Goal: Transaction & Acquisition: Purchase product/service

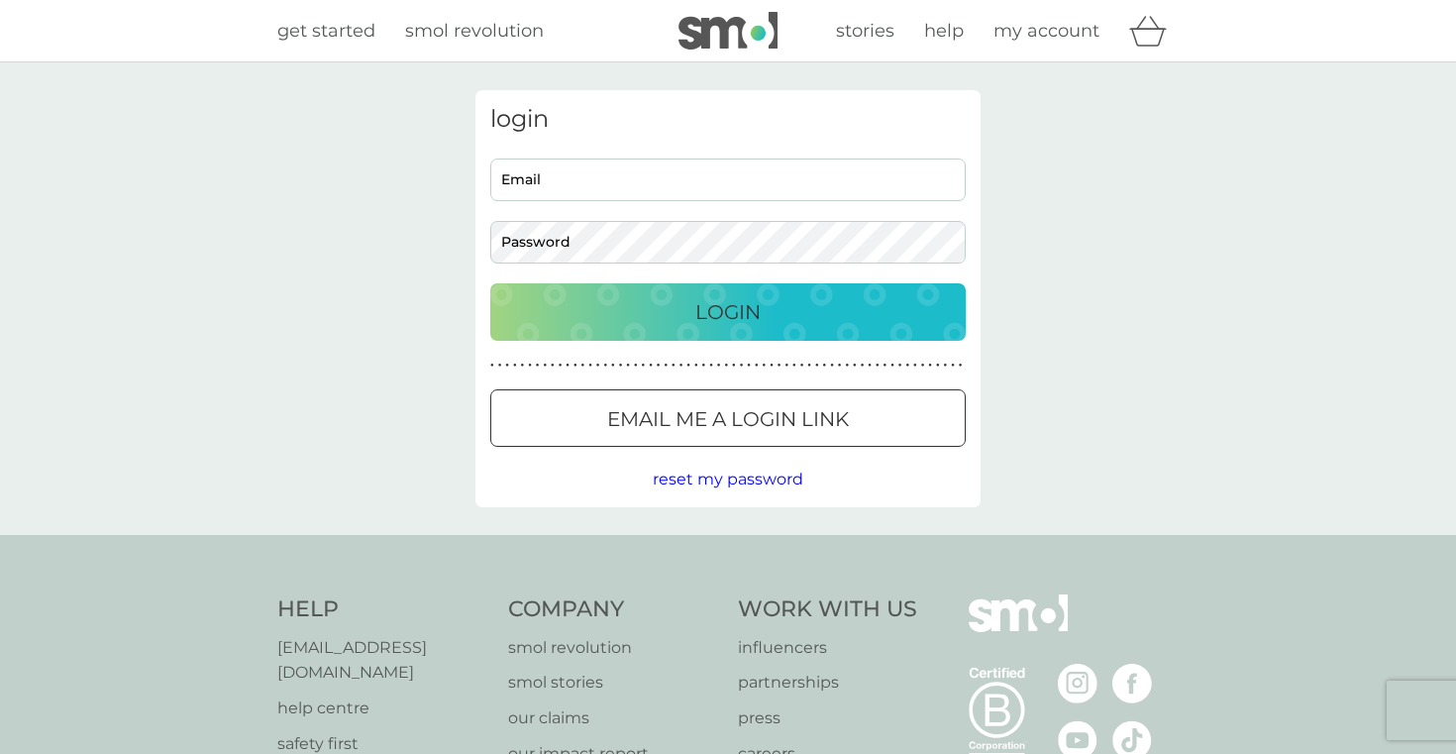
click at [746, 191] on input "Email" at bounding box center [727, 179] width 475 height 43
type input "[EMAIL_ADDRESS][DOMAIN_NAME]"
click at [750, 316] on p "Login" at bounding box center [727, 312] width 65 height 32
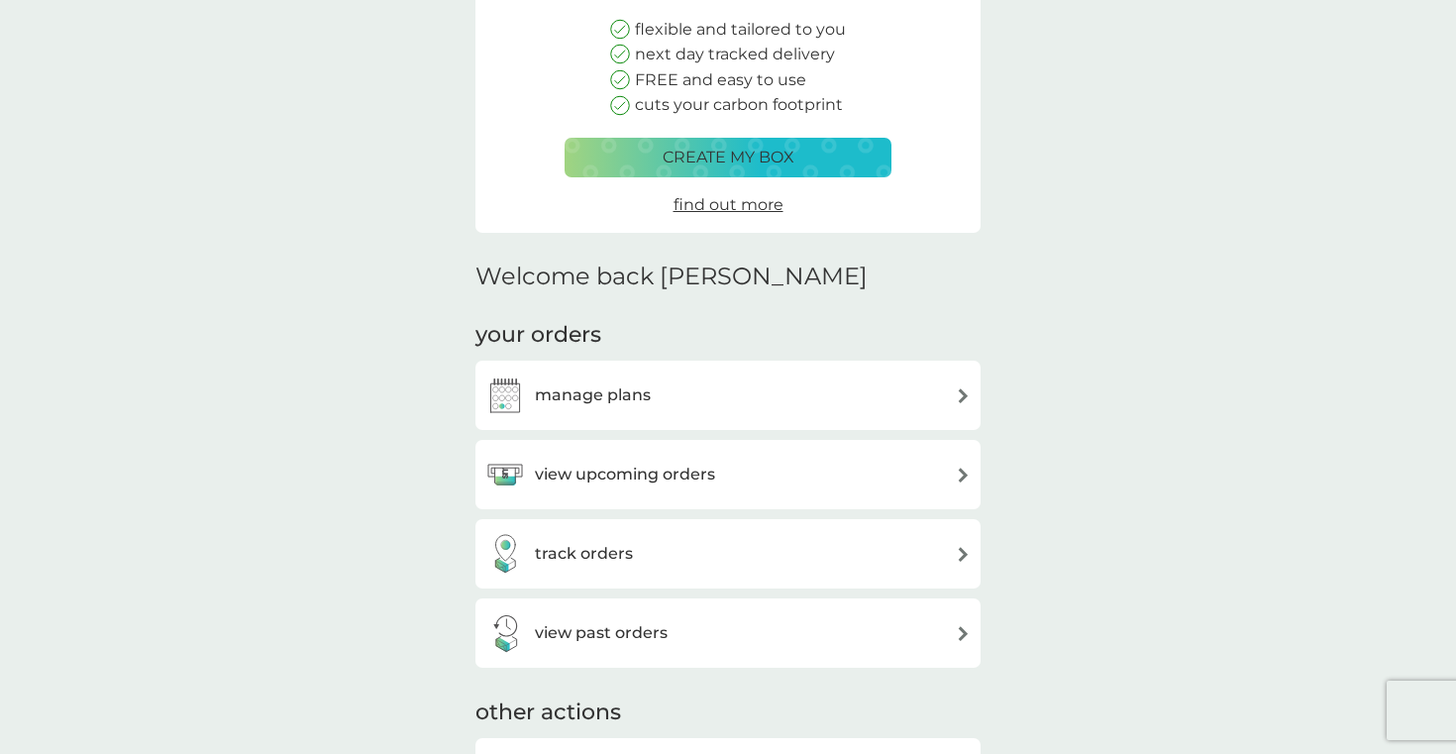
scroll to position [240, 0]
click at [724, 392] on div "manage plans" at bounding box center [727, 394] width 485 height 40
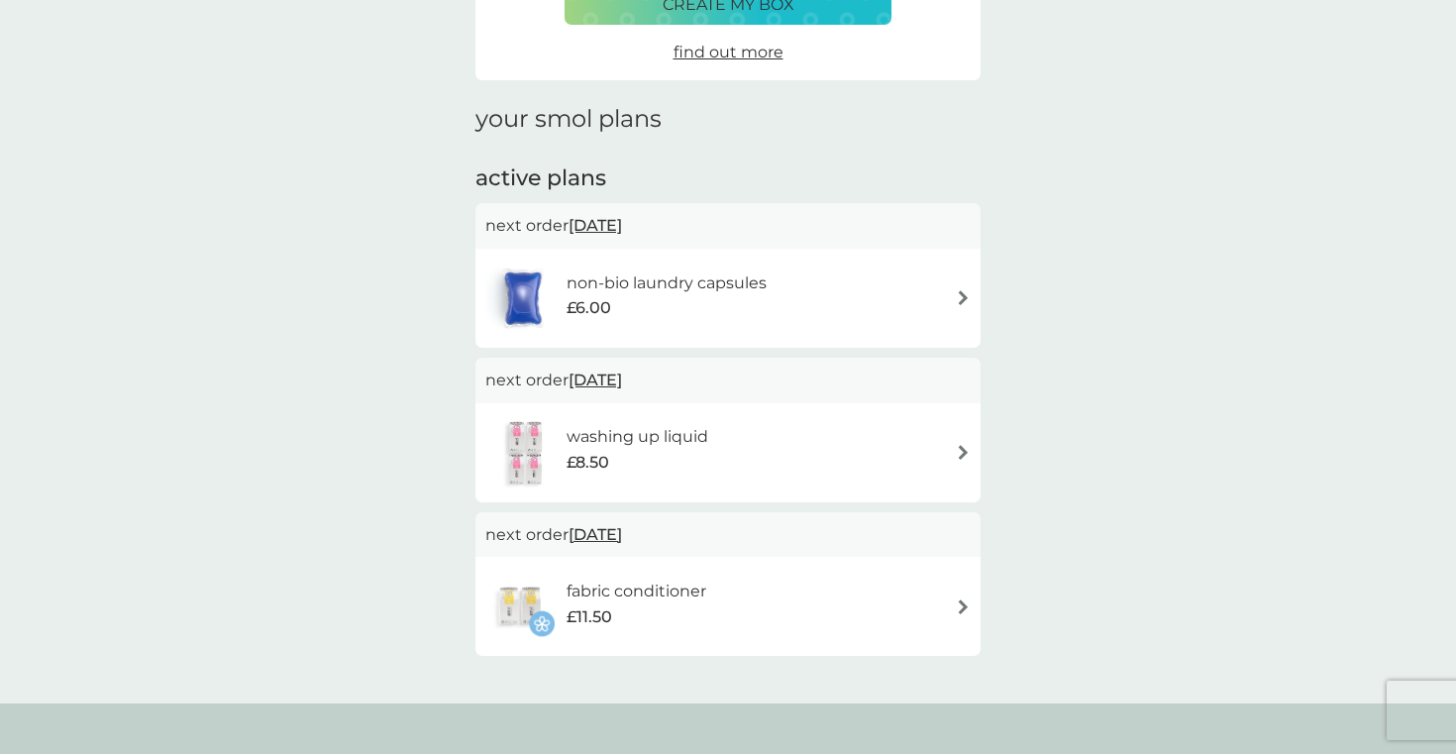
scroll to position [193, 0]
click at [687, 437] on h6 "washing up liquid" at bounding box center [638, 434] width 142 height 26
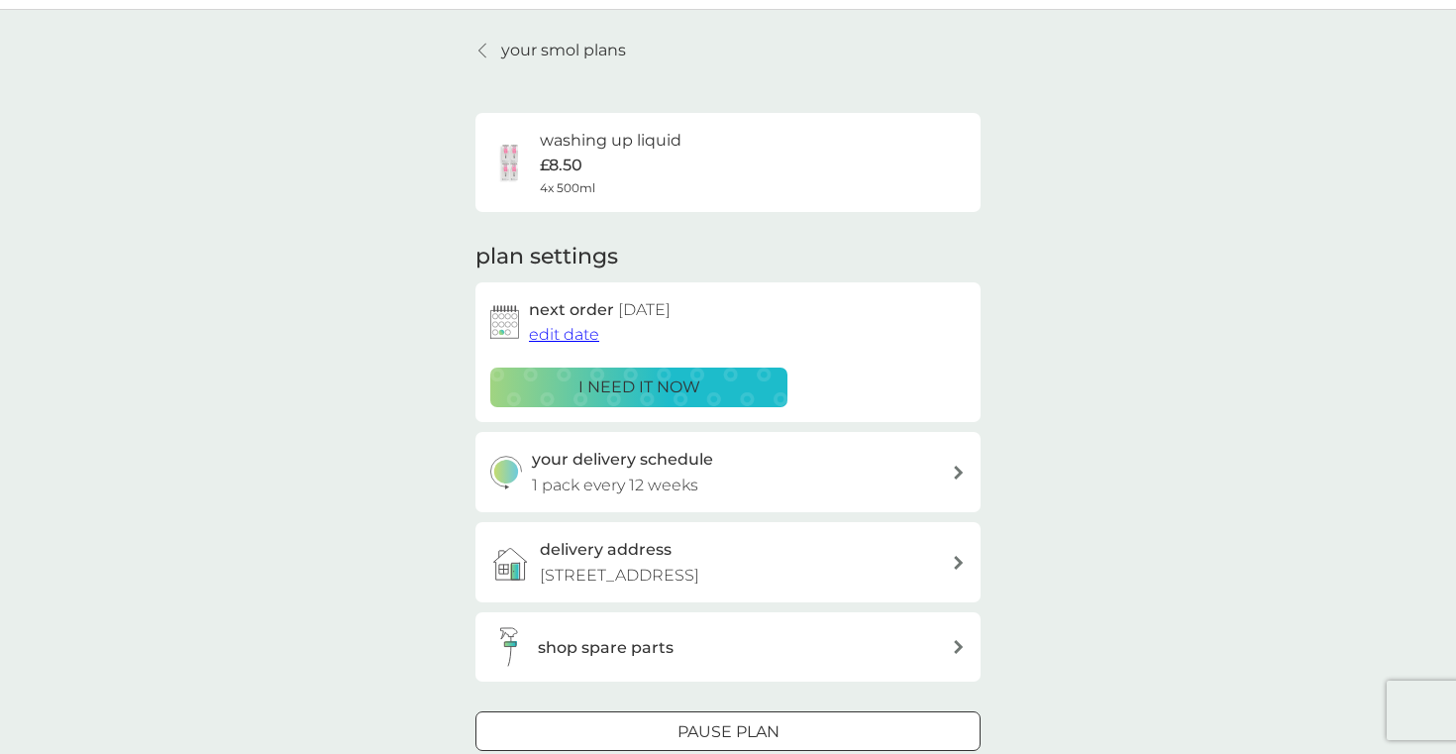
scroll to position [25, 0]
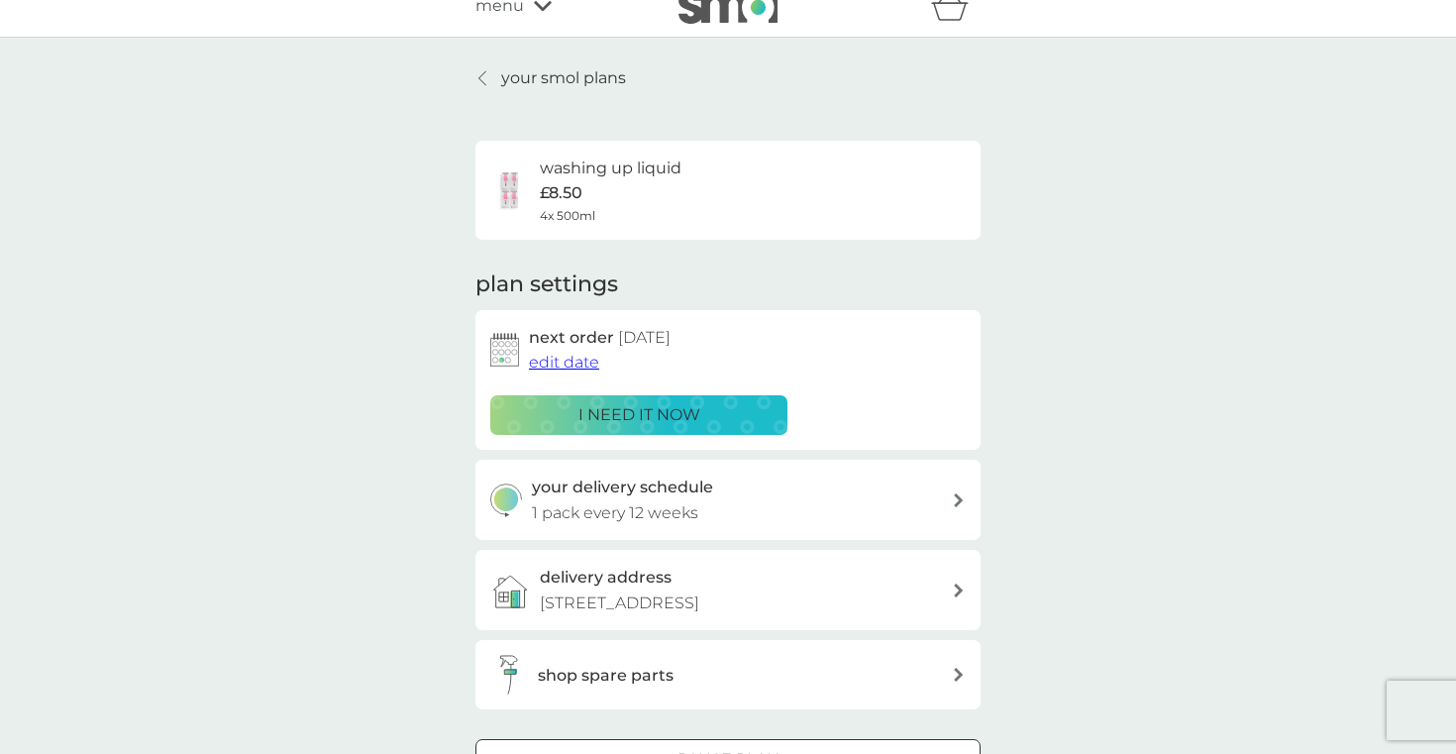
click at [484, 87] on link "your smol plans" at bounding box center [550, 78] width 151 height 26
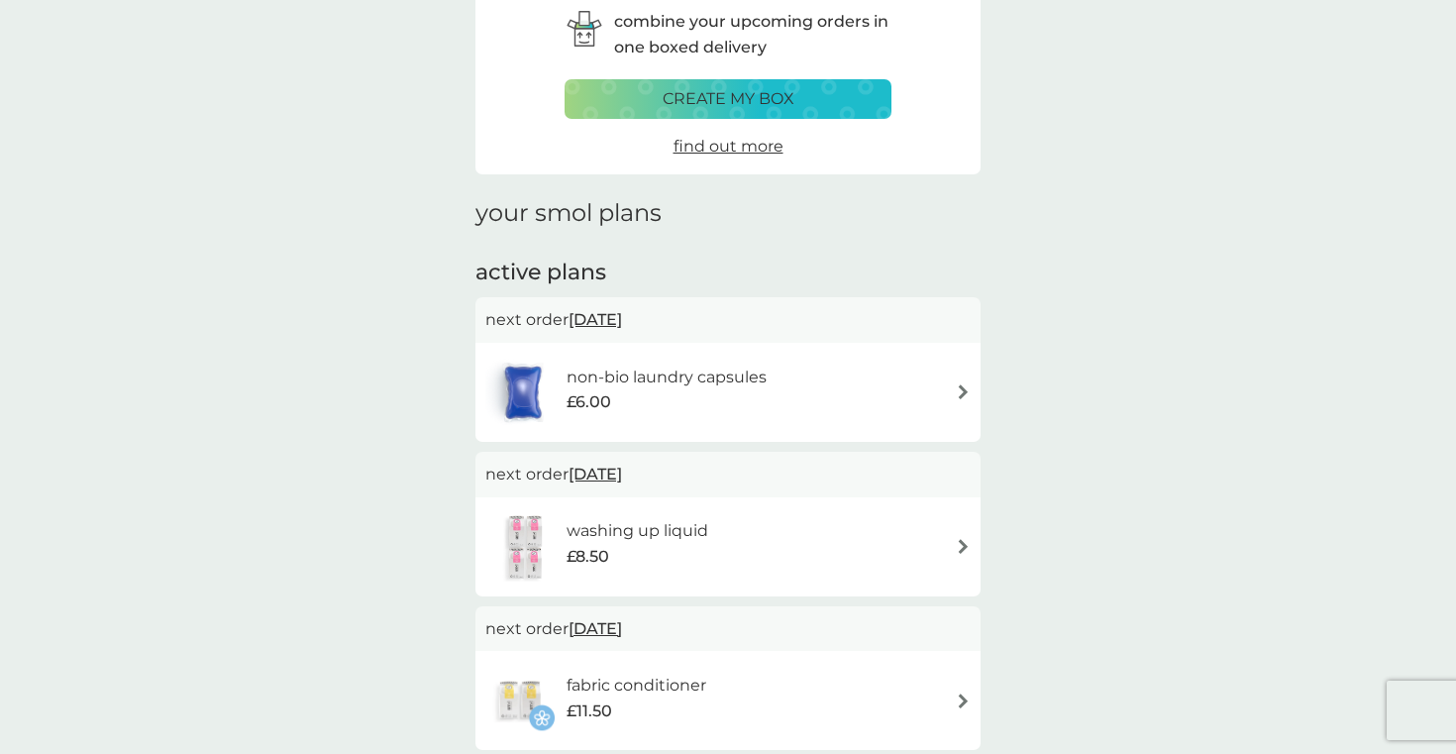
scroll to position [41, 0]
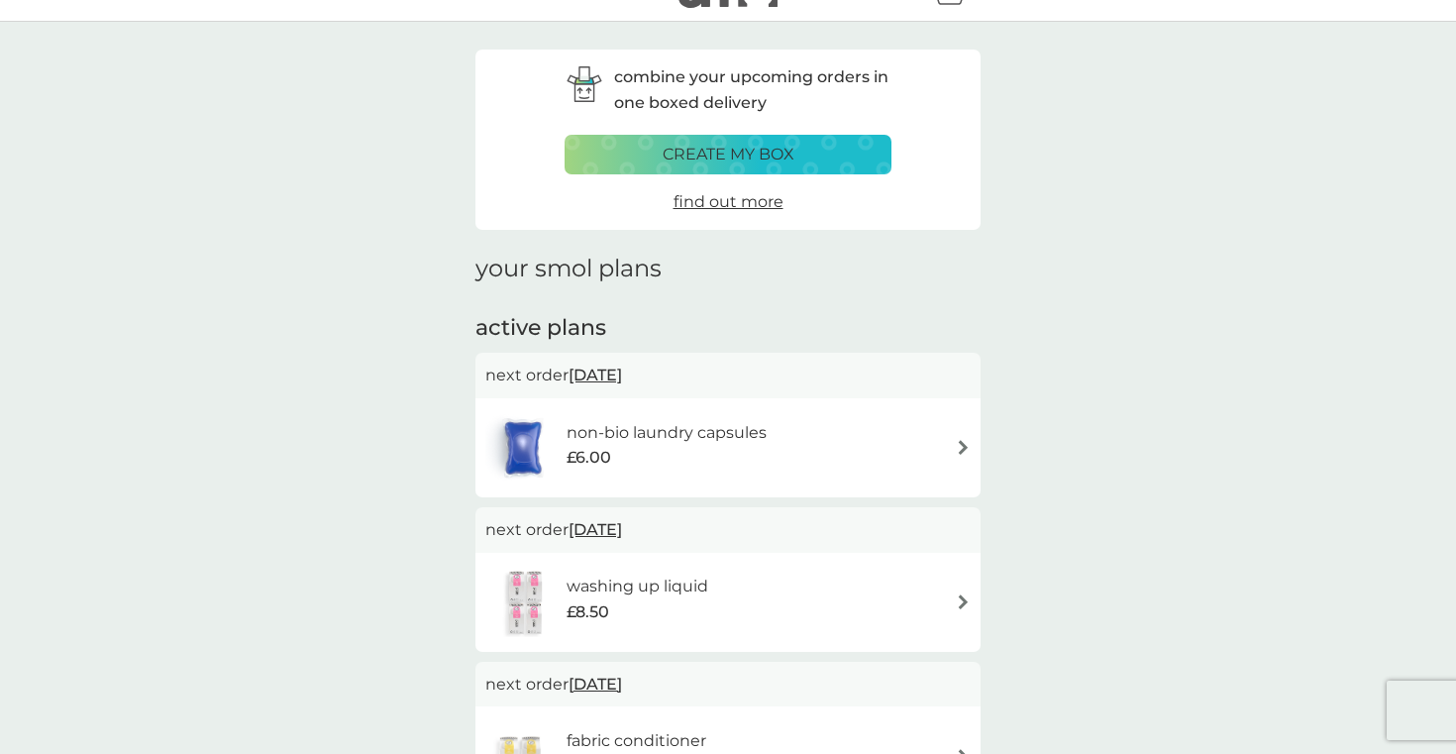
click at [763, 140] on button "create my box" at bounding box center [728, 155] width 327 height 40
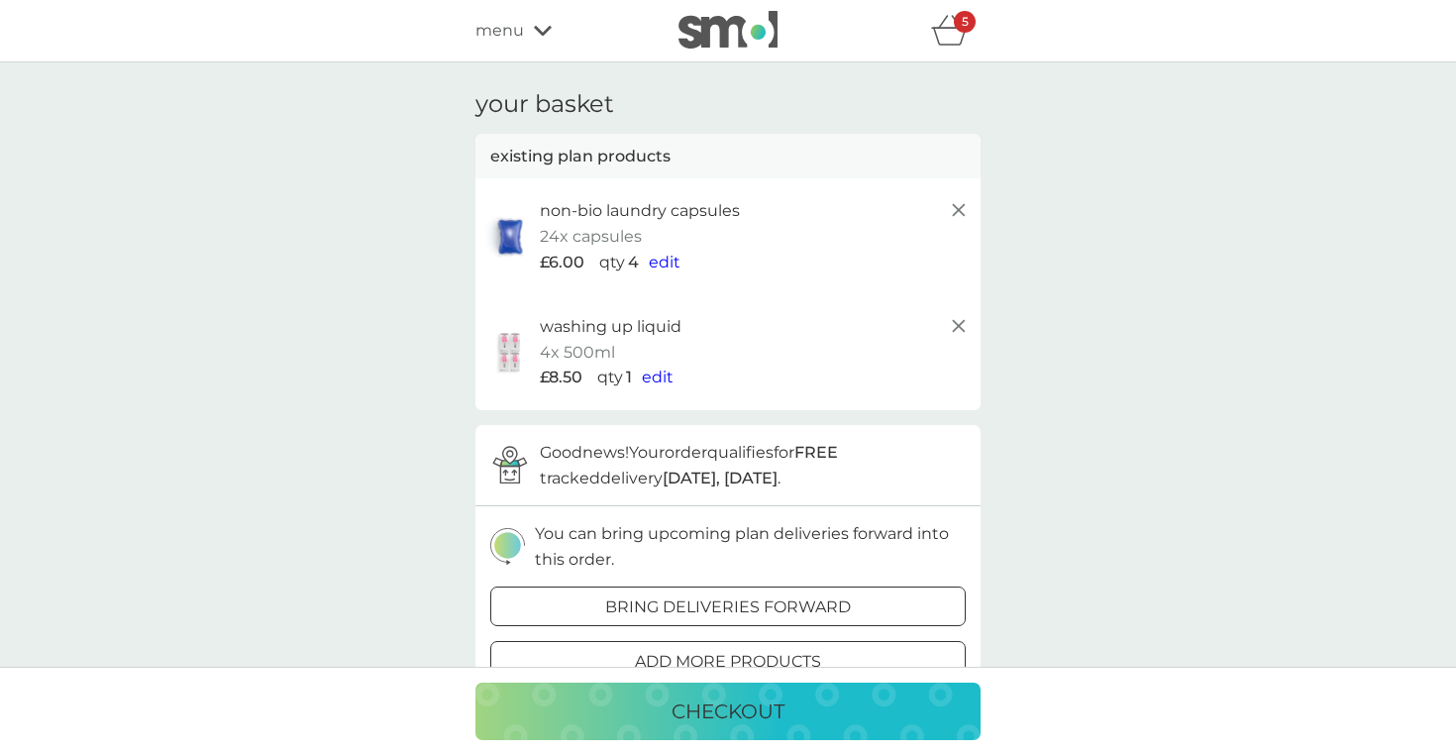
click at [668, 263] on span "edit" at bounding box center [665, 262] width 32 height 19
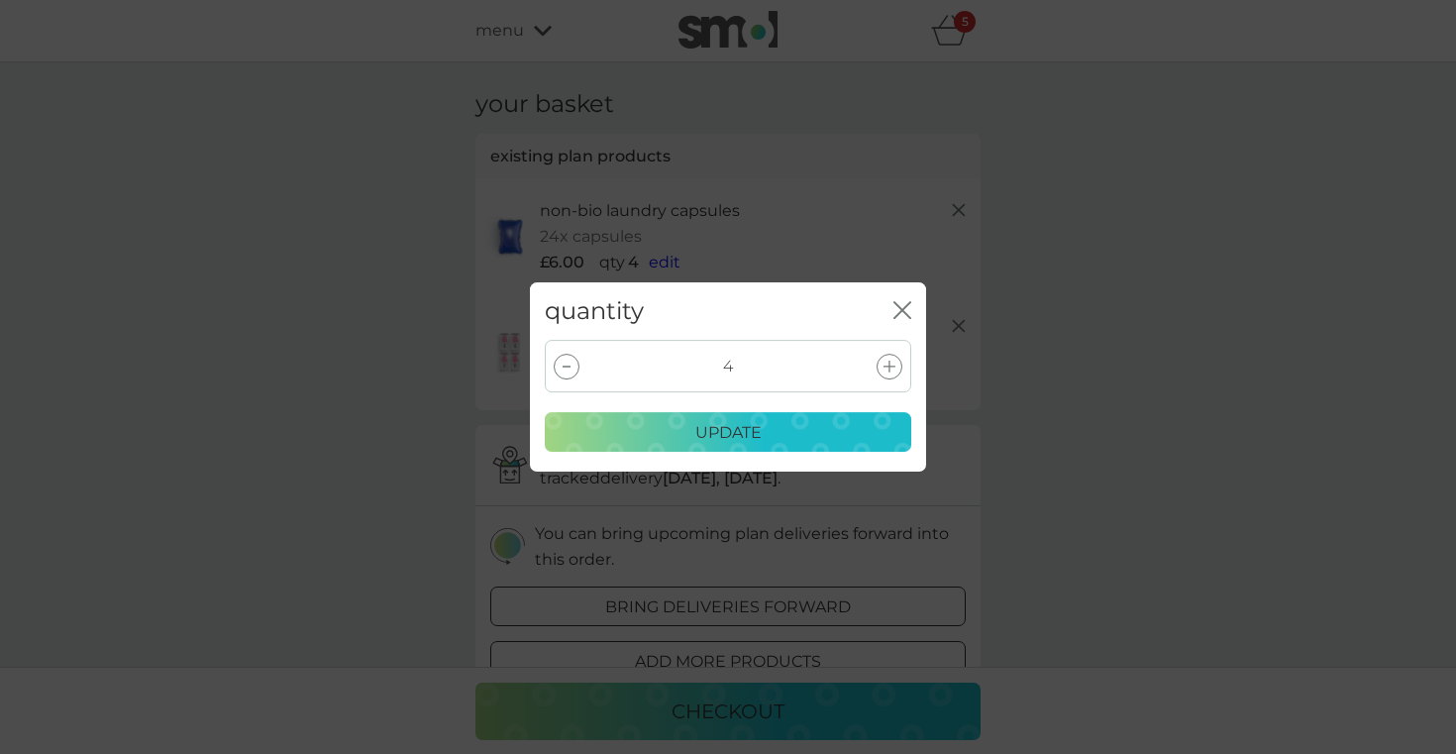
click at [574, 365] on div at bounding box center [567, 367] width 26 height 26
click at [750, 433] on p "update" at bounding box center [728, 433] width 66 height 26
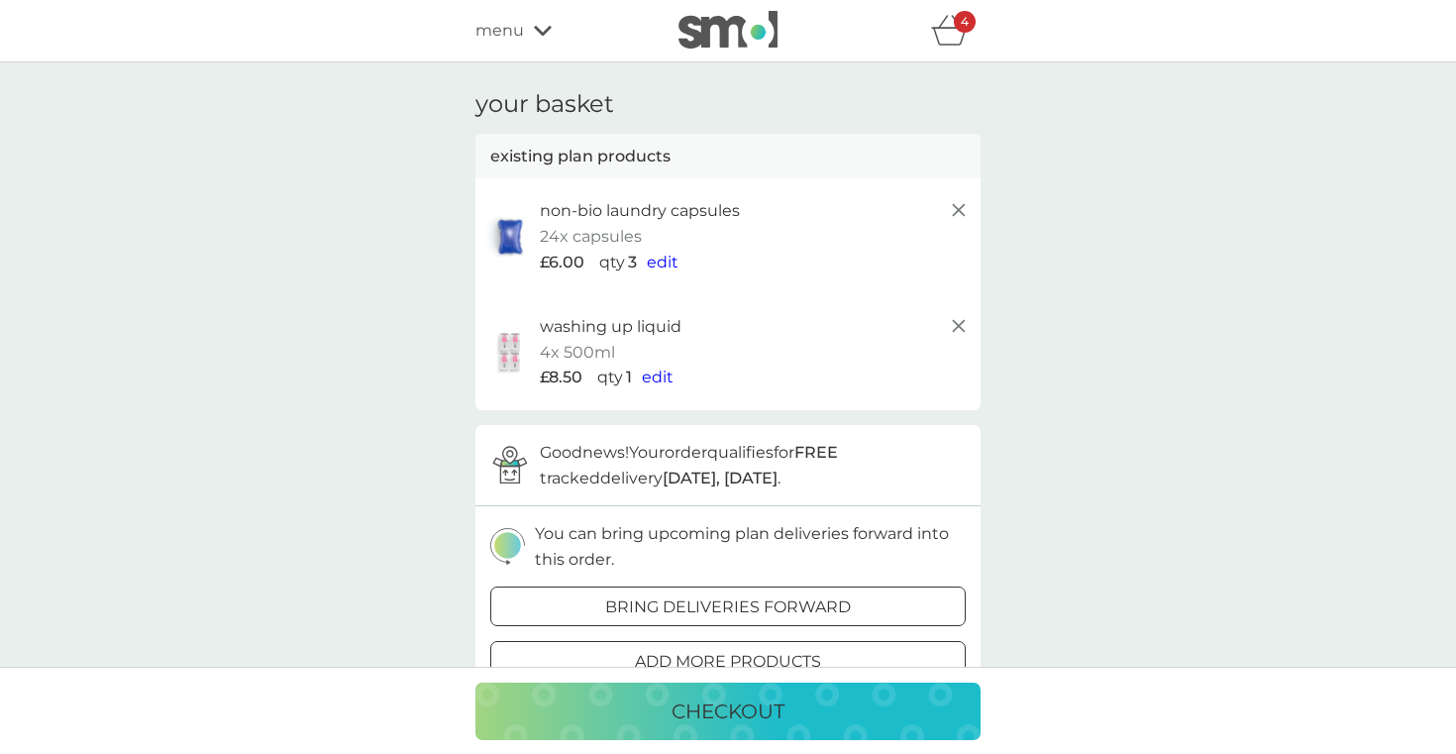
click at [655, 381] on span "edit" at bounding box center [658, 377] width 32 height 19
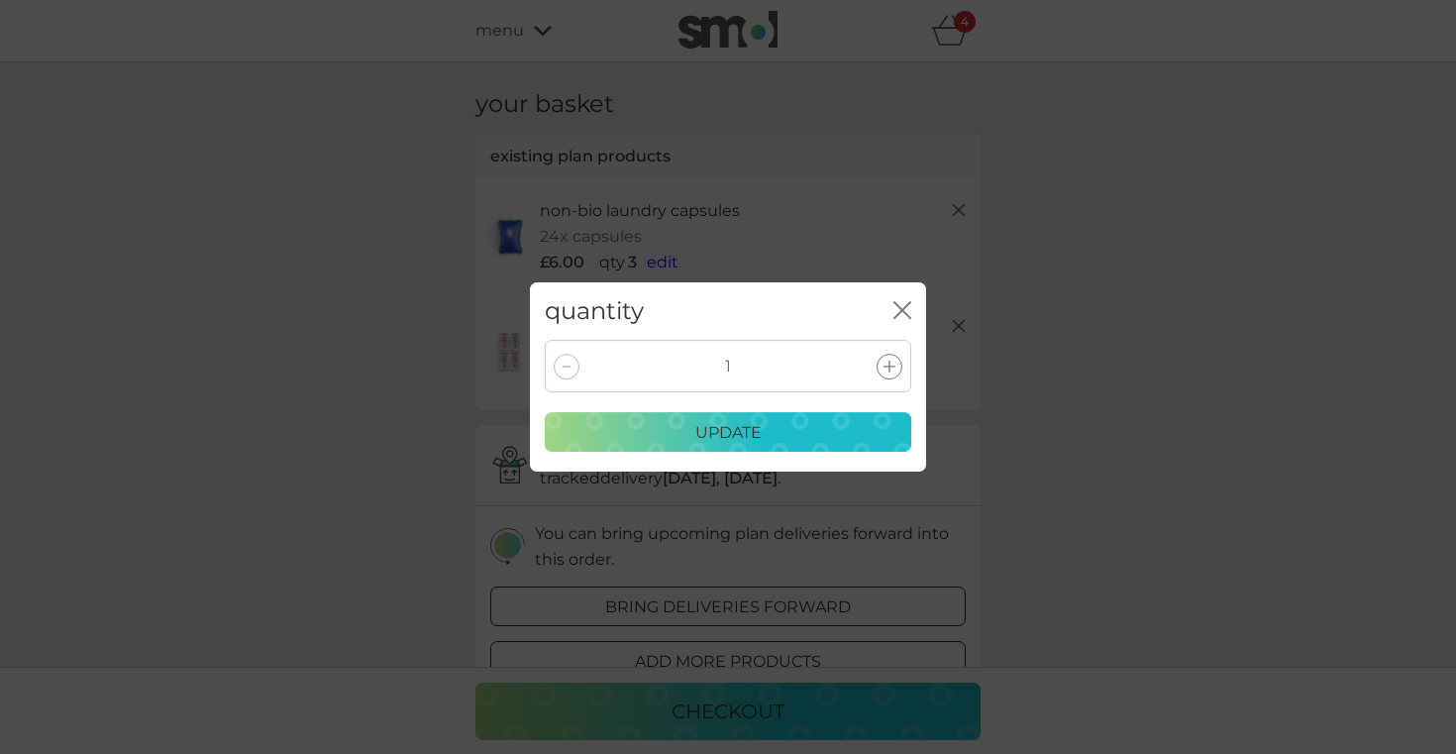
click at [576, 370] on div at bounding box center [567, 367] width 26 height 26
click at [903, 308] on icon "close" at bounding box center [906, 310] width 8 height 16
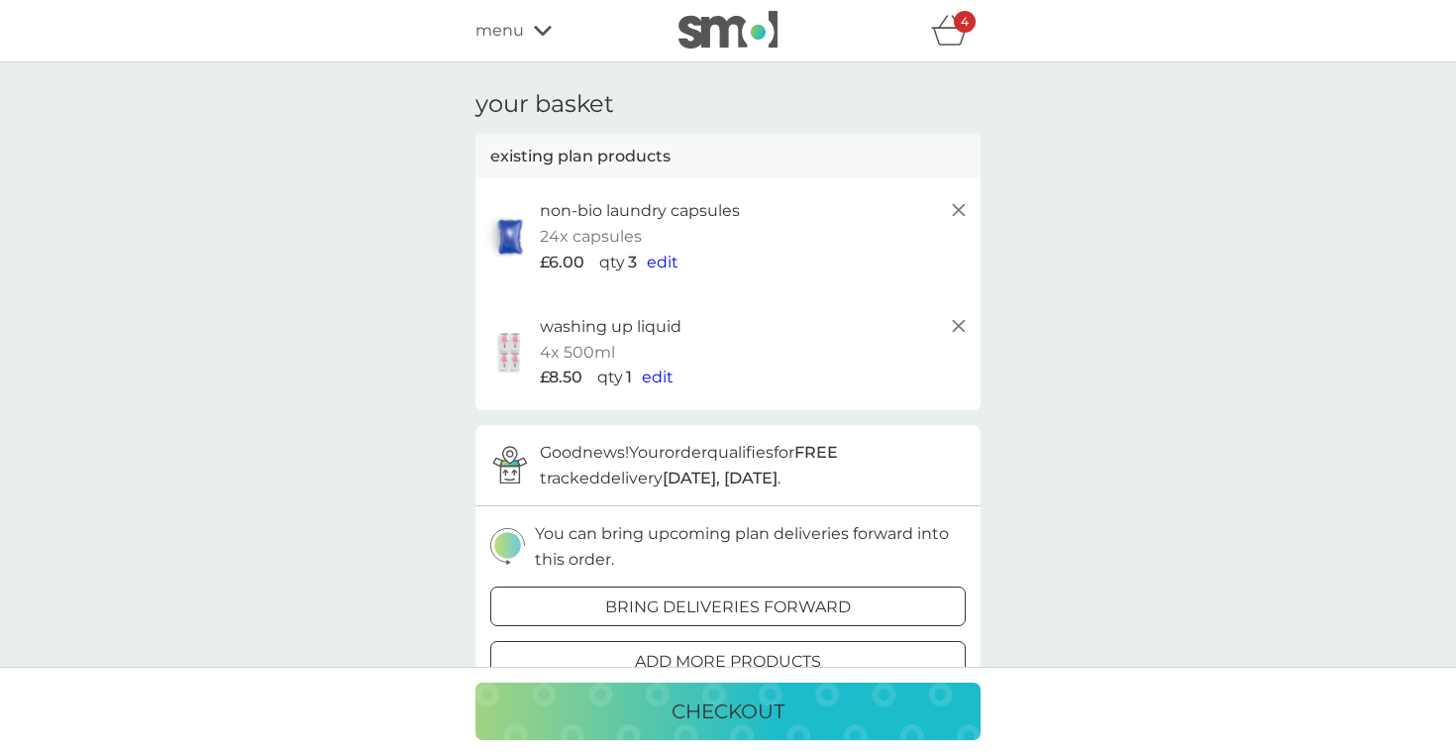
click at [959, 200] on icon at bounding box center [959, 210] width 24 height 24
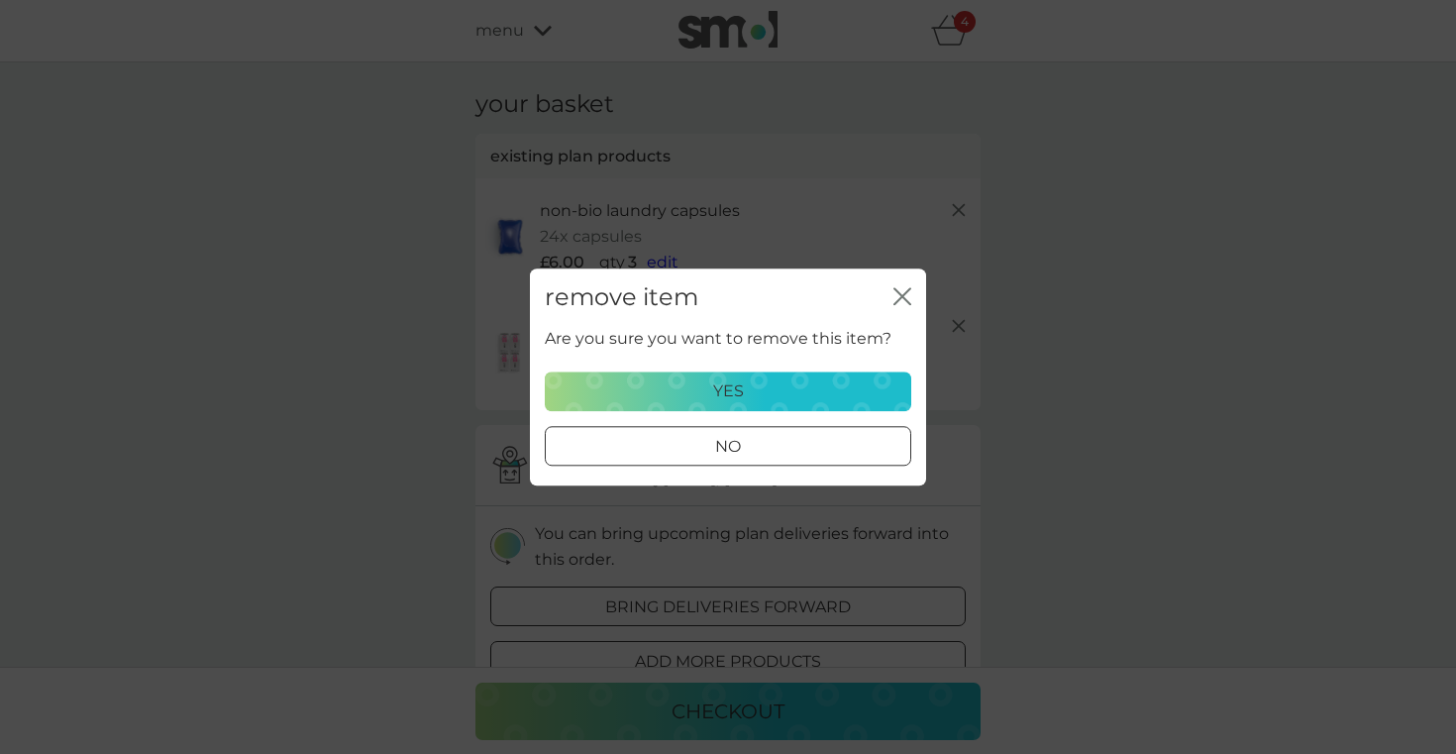
click at [836, 387] on div "yes" at bounding box center [728, 391] width 341 height 26
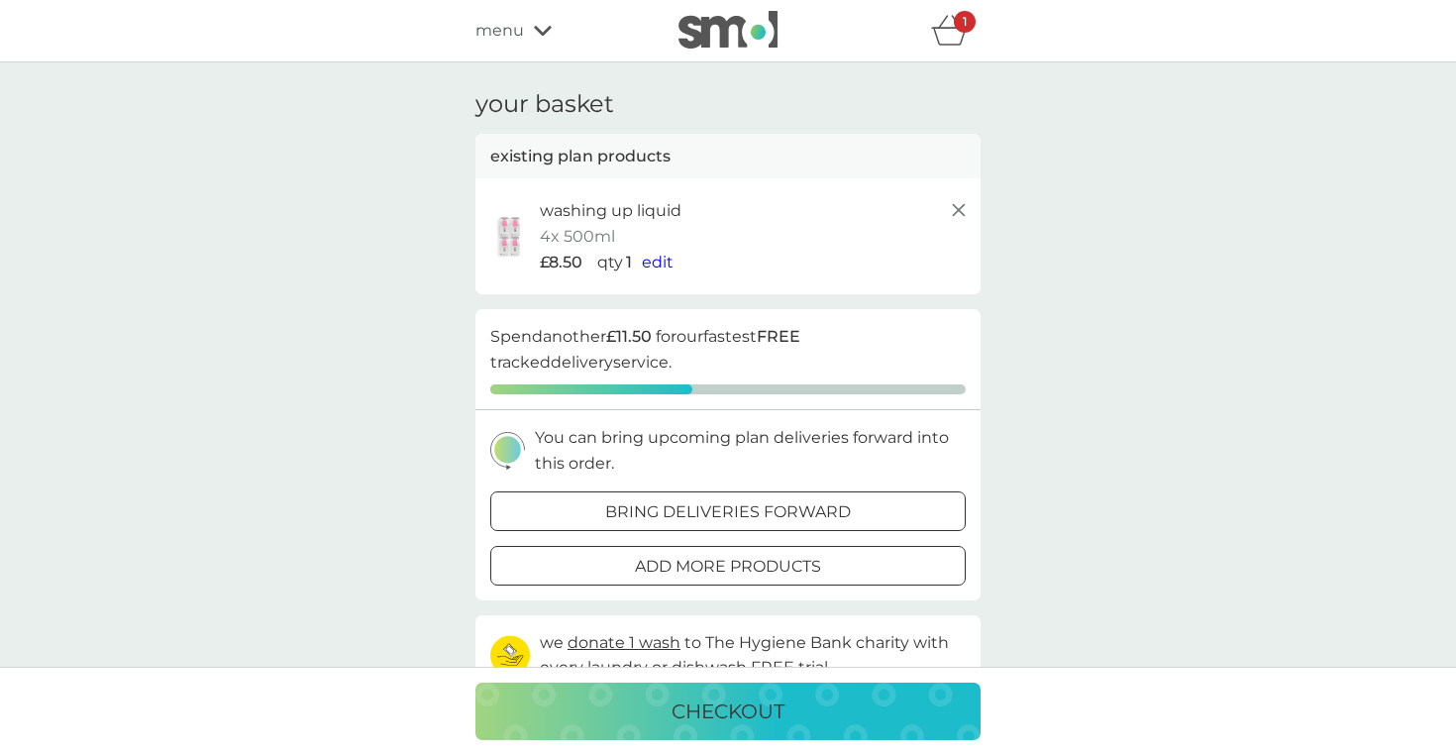
click at [962, 207] on line at bounding box center [959, 210] width 12 height 12
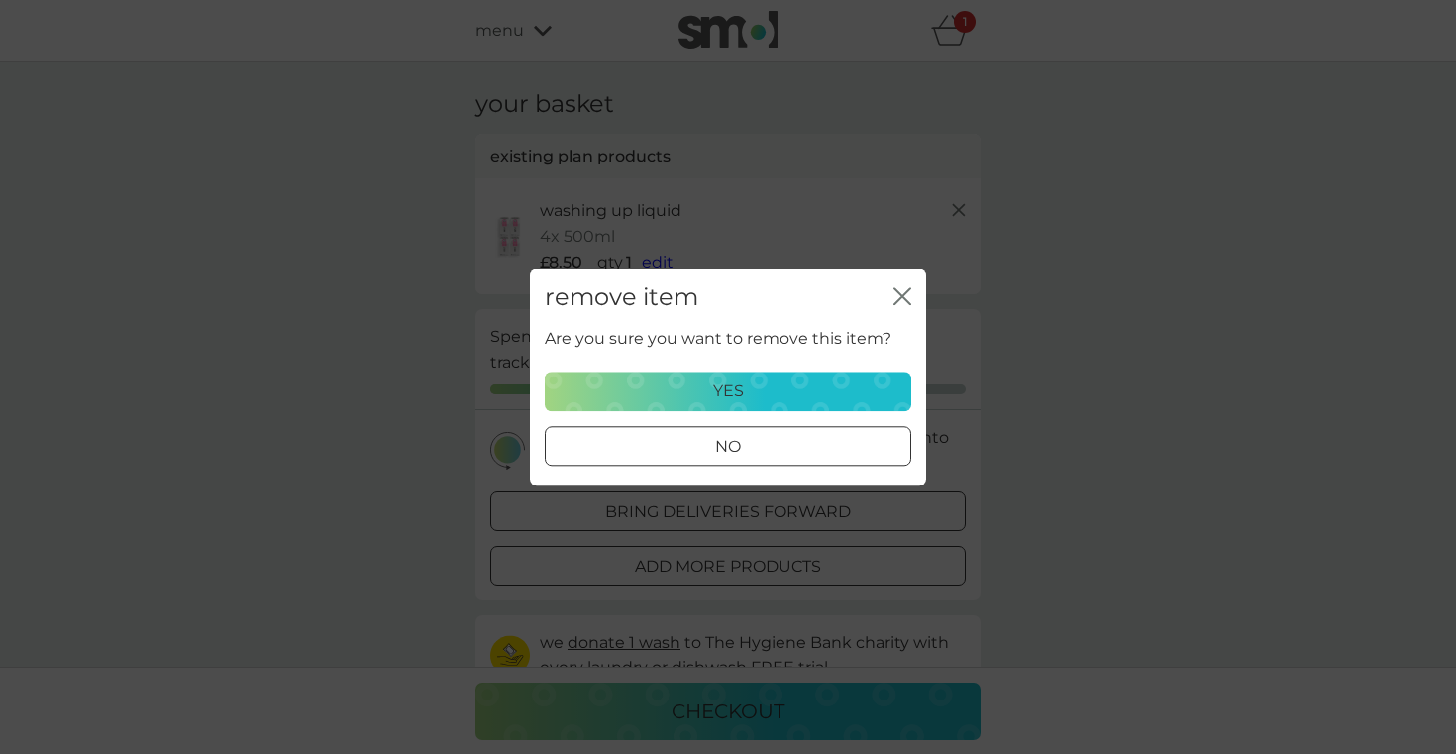
click at [798, 379] on div "yes" at bounding box center [728, 391] width 341 height 26
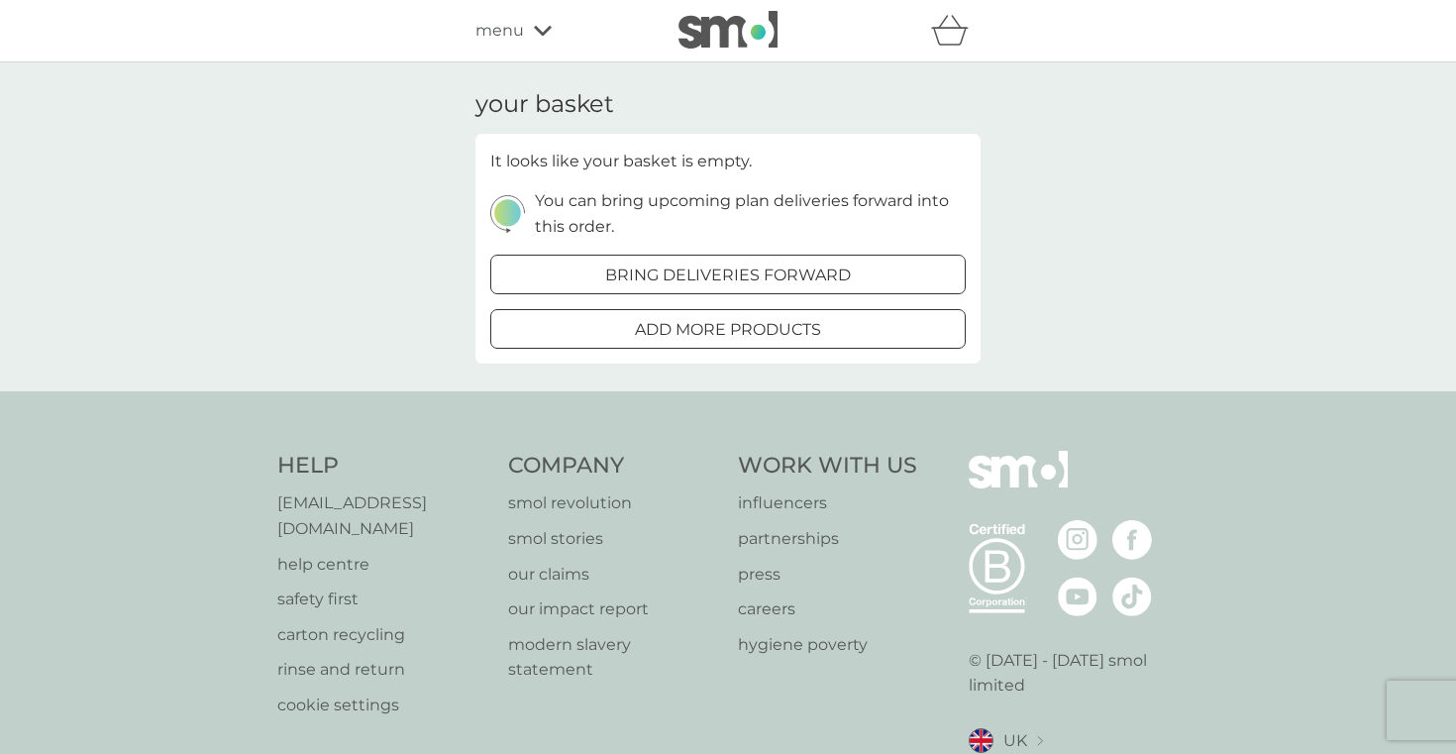
click at [511, 31] on span "menu" at bounding box center [499, 31] width 49 height 26
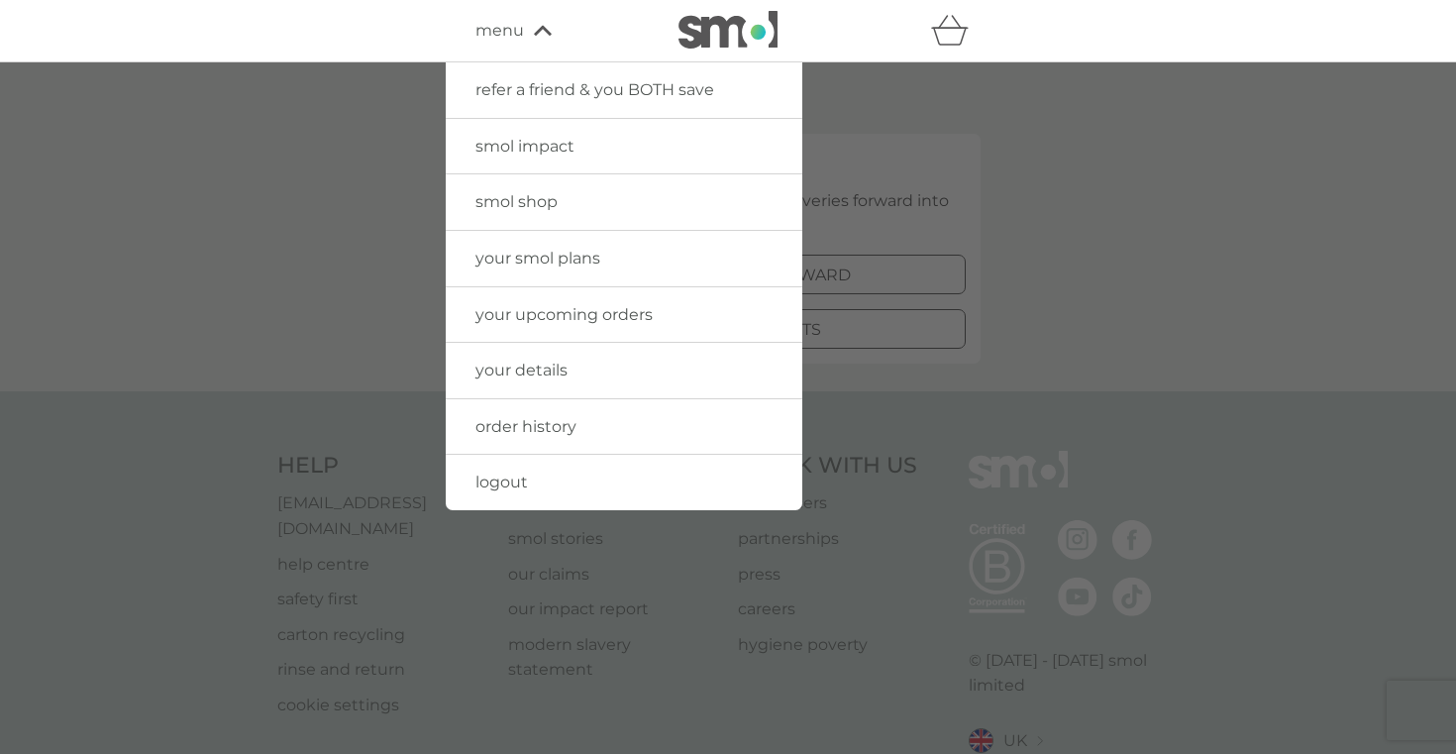
click at [748, 28] on img at bounding box center [728, 30] width 99 height 38
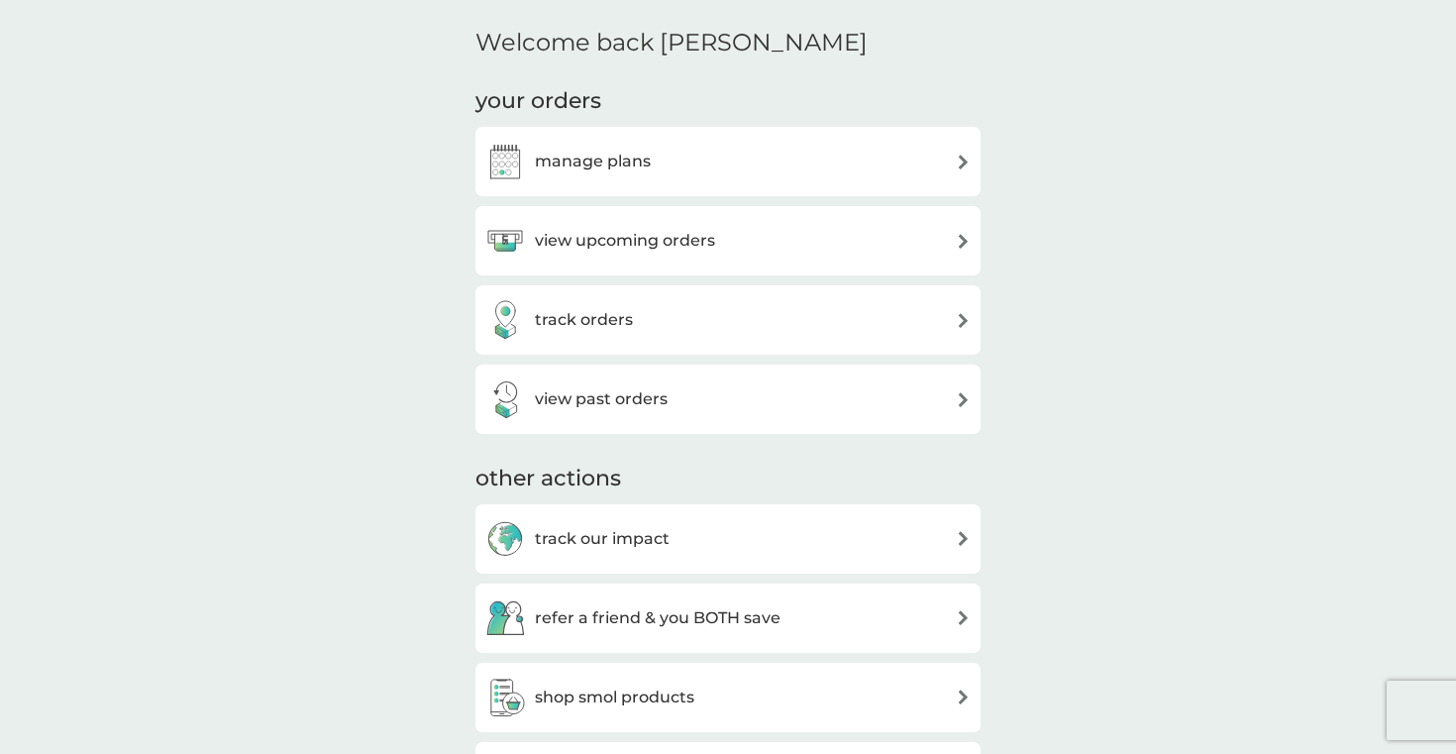
scroll to position [475, 0]
click at [790, 230] on div "view upcoming orders" at bounding box center [727, 238] width 485 height 40
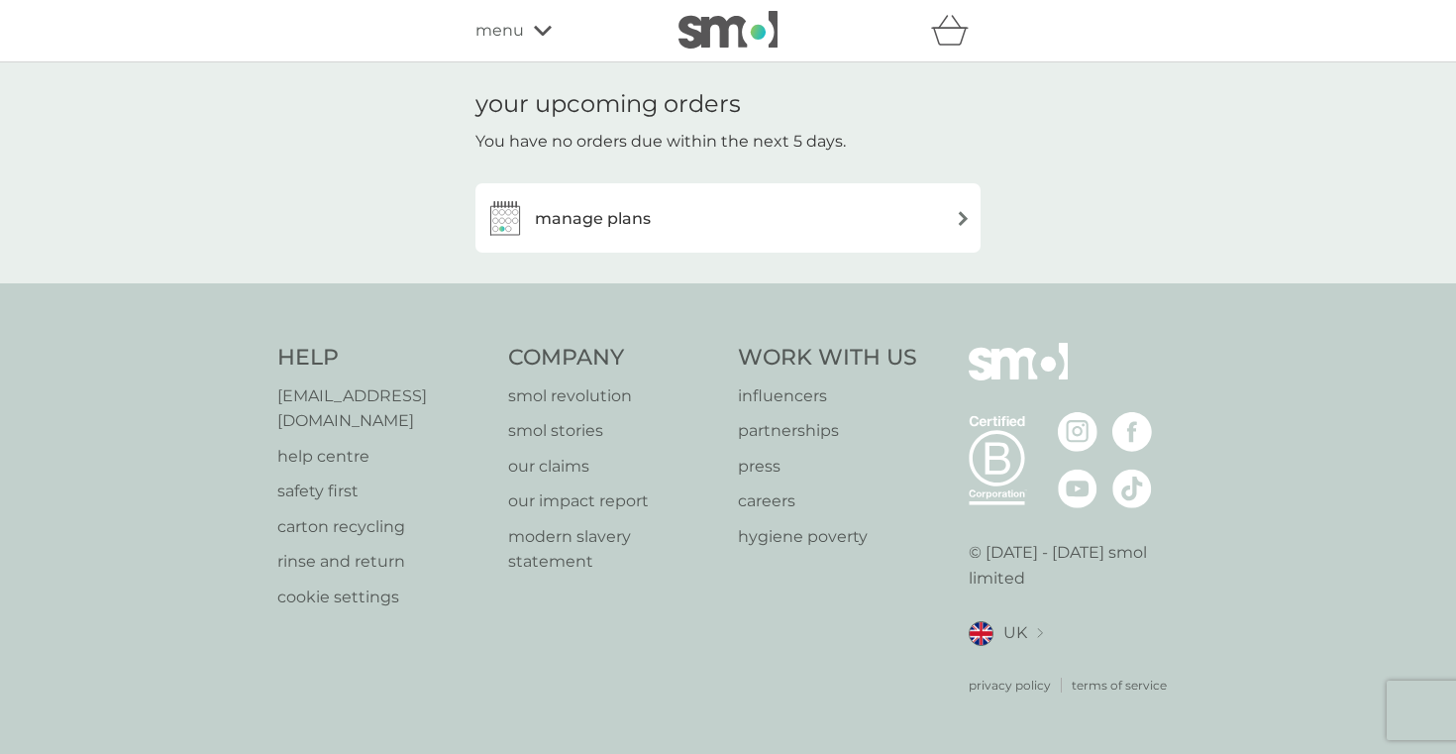
click at [682, 230] on div "manage plans" at bounding box center [727, 218] width 485 height 40
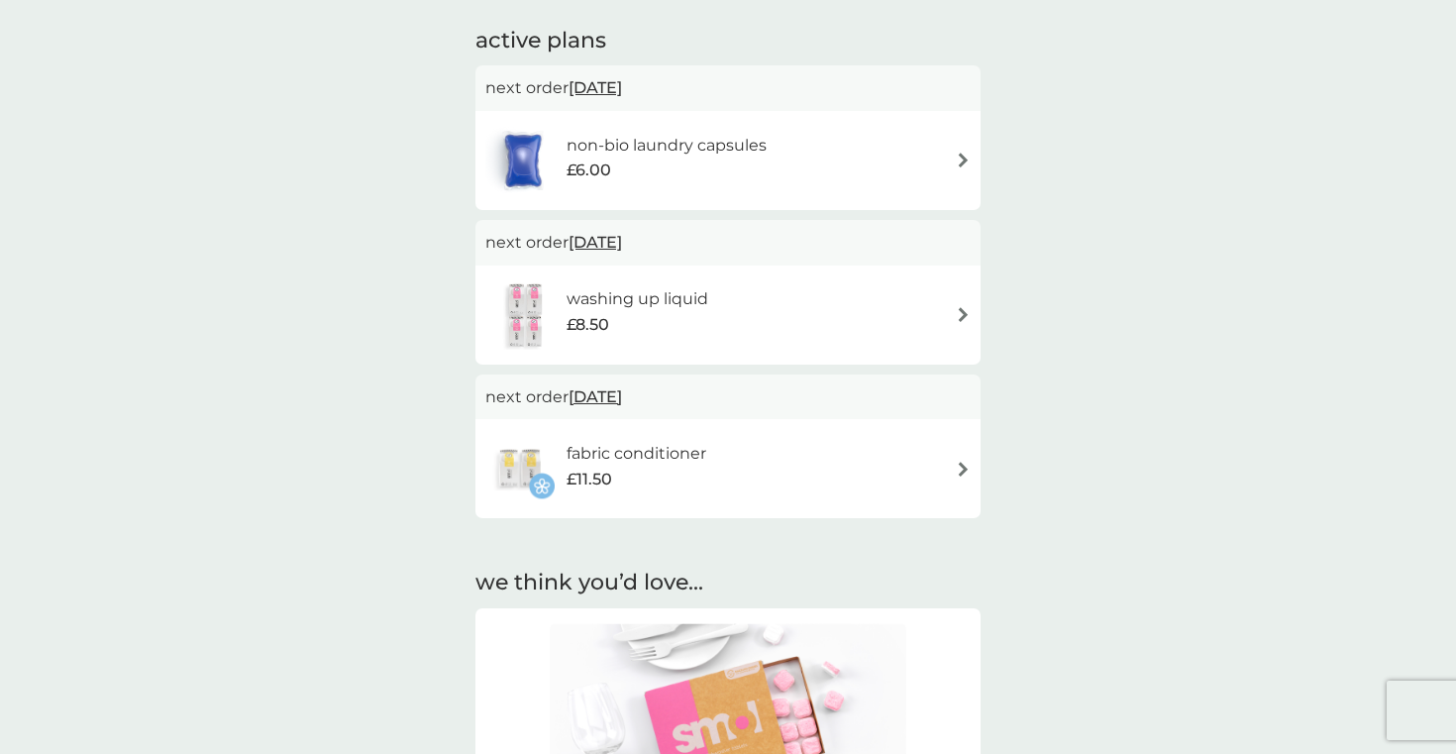
scroll to position [310, 0]
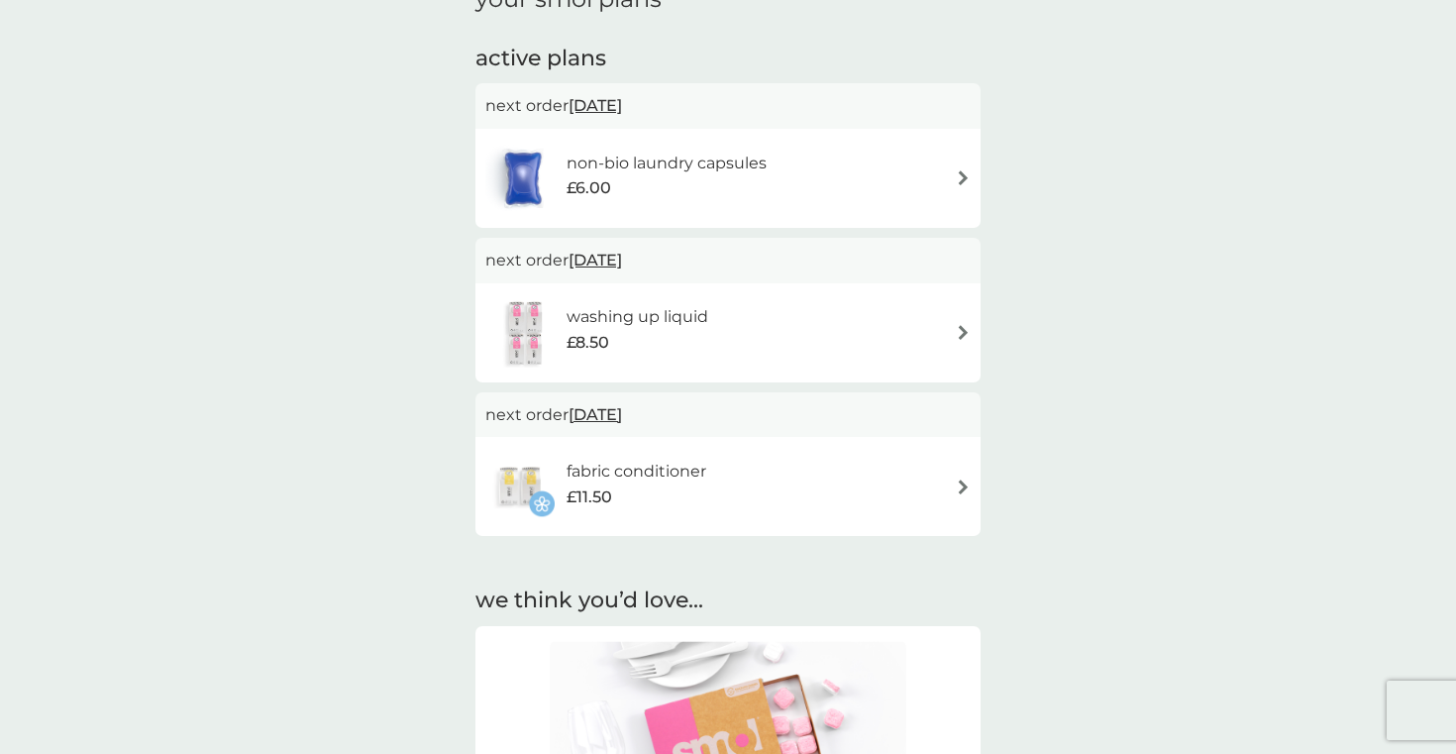
click at [731, 489] on div "fabric conditioner £11.50" at bounding box center [727, 486] width 485 height 69
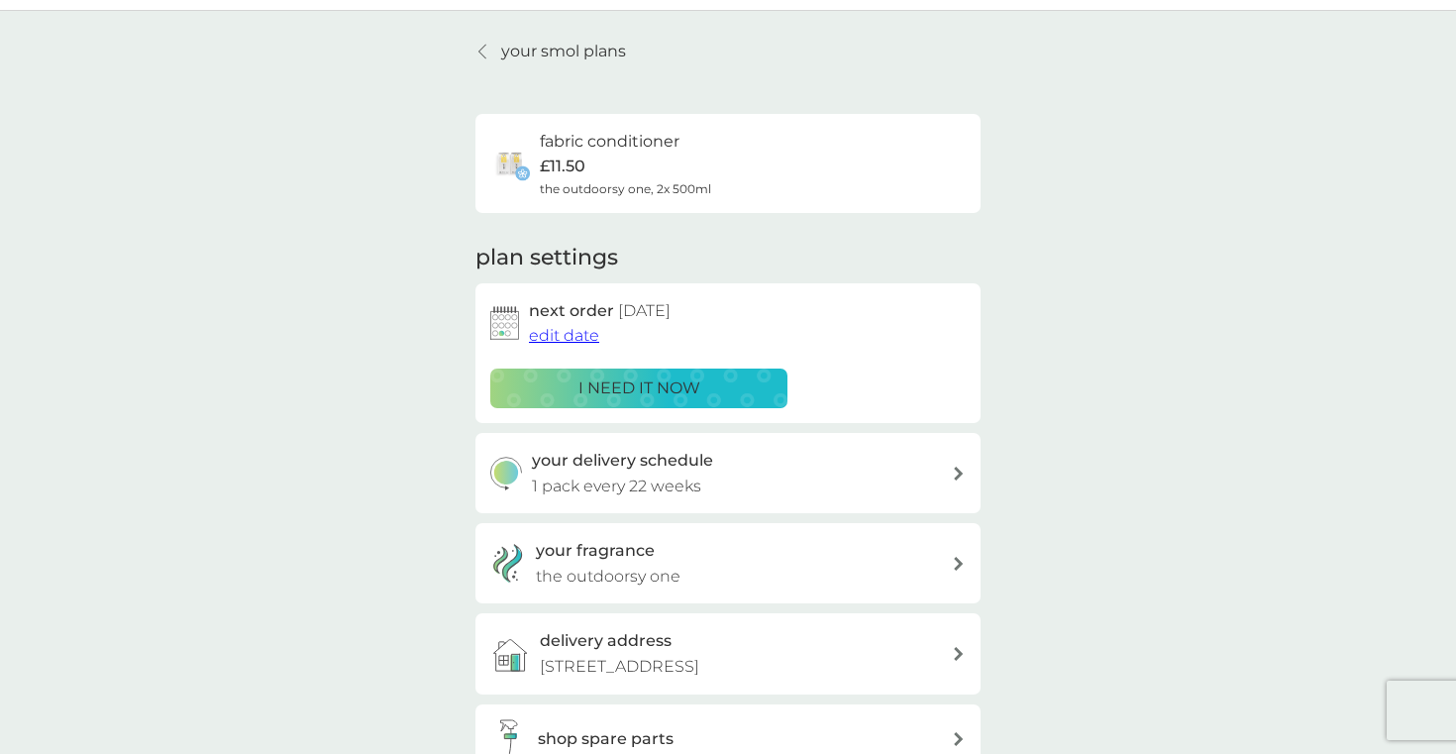
scroll to position [60, 0]
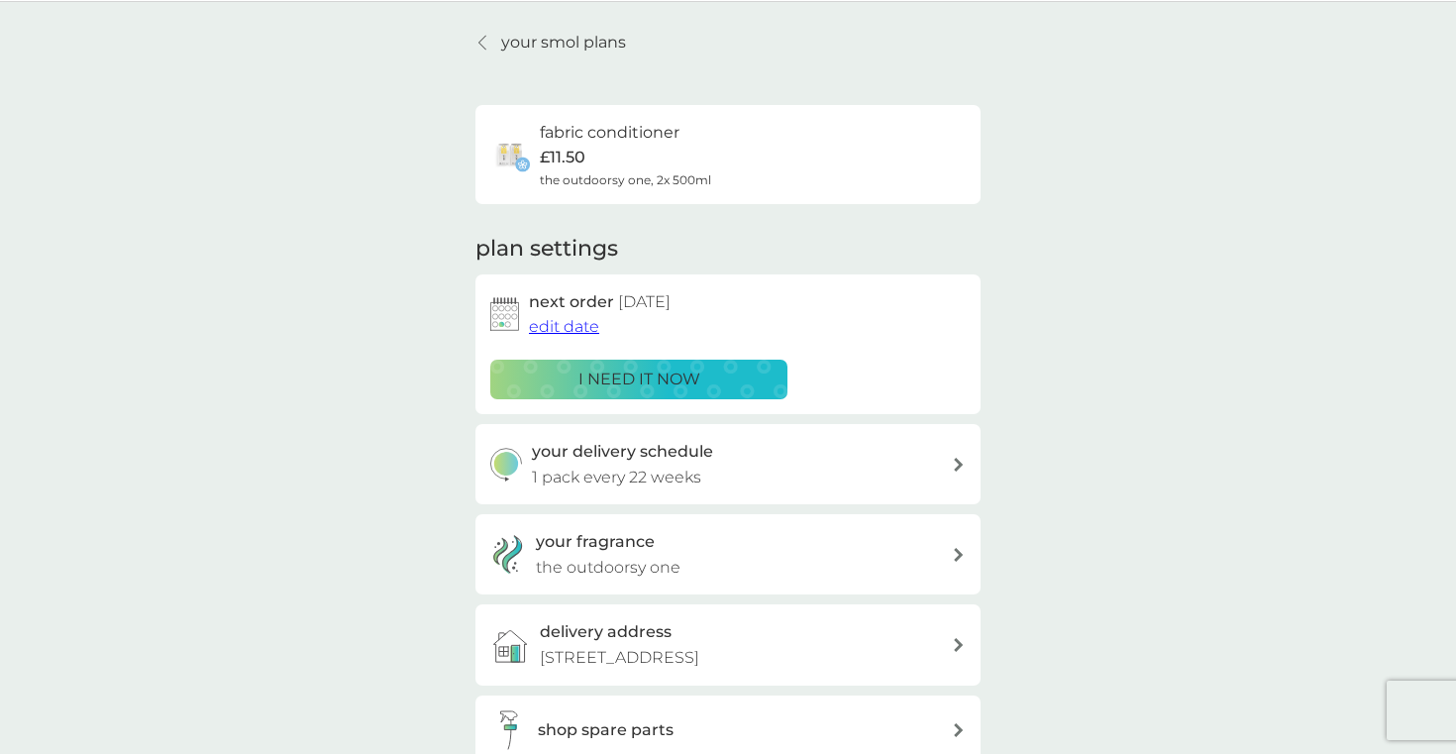
click at [579, 451] on h3 "your delivery schedule" at bounding box center [622, 452] width 181 height 26
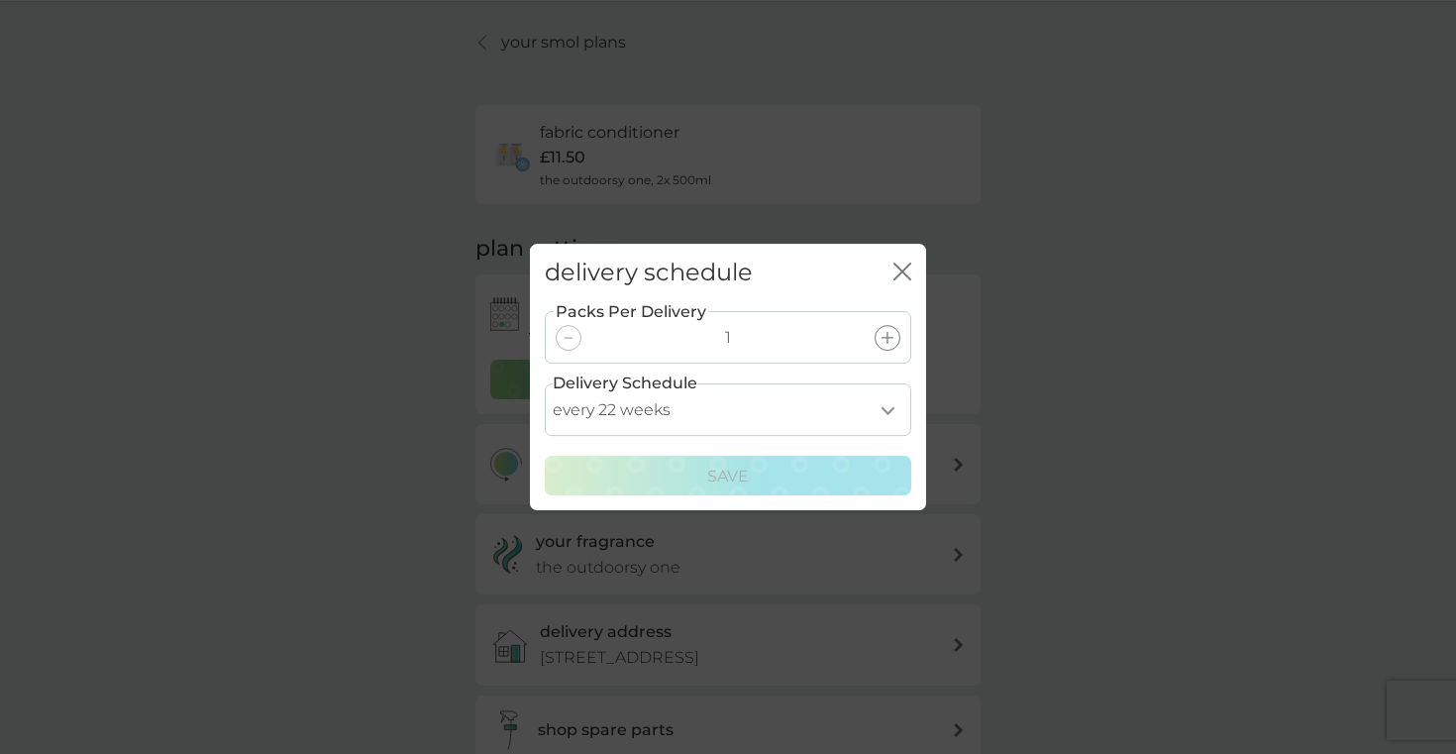
click at [893, 335] on icon at bounding box center [888, 338] width 12 height 12
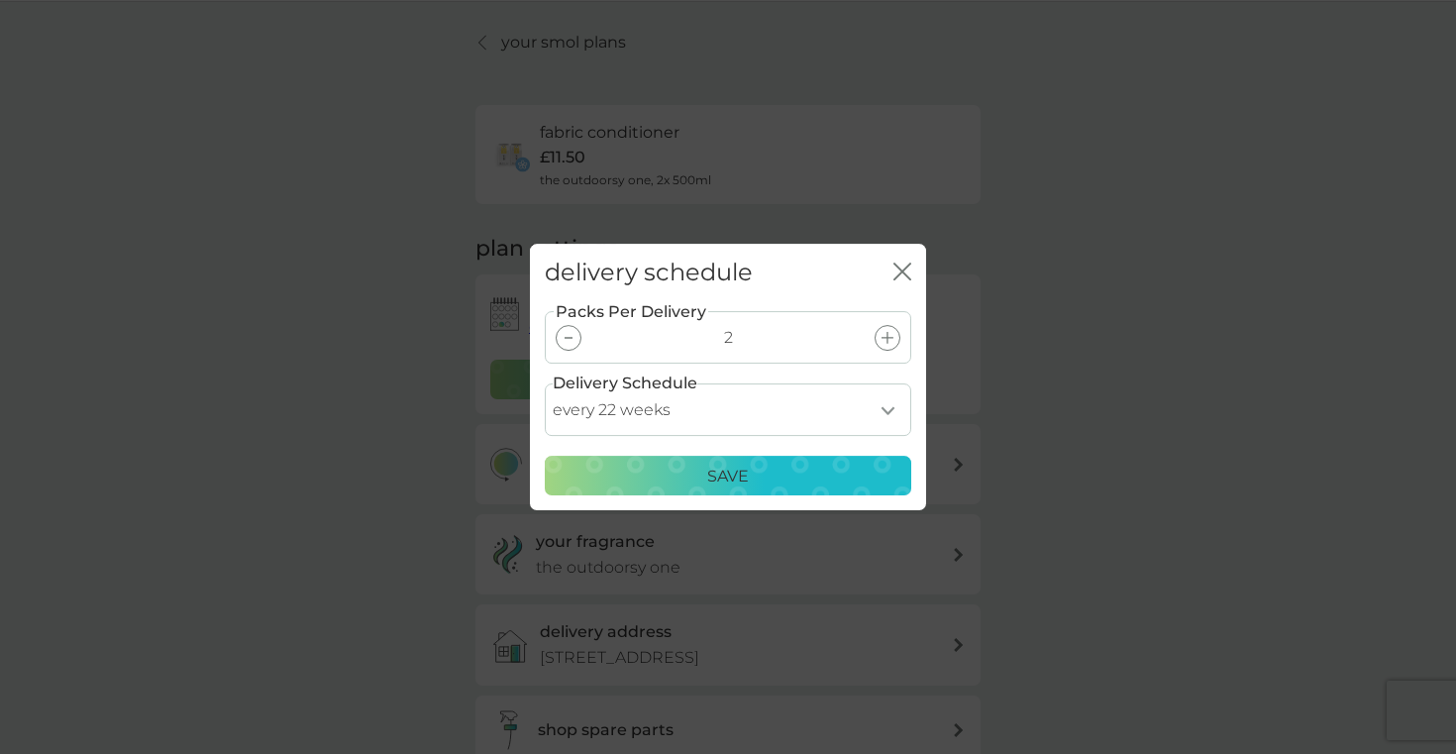
click at [571, 334] on div at bounding box center [569, 338] width 26 height 26
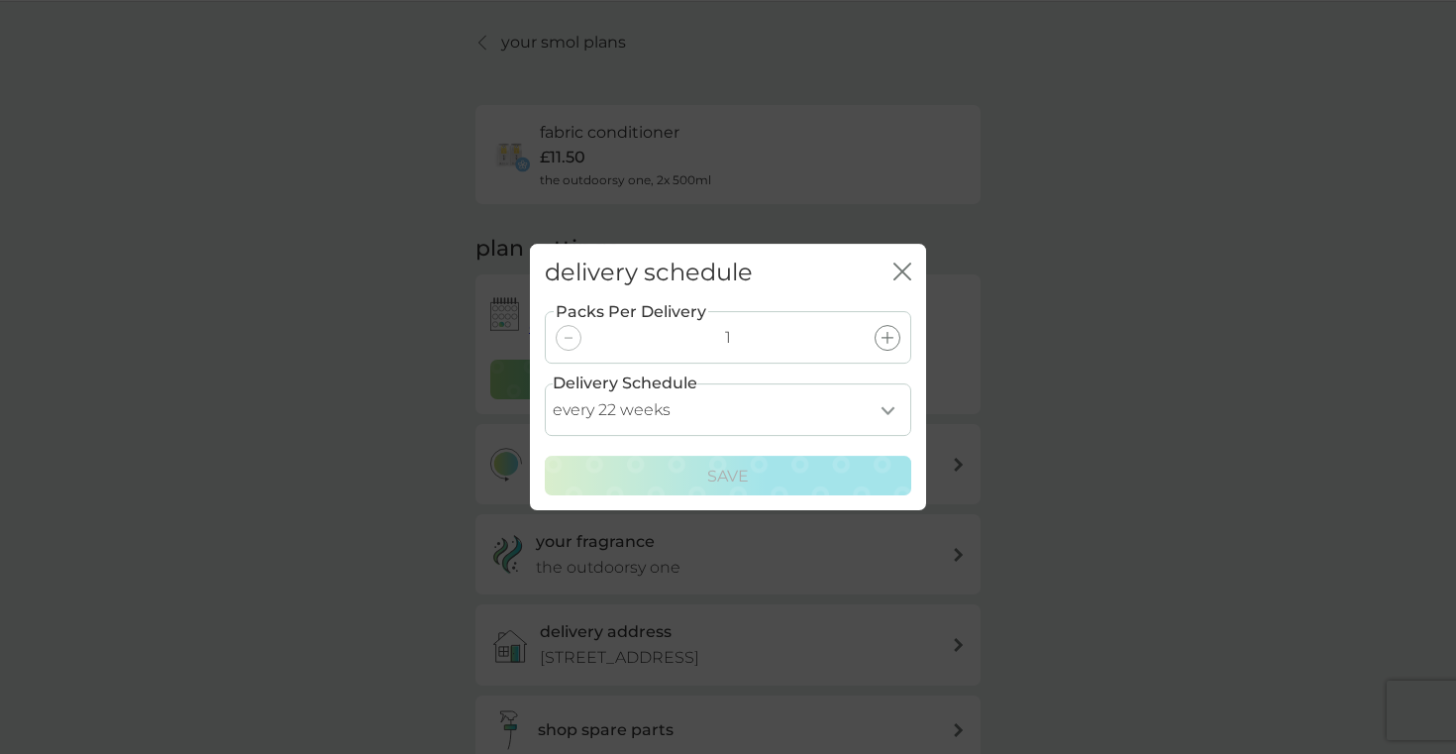
click at [615, 385] on label "Delivery Schedule" at bounding box center [625, 383] width 145 height 26
click at [620, 412] on select "every 1 week every 2 weeks every 3 weeks every 4 weeks every 5 weeks every 6 we…" at bounding box center [728, 409] width 367 height 53
select select "42"
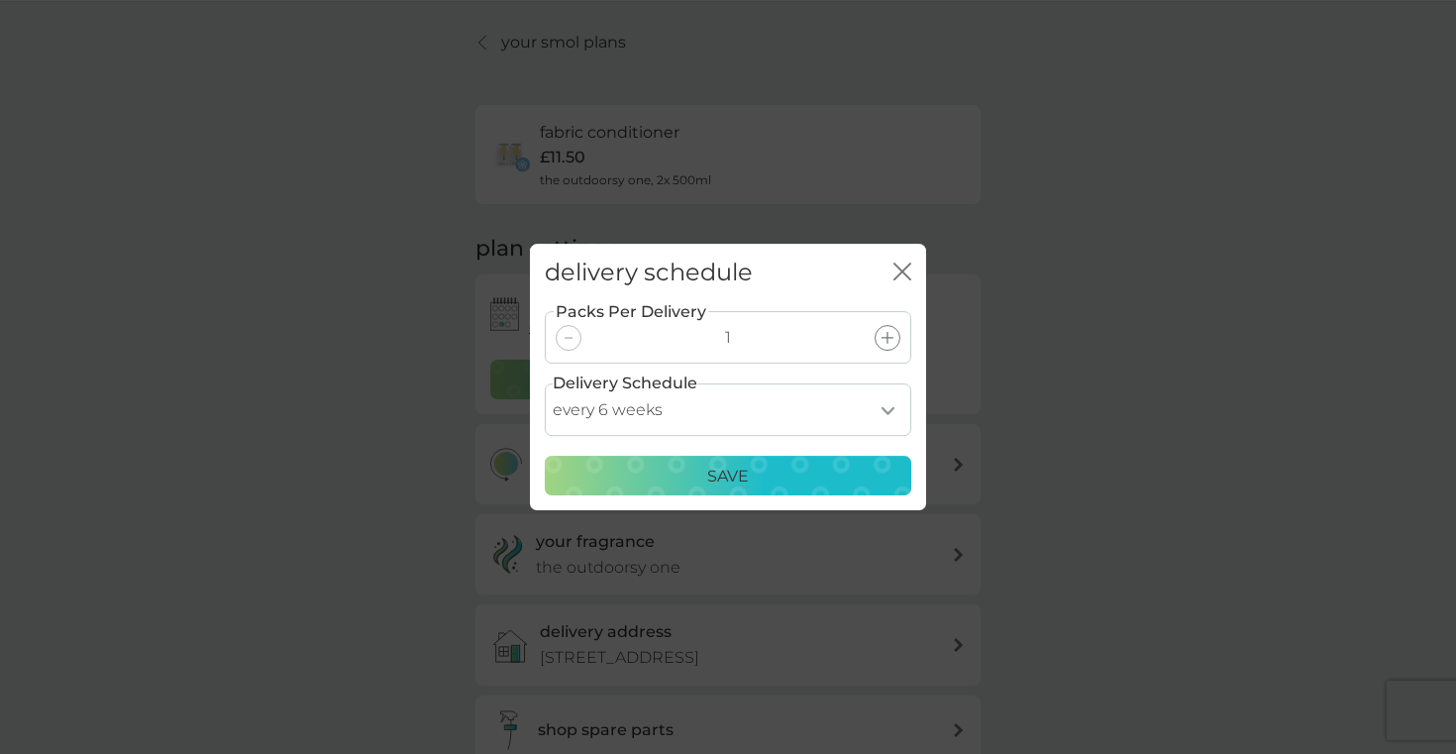
click at [765, 469] on div "Save" at bounding box center [728, 477] width 341 height 26
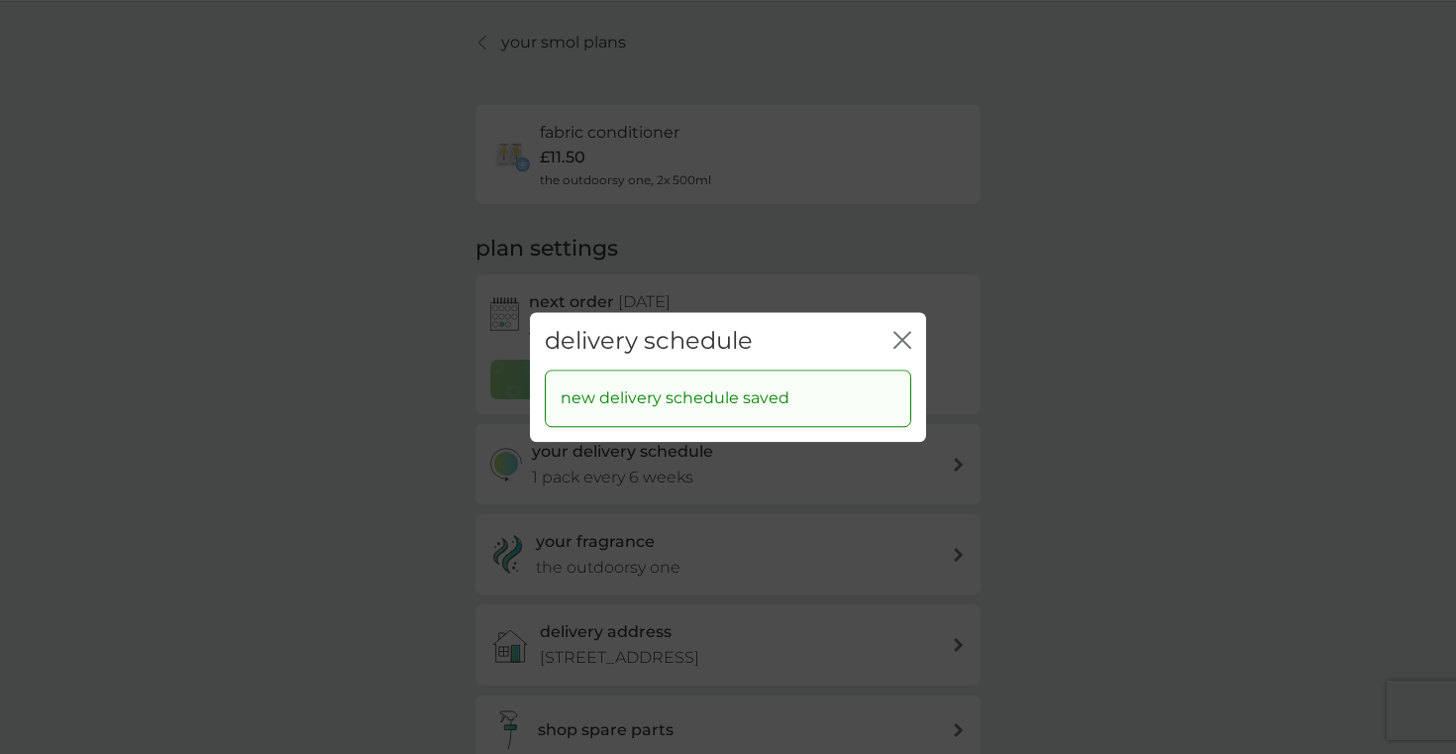
click at [907, 336] on icon "close" at bounding box center [903, 340] width 18 height 18
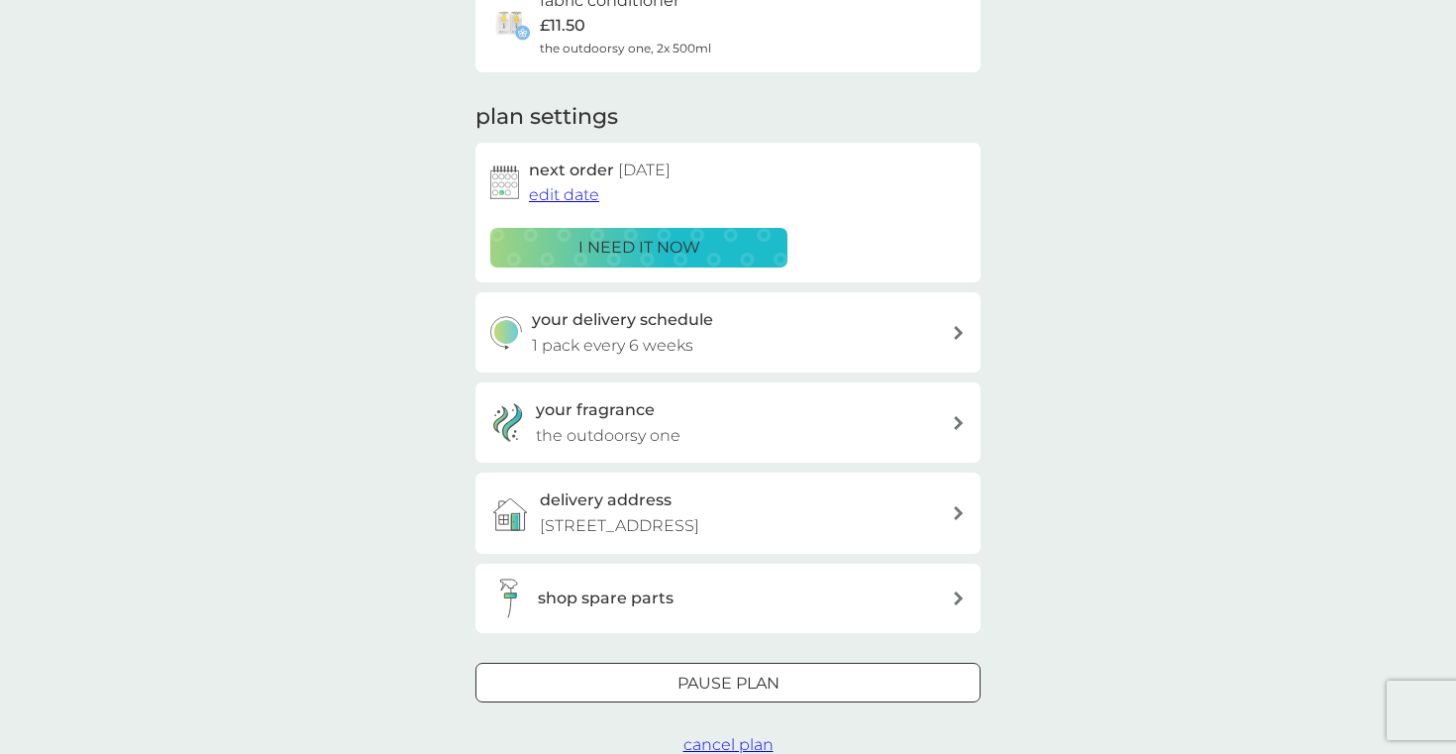
scroll to position [196, 0]
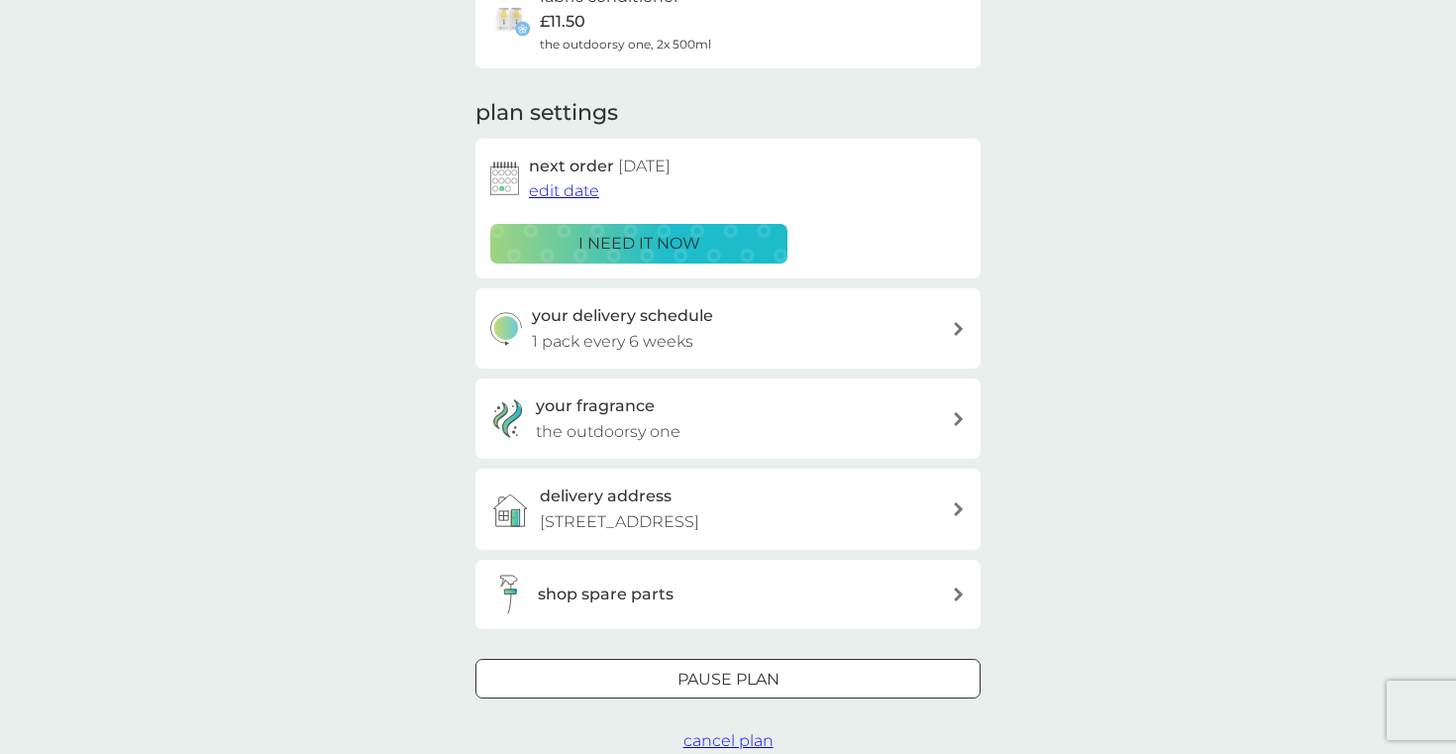
click at [743, 401] on div "your fragrance the outdoorsy one" at bounding box center [744, 418] width 416 height 51
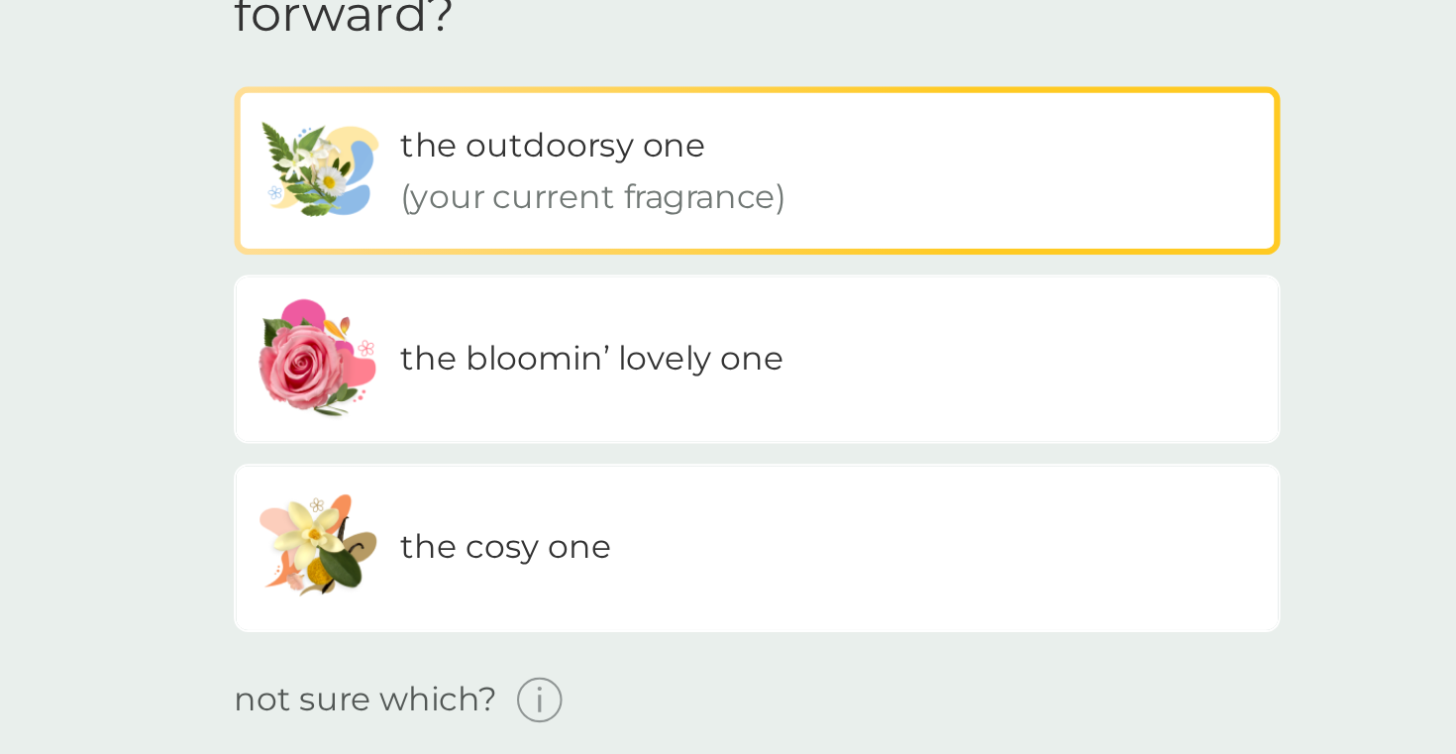
click at [620, 455] on label "the cosy one" at bounding box center [727, 434] width 505 height 81
click at [475, 212] on input "the cosy one" at bounding box center [475, 212] width 0 height 0
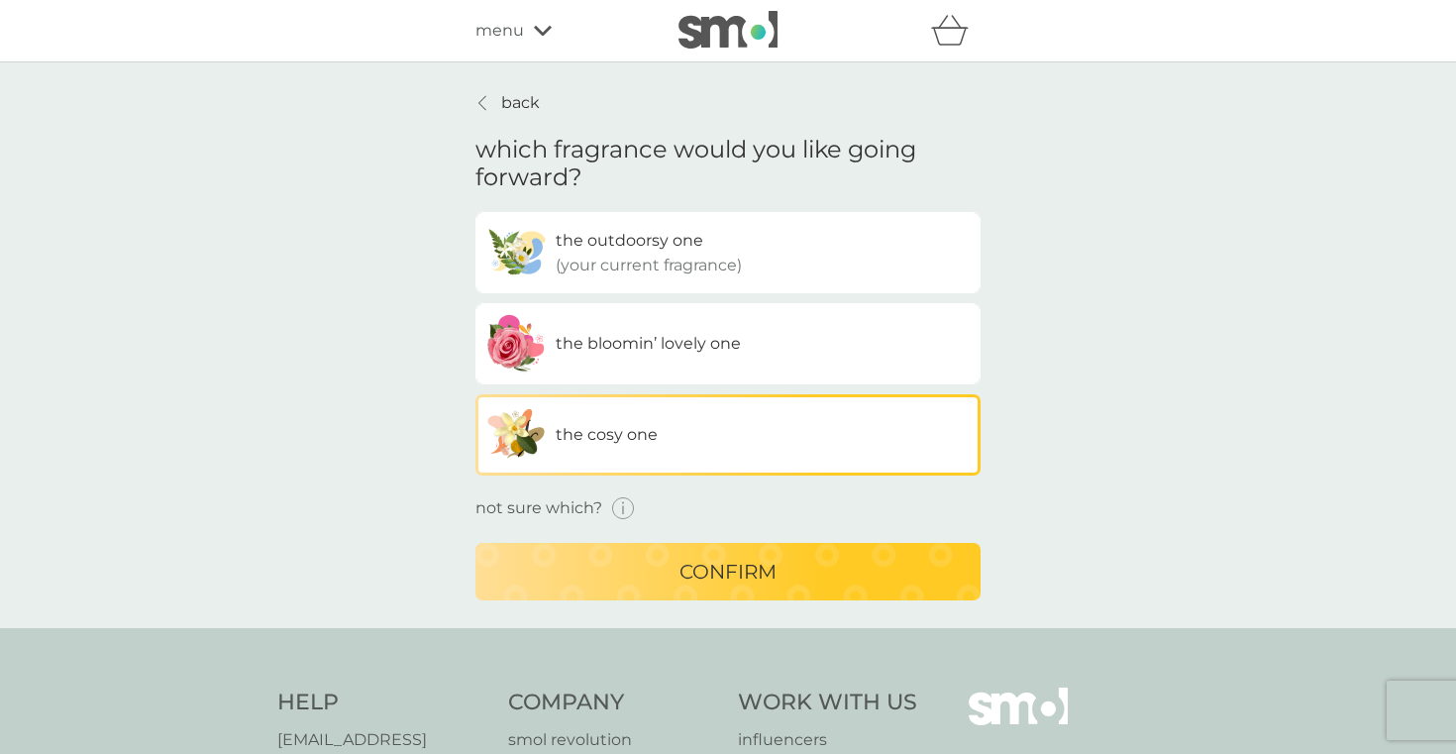
click at [686, 575] on p "confirm" at bounding box center [728, 572] width 97 height 32
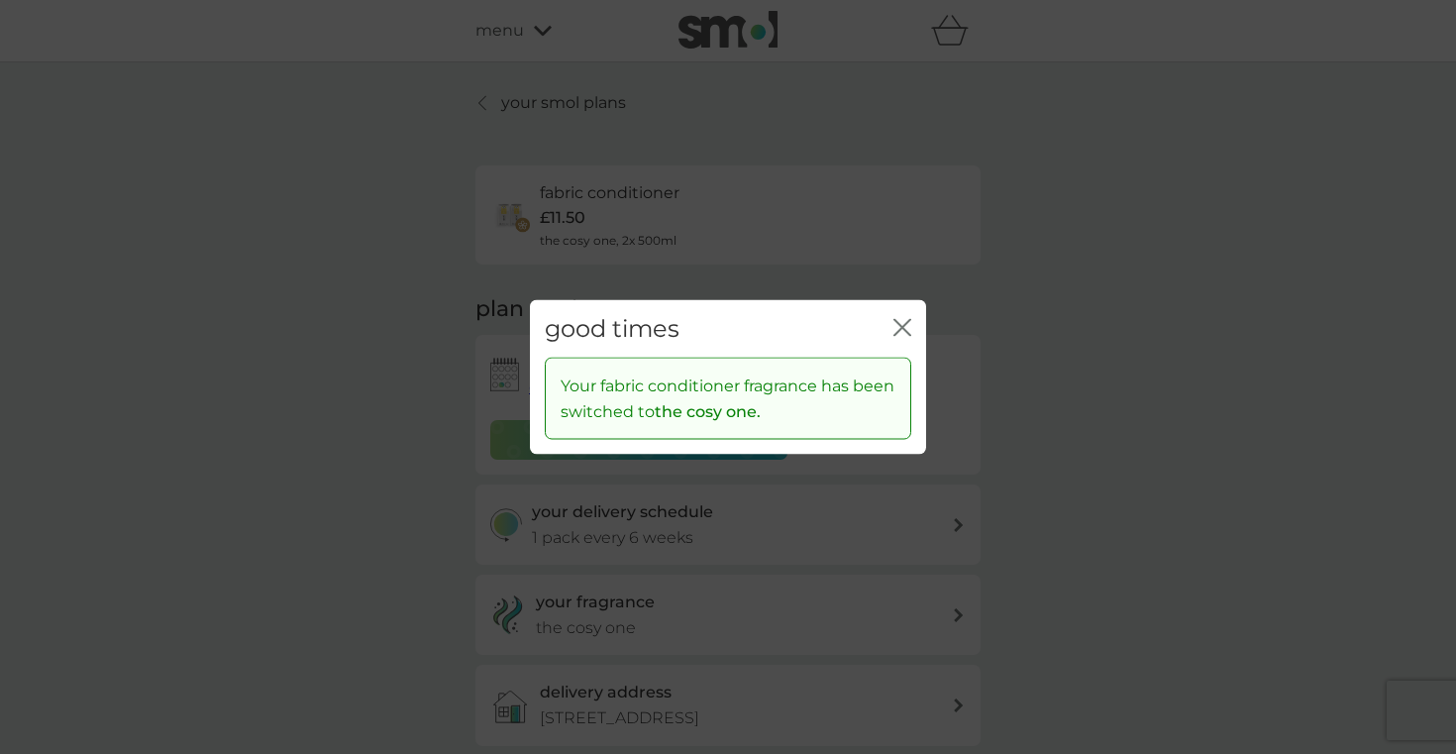
click at [901, 324] on icon "close" at bounding box center [903, 327] width 18 height 18
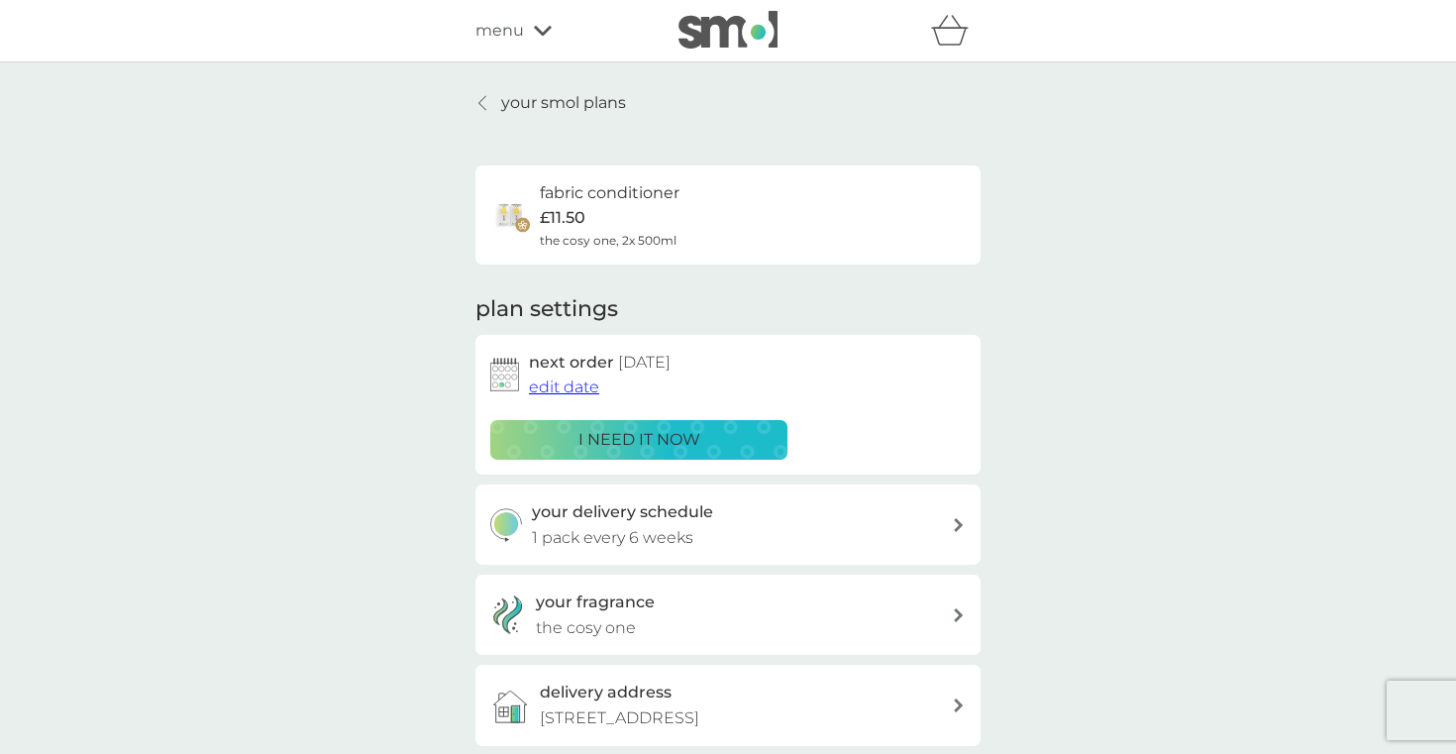
click at [719, 39] on img at bounding box center [728, 30] width 99 height 38
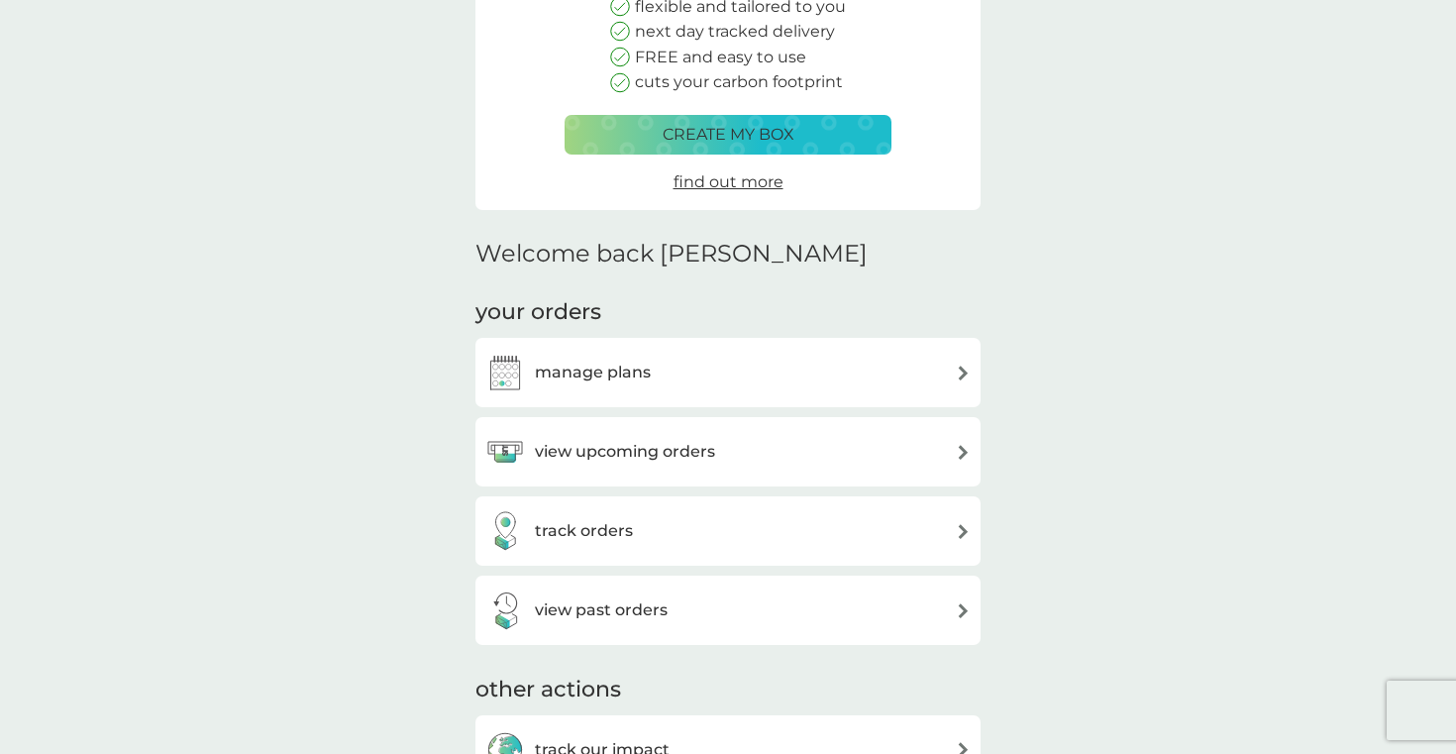
scroll to position [263, 0]
click at [645, 448] on h3 "view upcoming orders" at bounding box center [625, 451] width 180 height 26
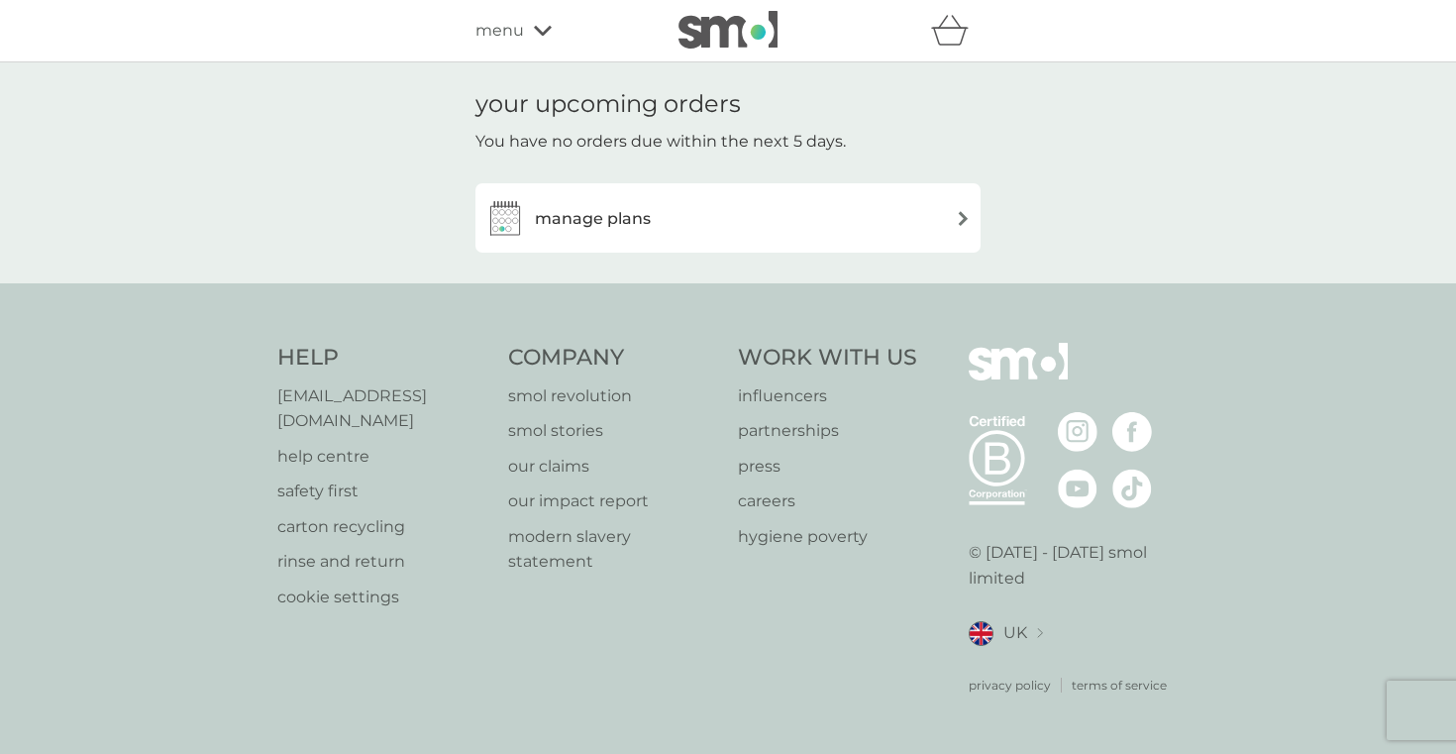
click at [789, 230] on div "manage plans" at bounding box center [727, 218] width 485 height 40
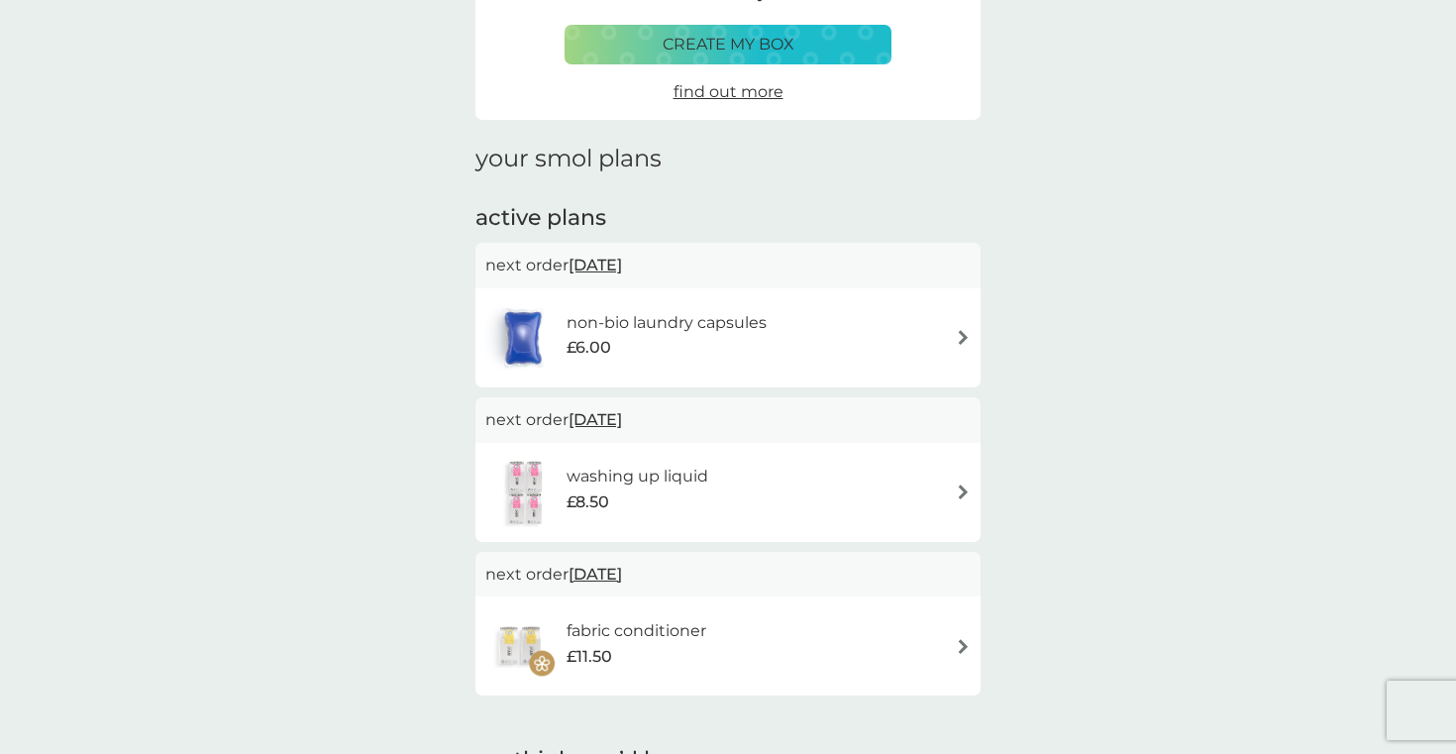
scroll to position [172, 0]
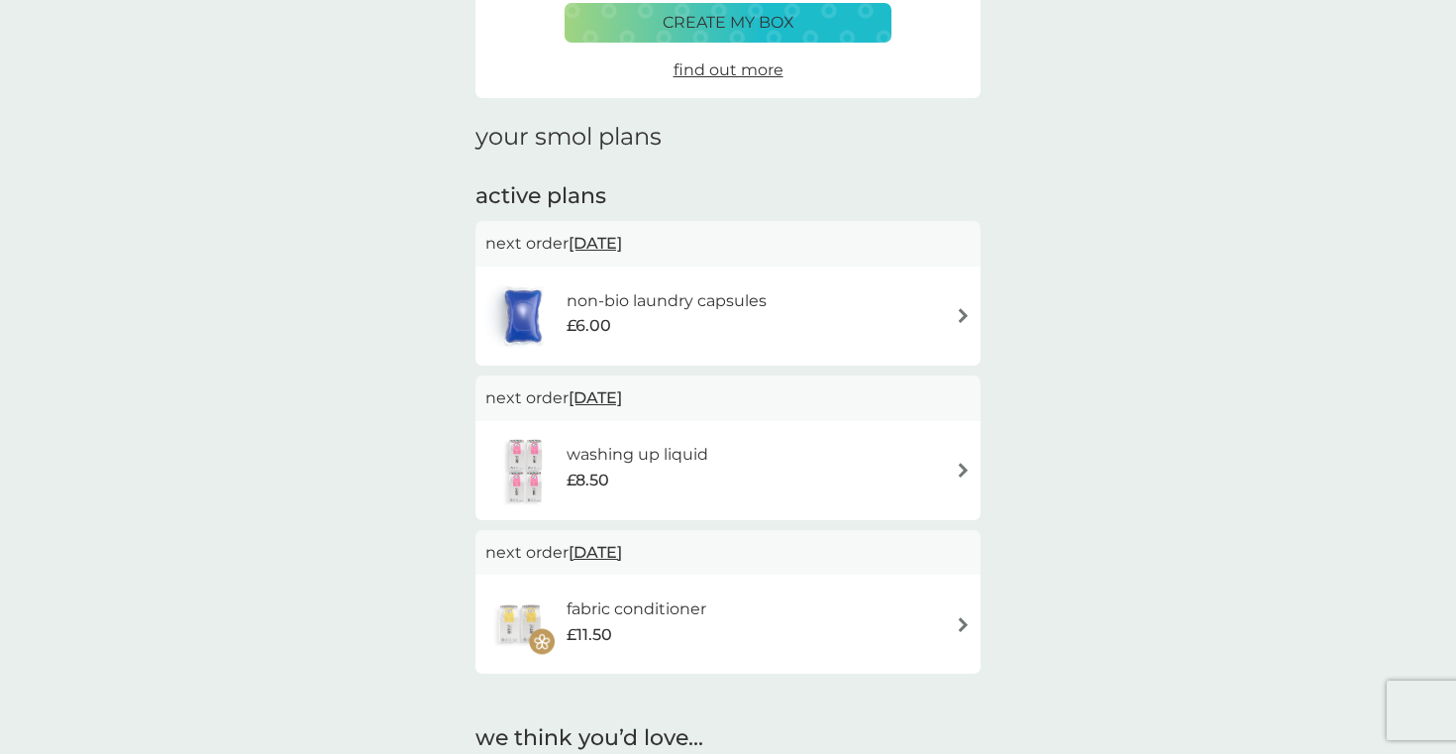
click at [954, 316] on div "non-bio laundry capsules £6.00" at bounding box center [727, 315] width 485 height 69
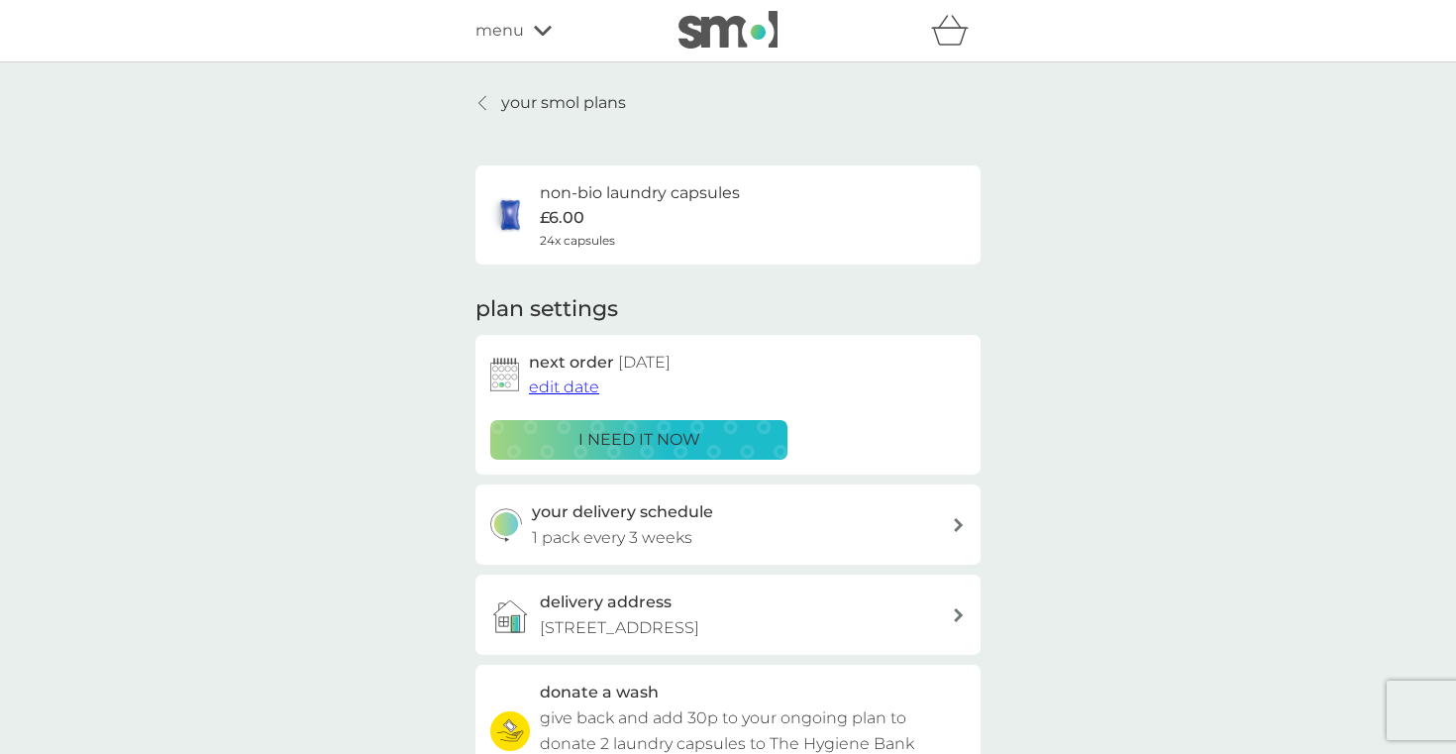
click at [566, 389] on span "edit date" at bounding box center [564, 386] width 70 height 19
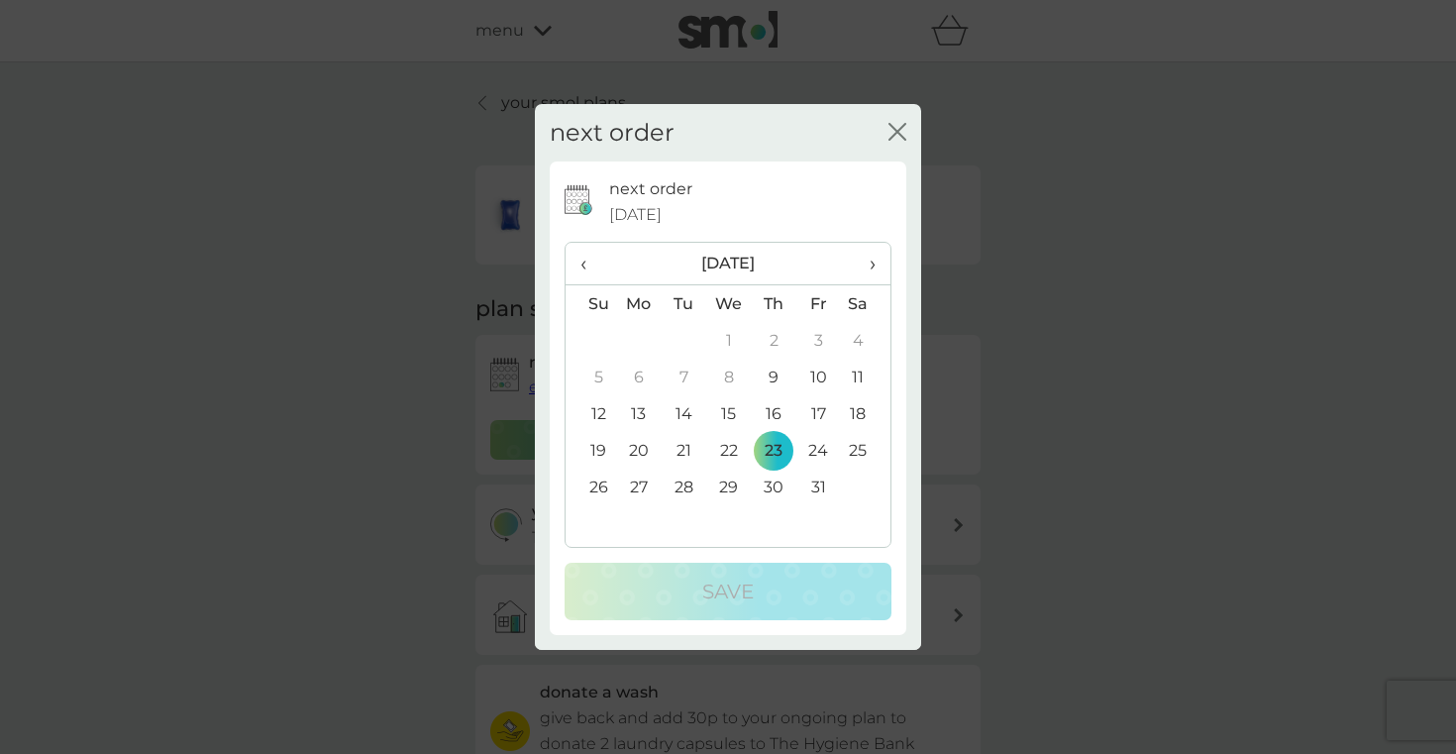
click at [871, 270] on span "›" at bounding box center [866, 264] width 20 height 42
click at [858, 338] on td "1" at bounding box center [866, 340] width 50 height 37
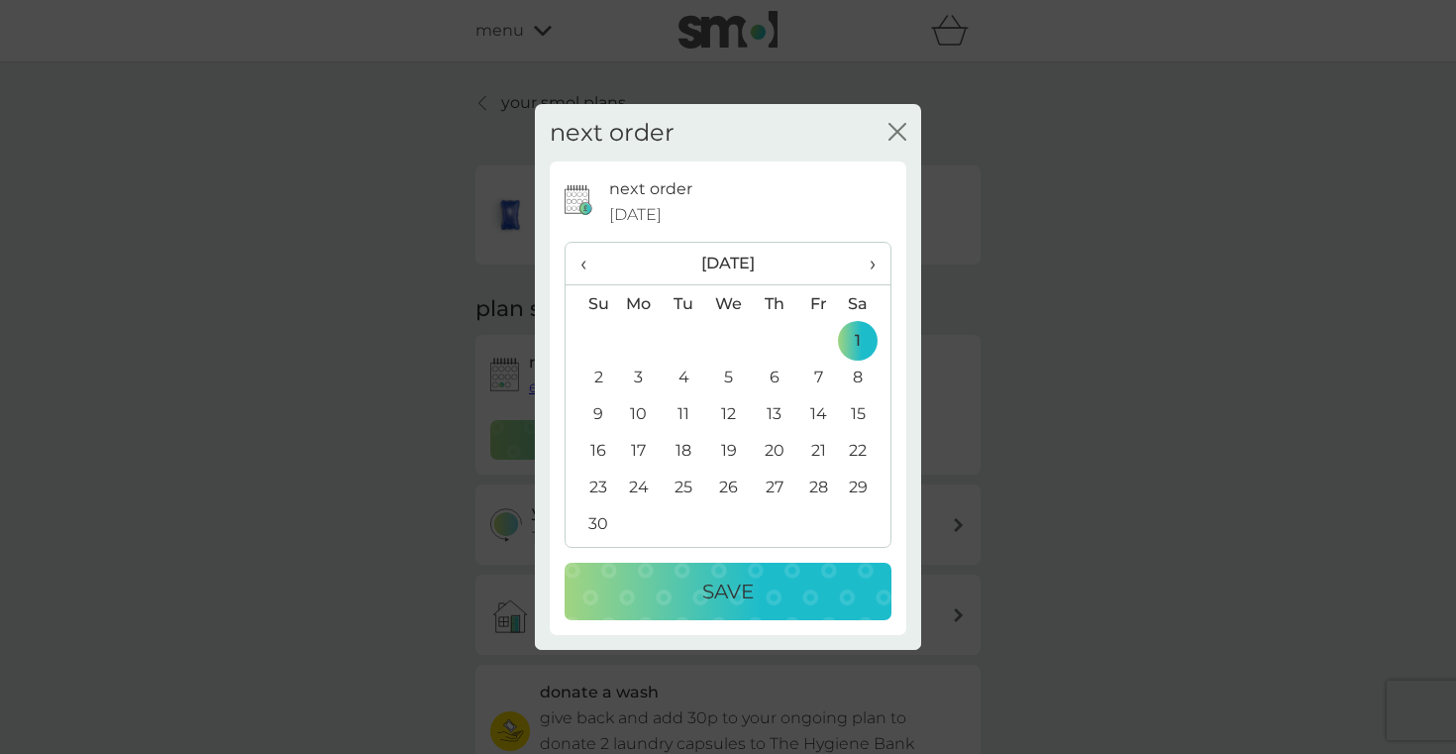
click at [605, 388] on td "2" at bounding box center [591, 377] width 51 height 37
click at [633, 381] on td "3" at bounding box center [639, 377] width 46 height 37
click at [589, 273] on span "‹" at bounding box center [590, 264] width 21 height 42
click at [777, 489] on td "30" at bounding box center [774, 487] width 45 height 37
click at [736, 596] on p "Save" at bounding box center [728, 592] width 52 height 32
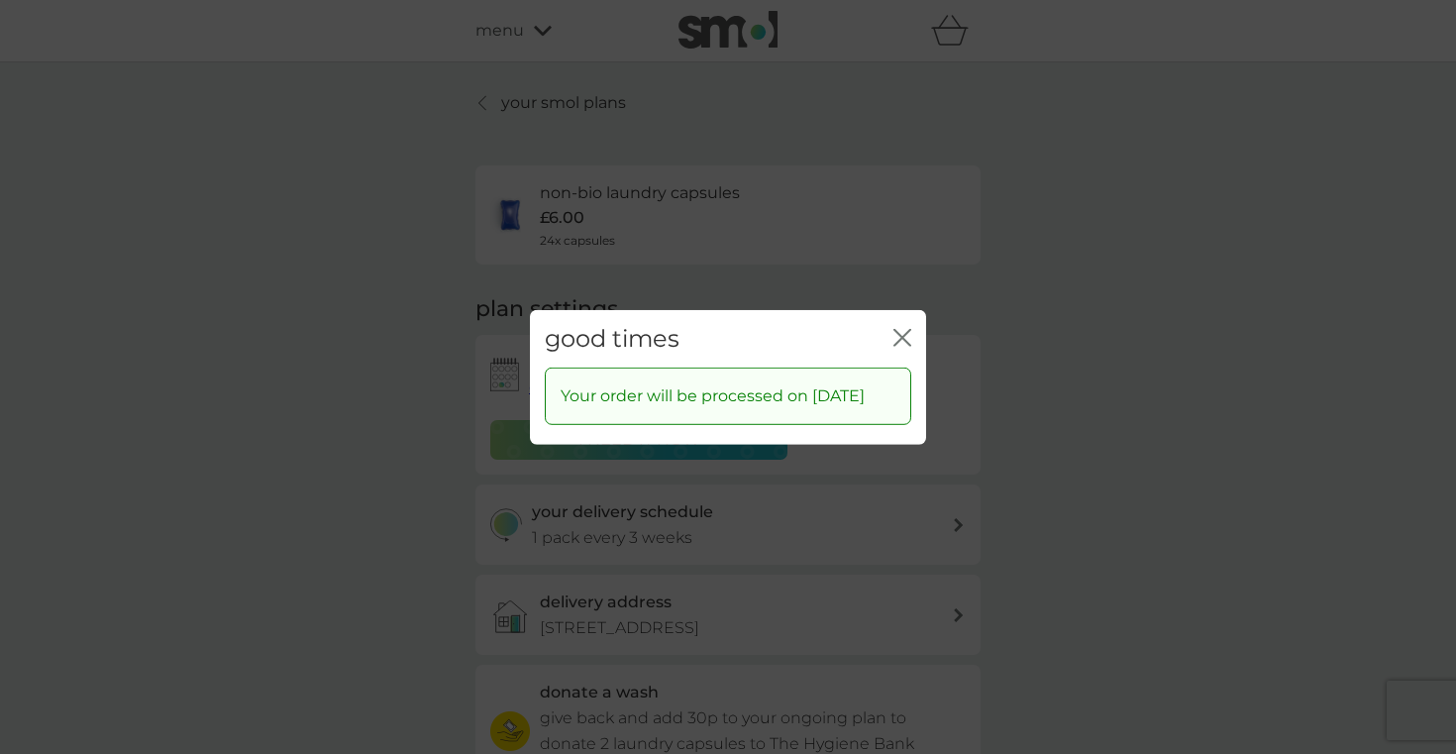
click at [897, 329] on icon "close" at bounding box center [898, 337] width 8 height 16
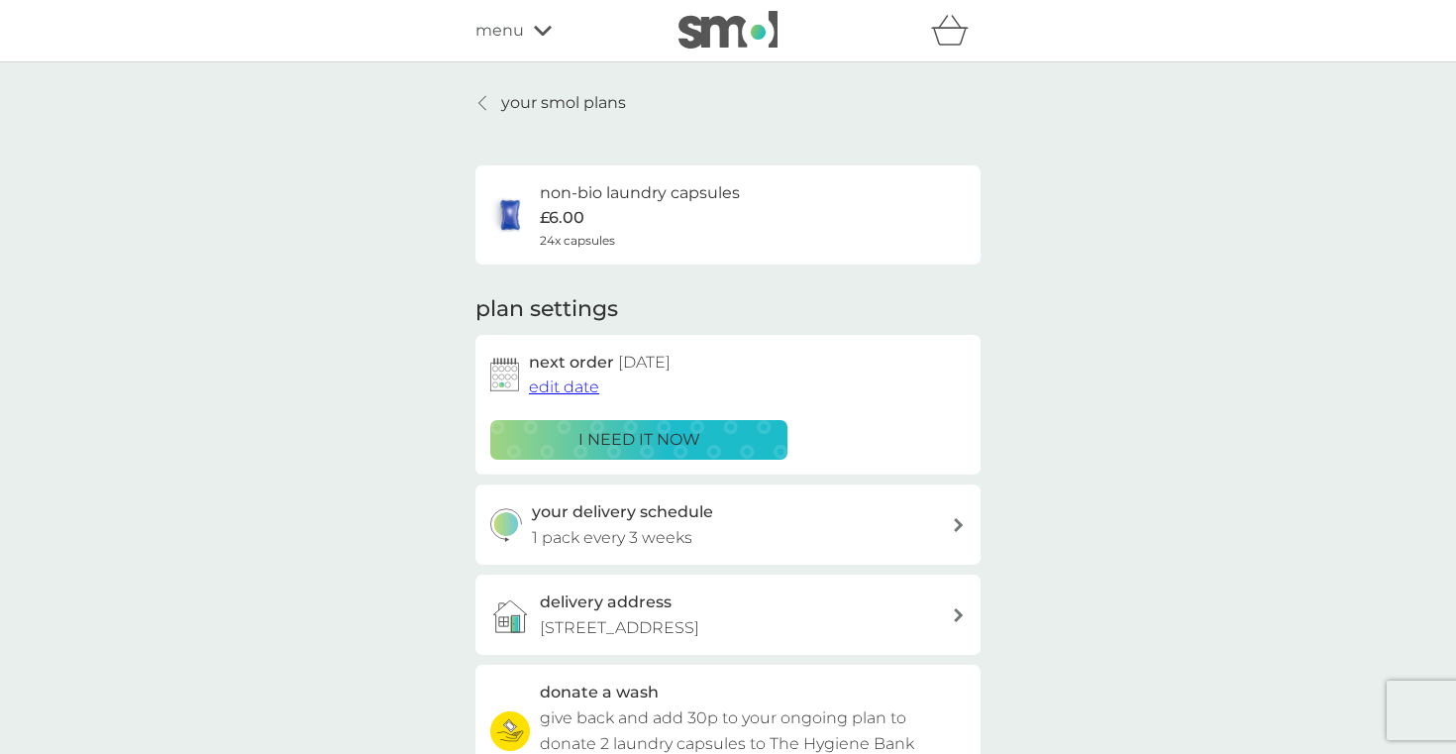
click at [729, 43] on img at bounding box center [728, 30] width 99 height 38
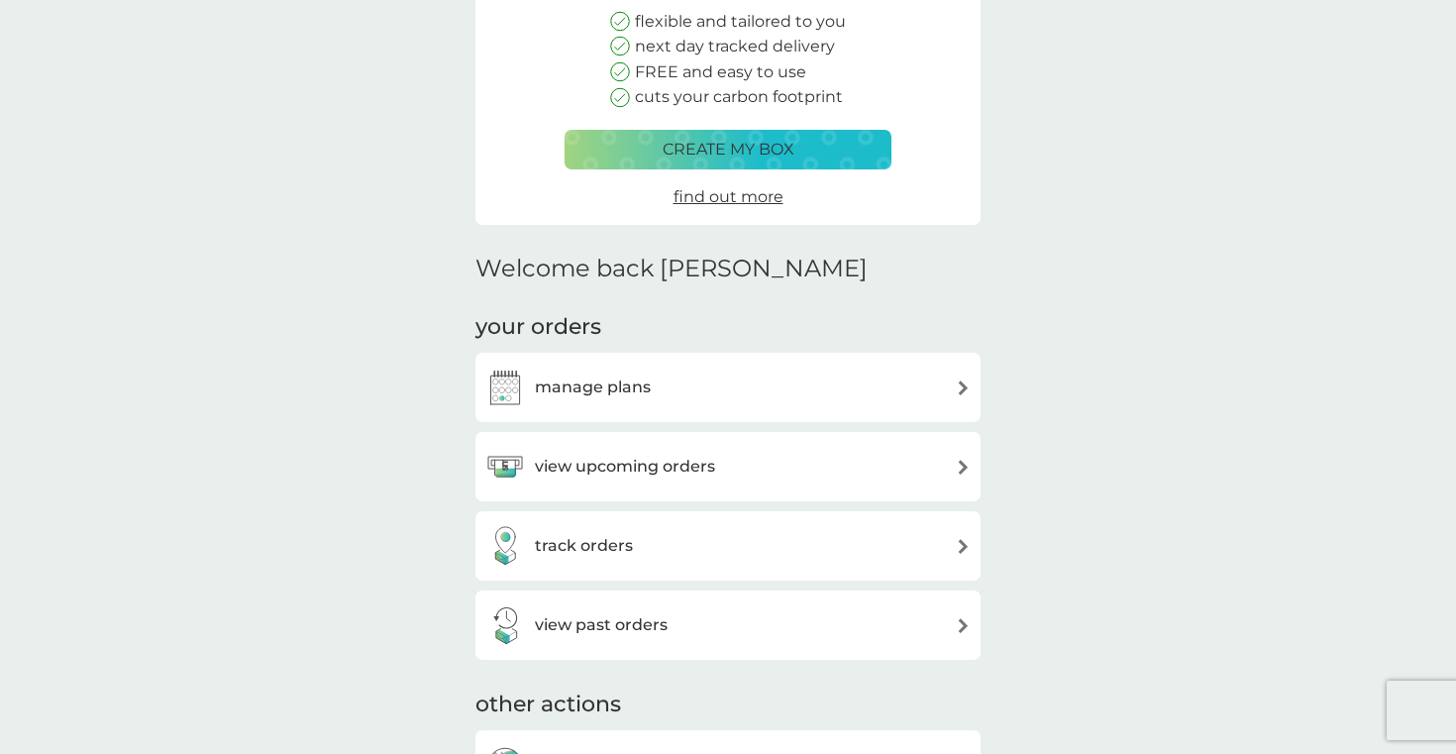
scroll to position [251, 0]
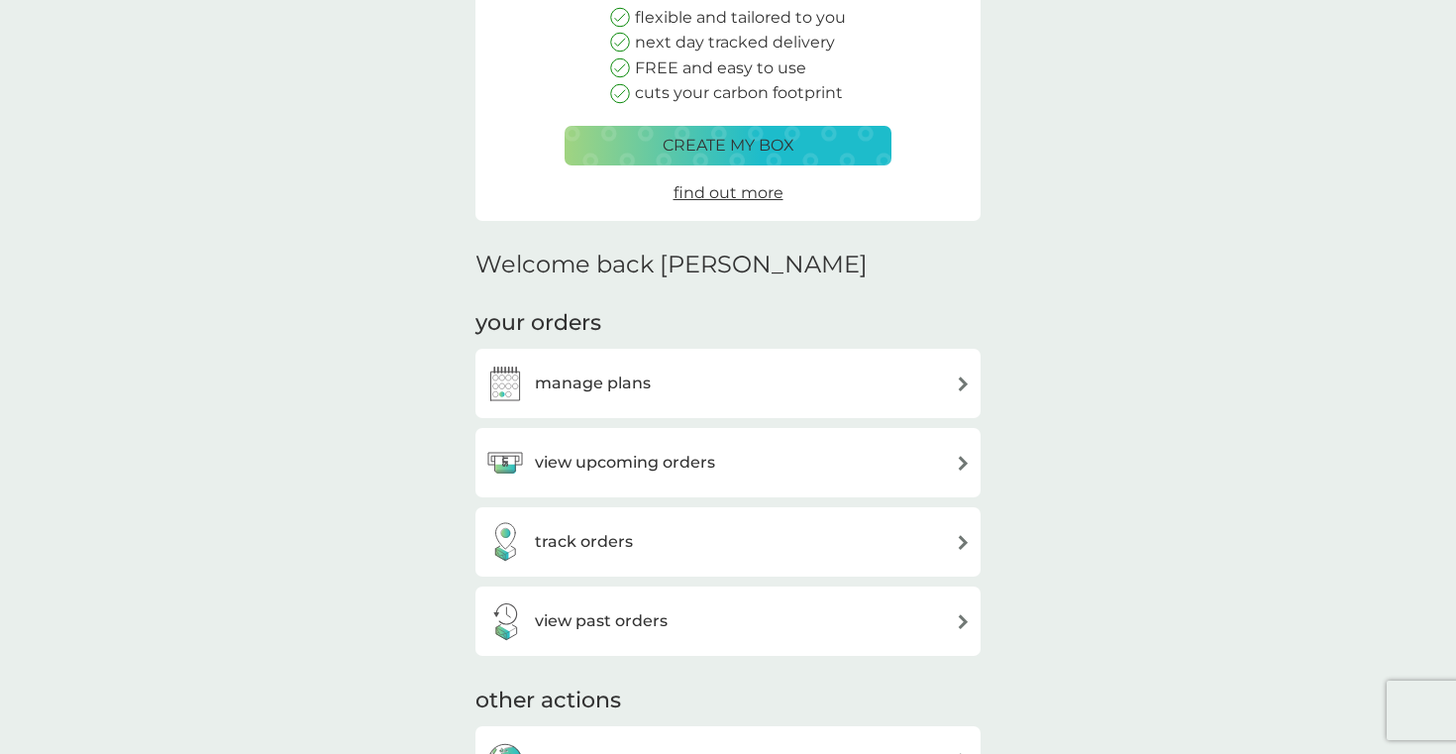
click at [640, 385] on h3 "manage plans" at bounding box center [593, 383] width 116 height 26
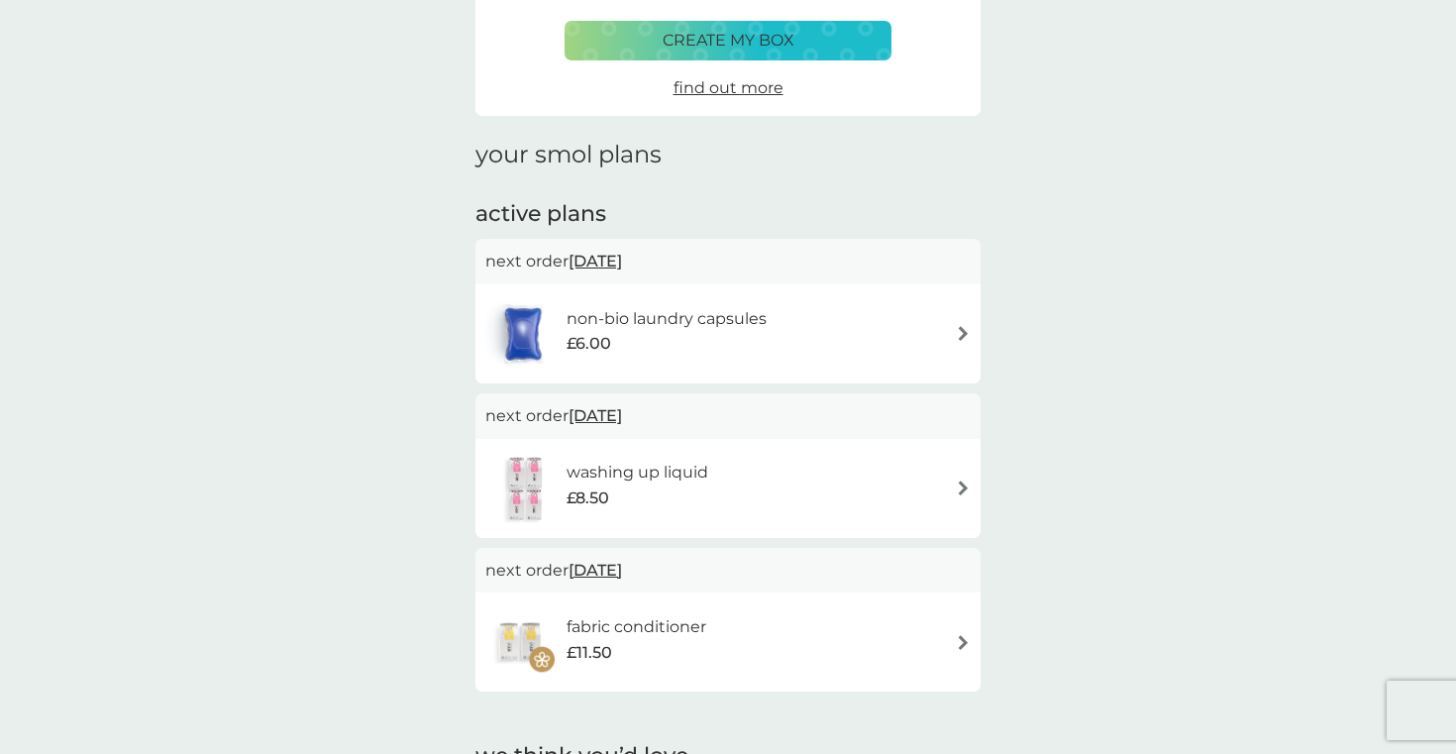
scroll to position [182, 0]
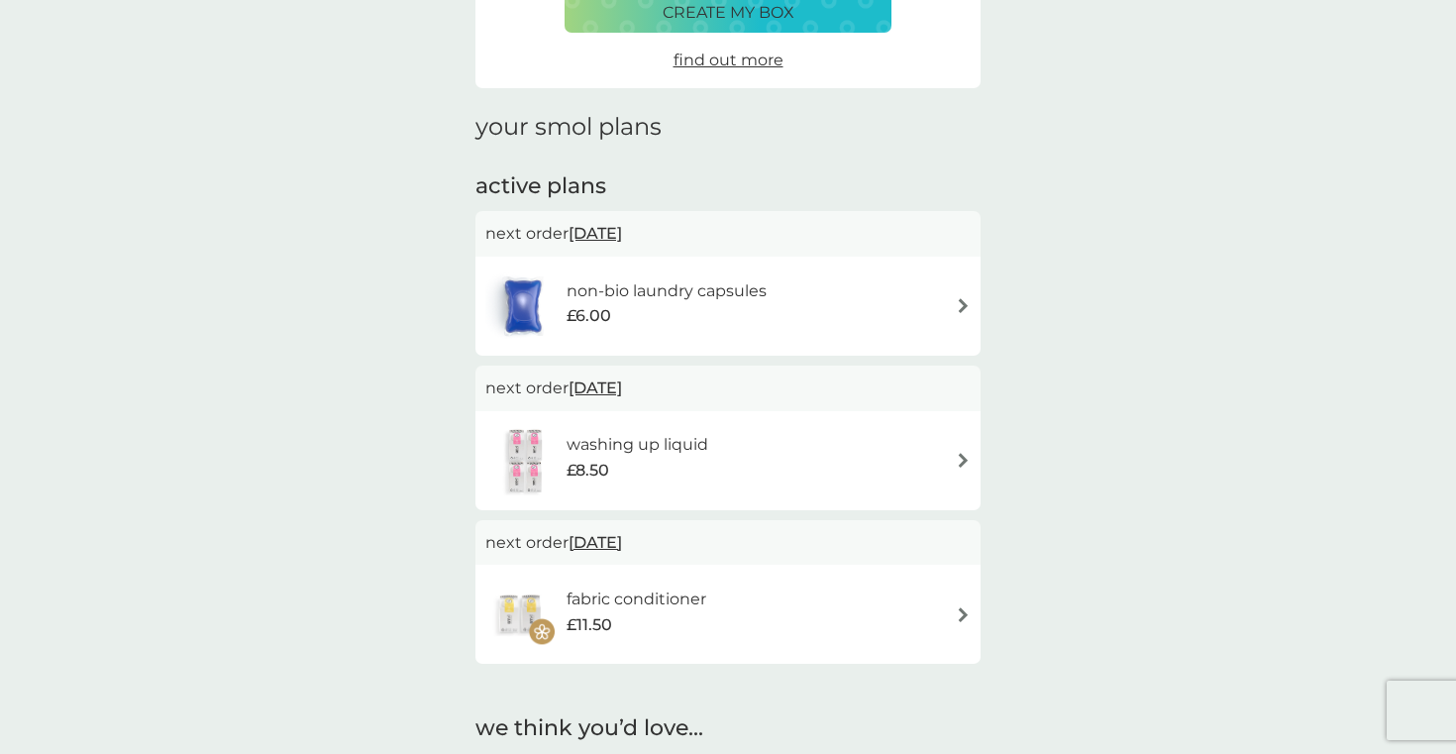
click at [666, 454] on h6 "washing up liquid" at bounding box center [638, 445] width 142 height 26
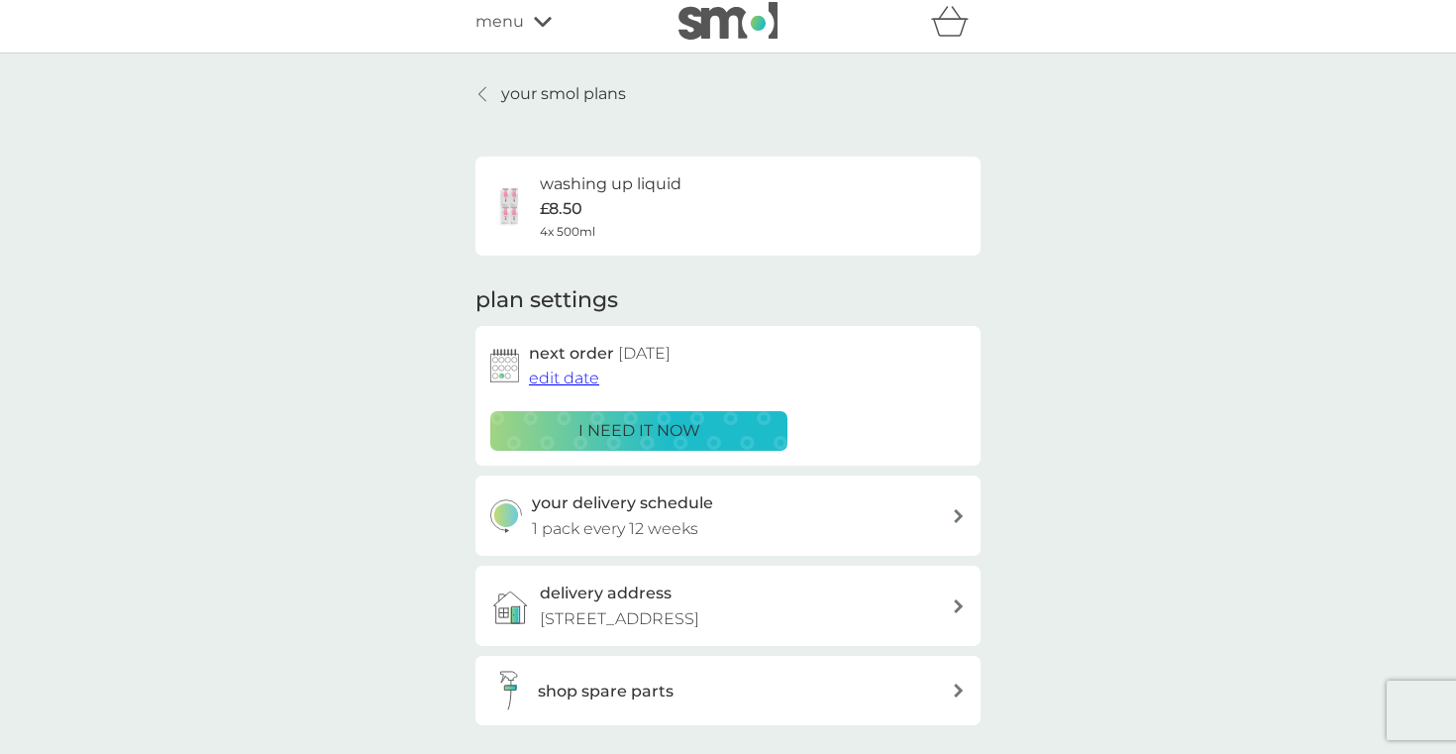
scroll to position [6, 0]
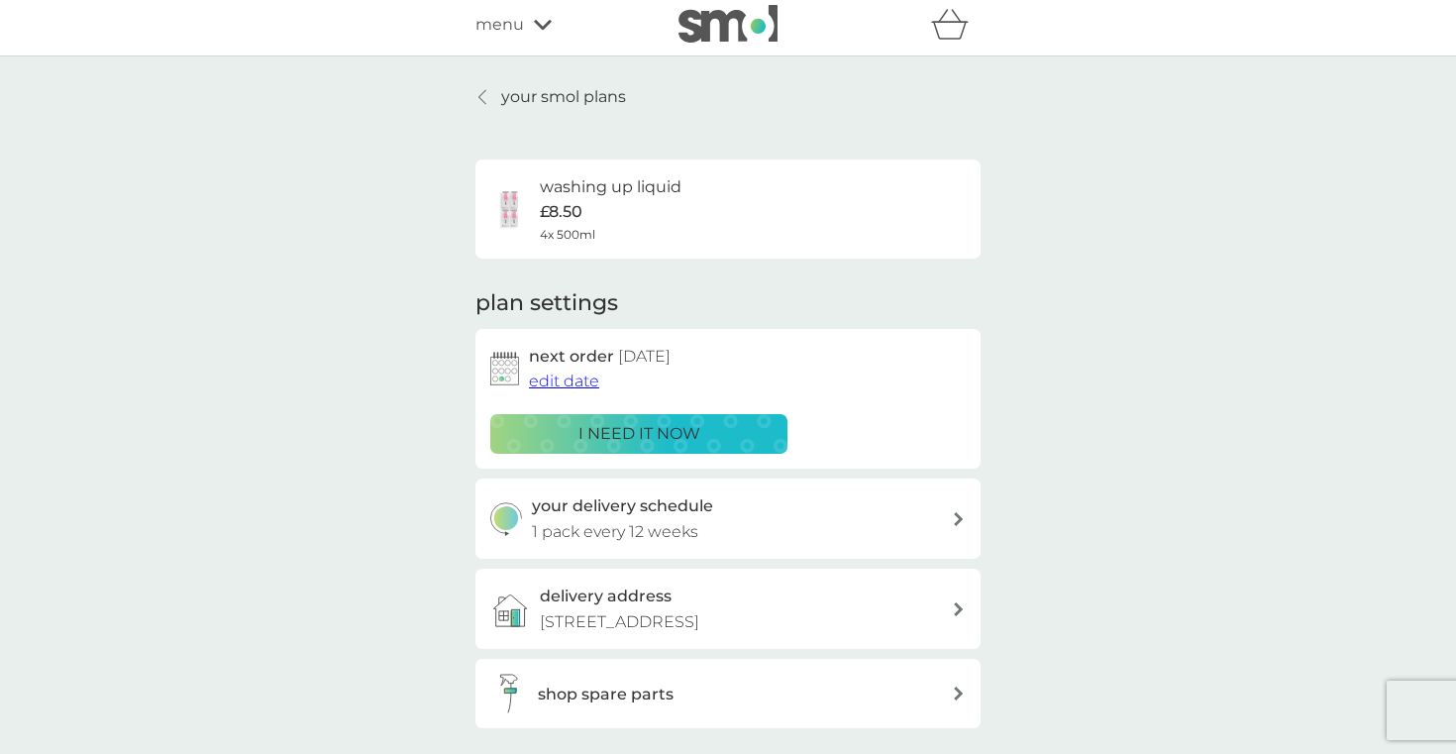
click at [714, 531] on div "your delivery schedule 1 pack every 12 weeks" at bounding box center [742, 518] width 421 height 51
select select "84"
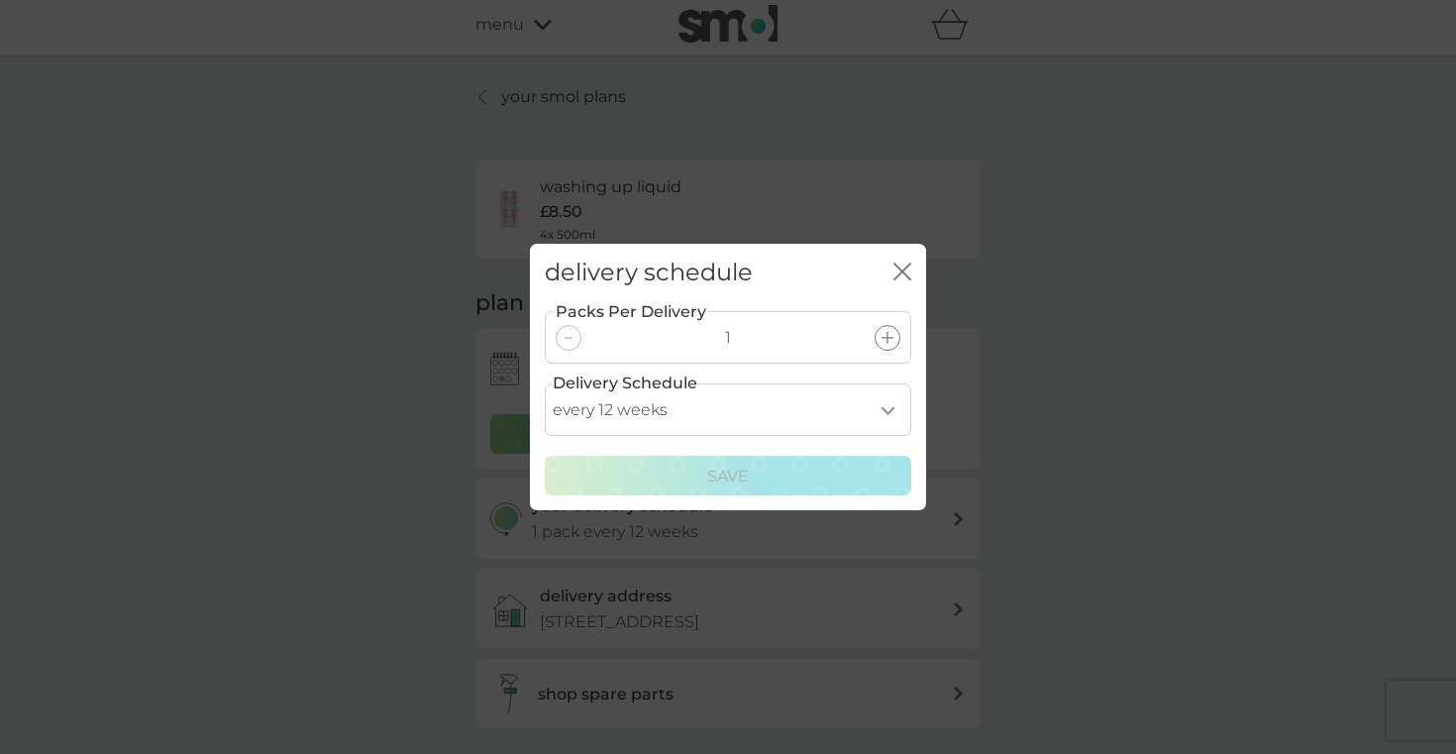
click at [909, 264] on icon "close" at bounding box center [903, 272] width 18 height 18
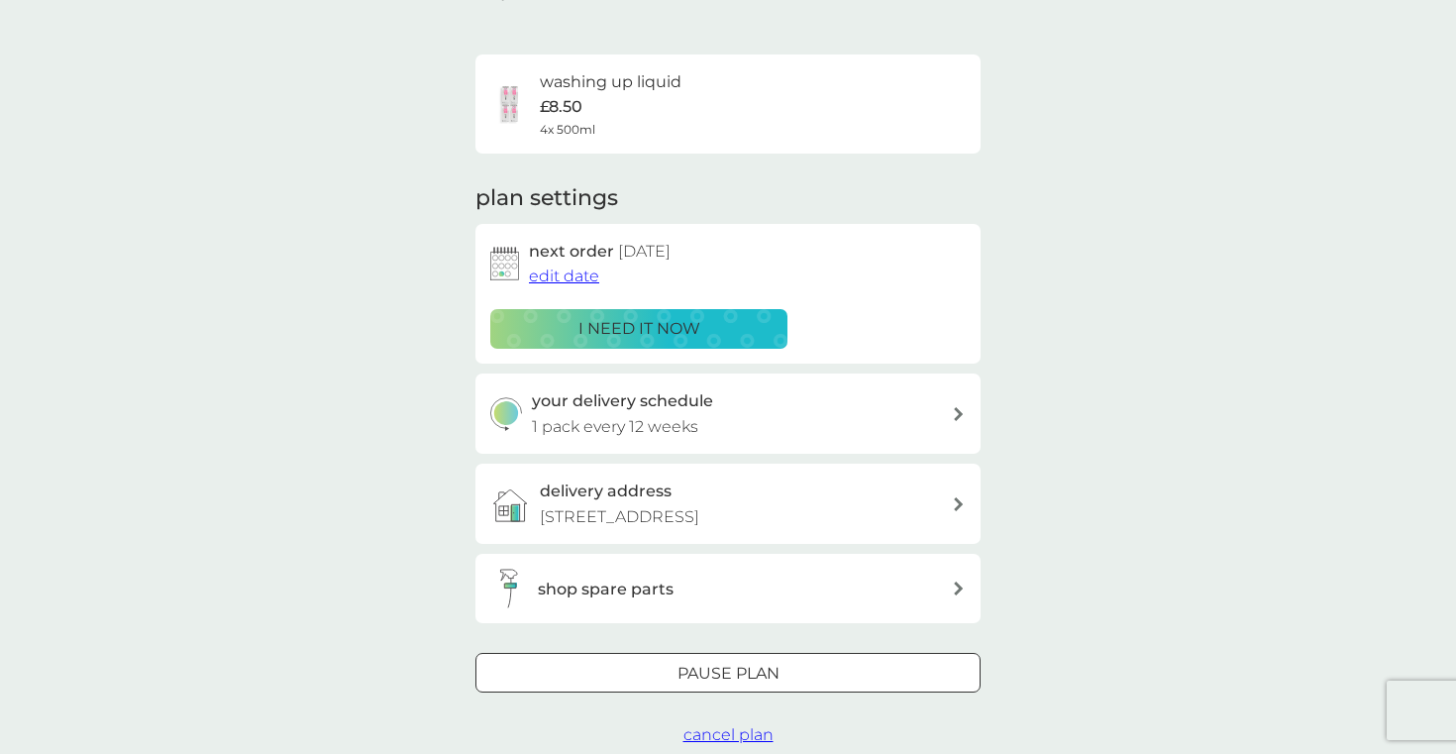
scroll to position [0, 0]
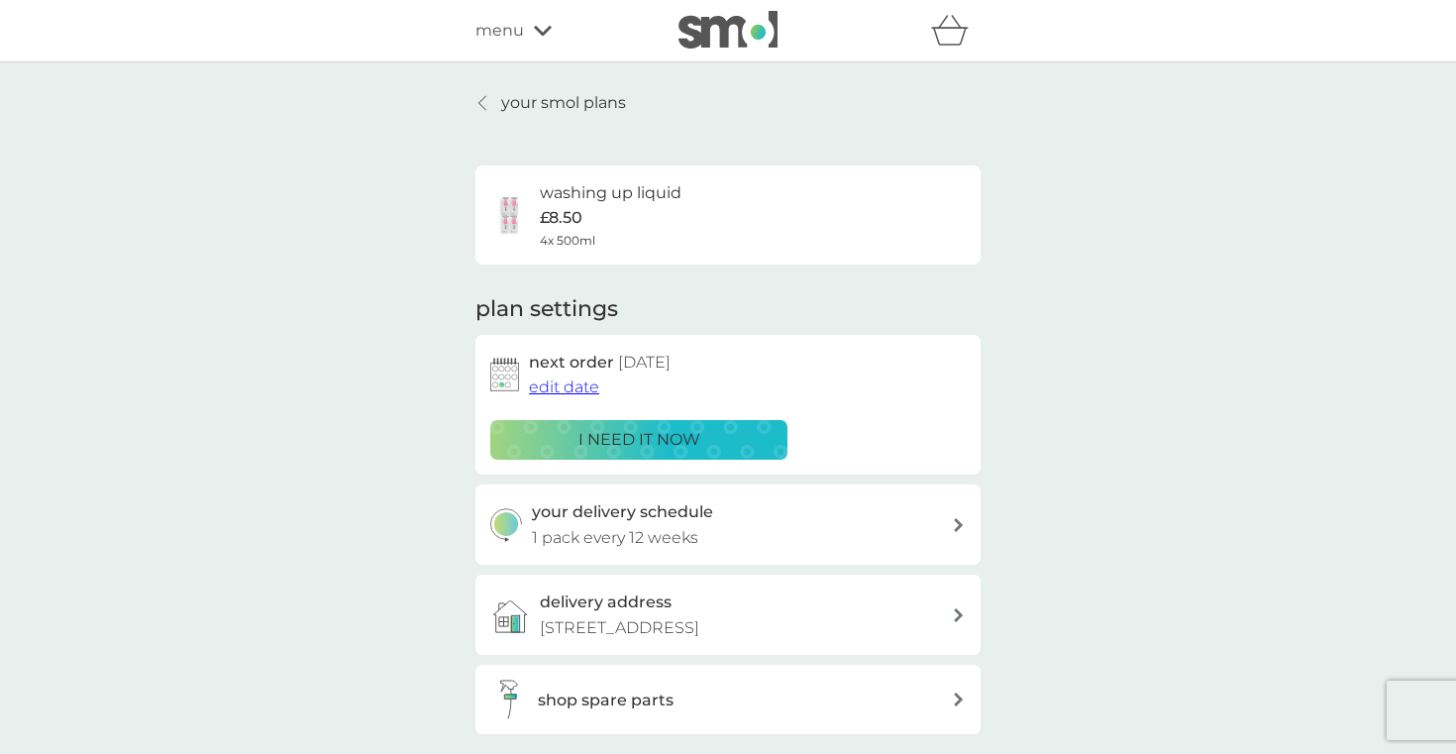
click at [579, 387] on span "edit date" at bounding box center [564, 386] width 70 height 19
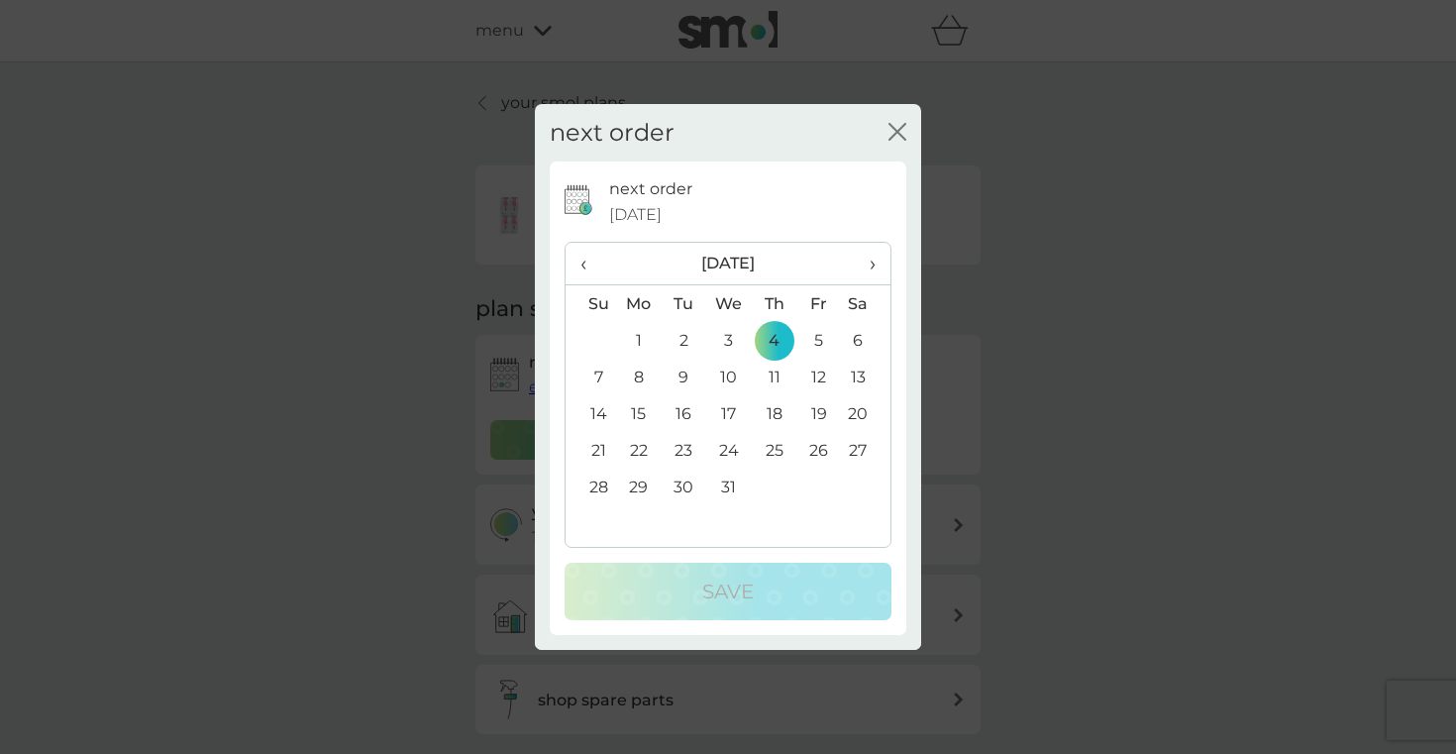
click at [869, 263] on span "›" at bounding box center [866, 264] width 20 height 42
click at [772, 339] on td "1" at bounding box center [774, 340] width 45 height 37
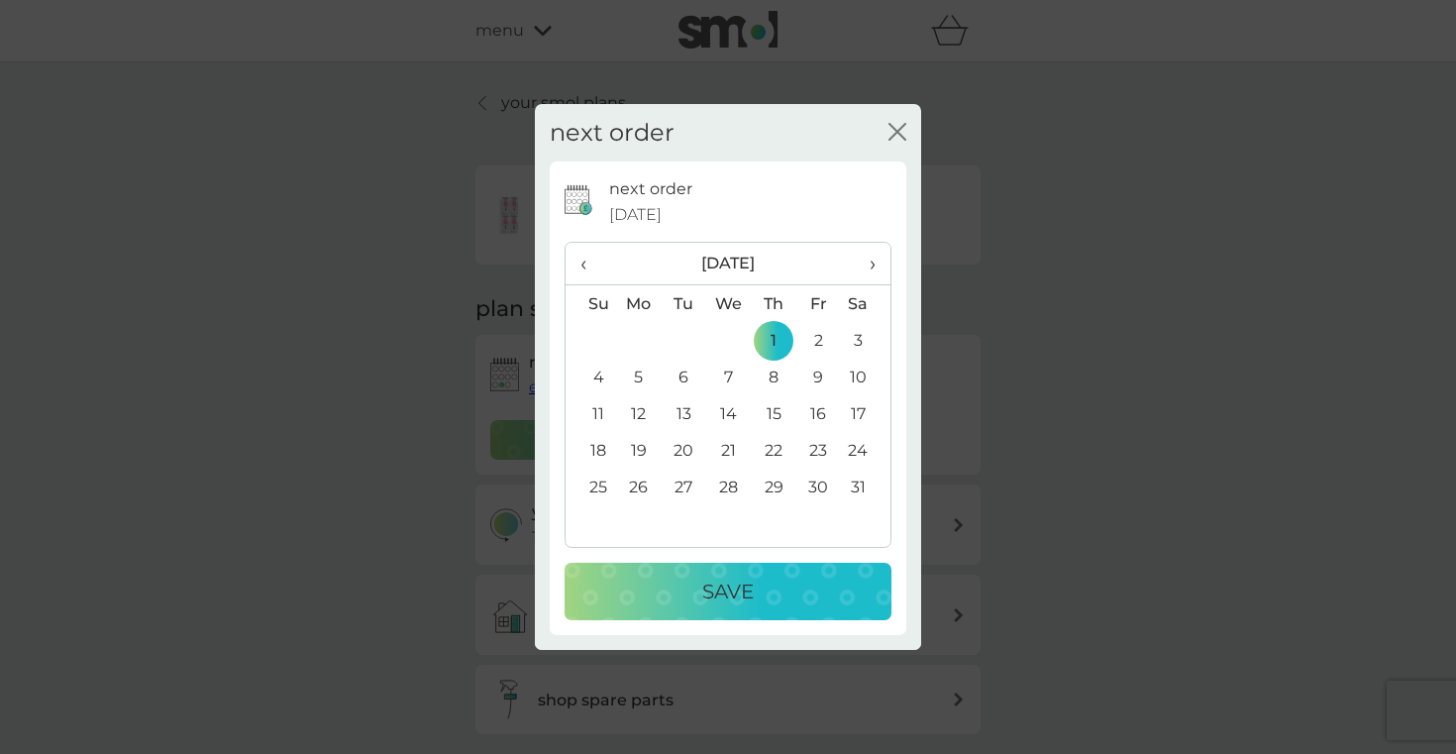
click at [710, 609] on button "Save" at bounding box center [728, 591] width 327 height 57
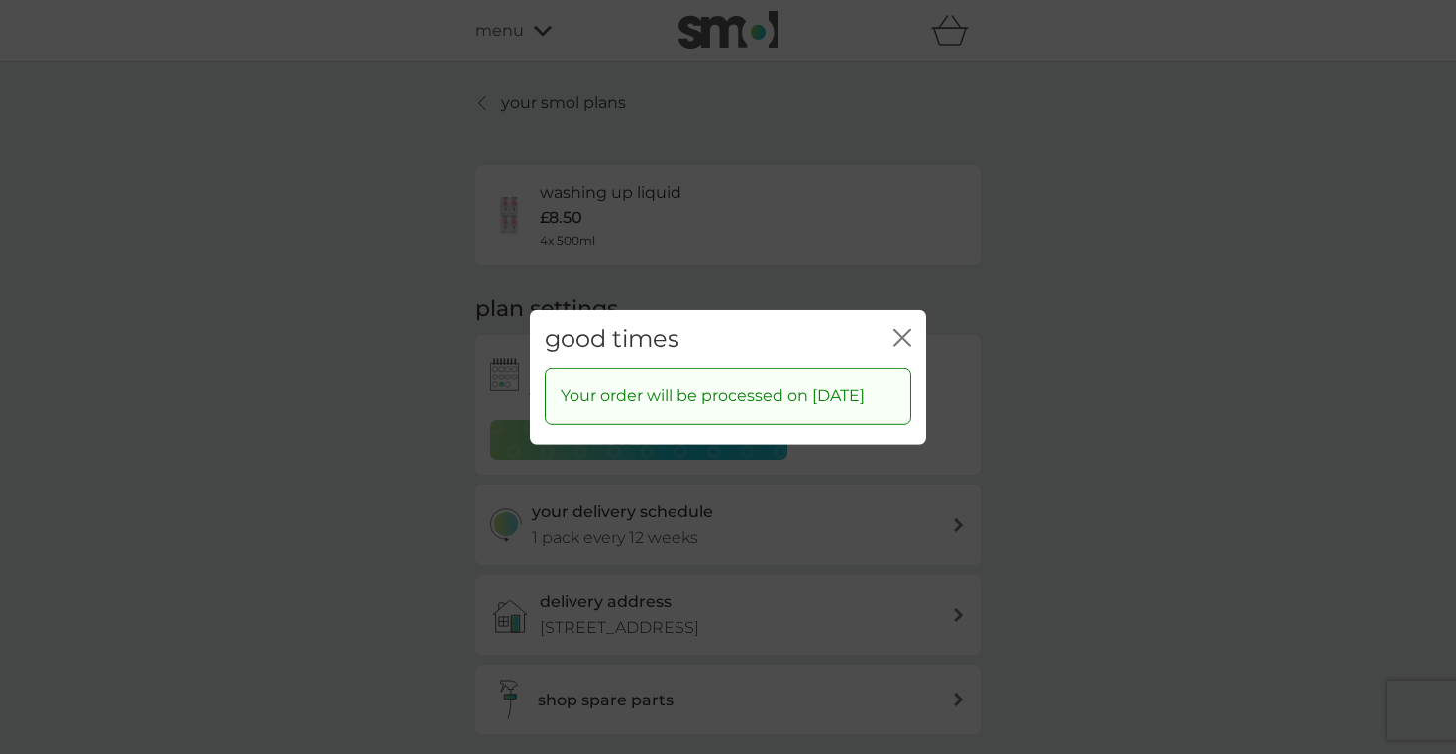
click at [905, 330] on icon "close" at bounding box center [903, 337] width 18 height 18
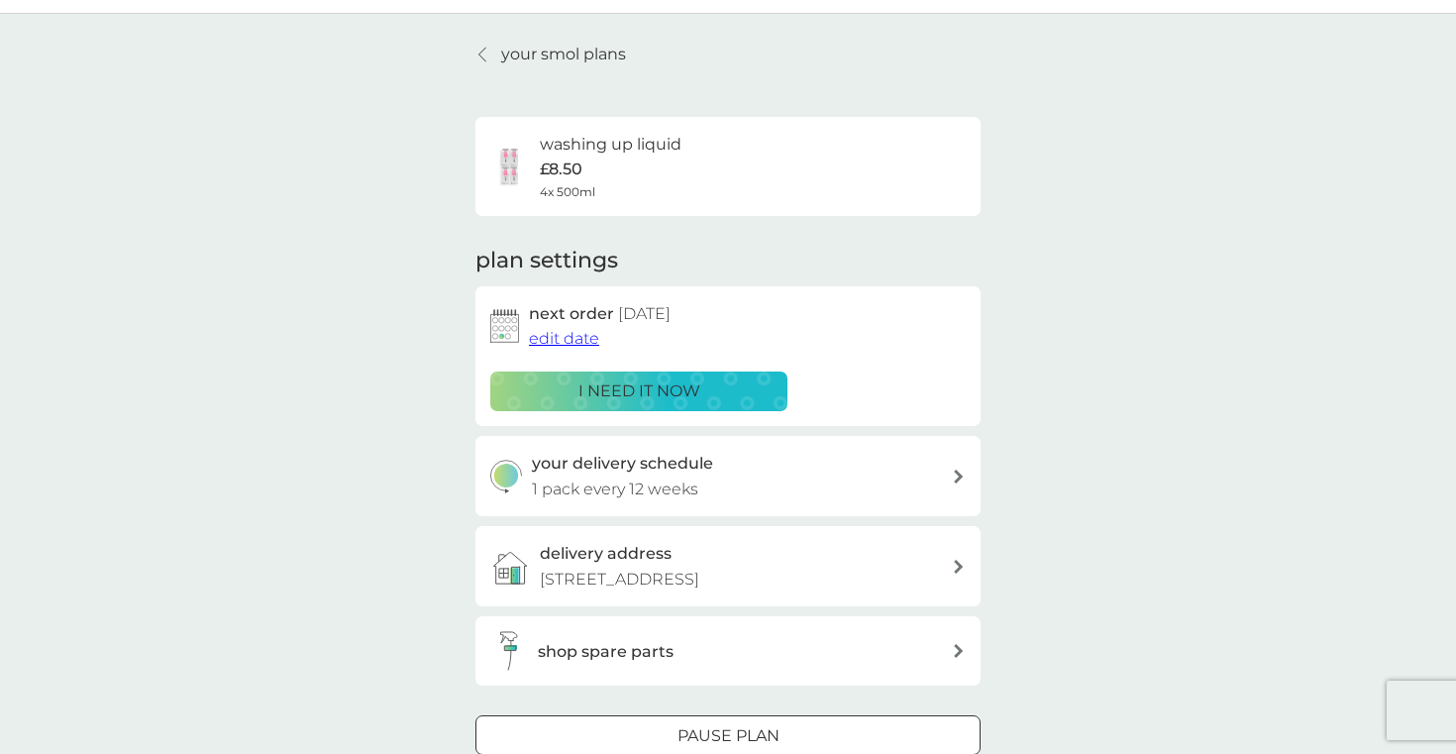
scroll to position [43, 0]
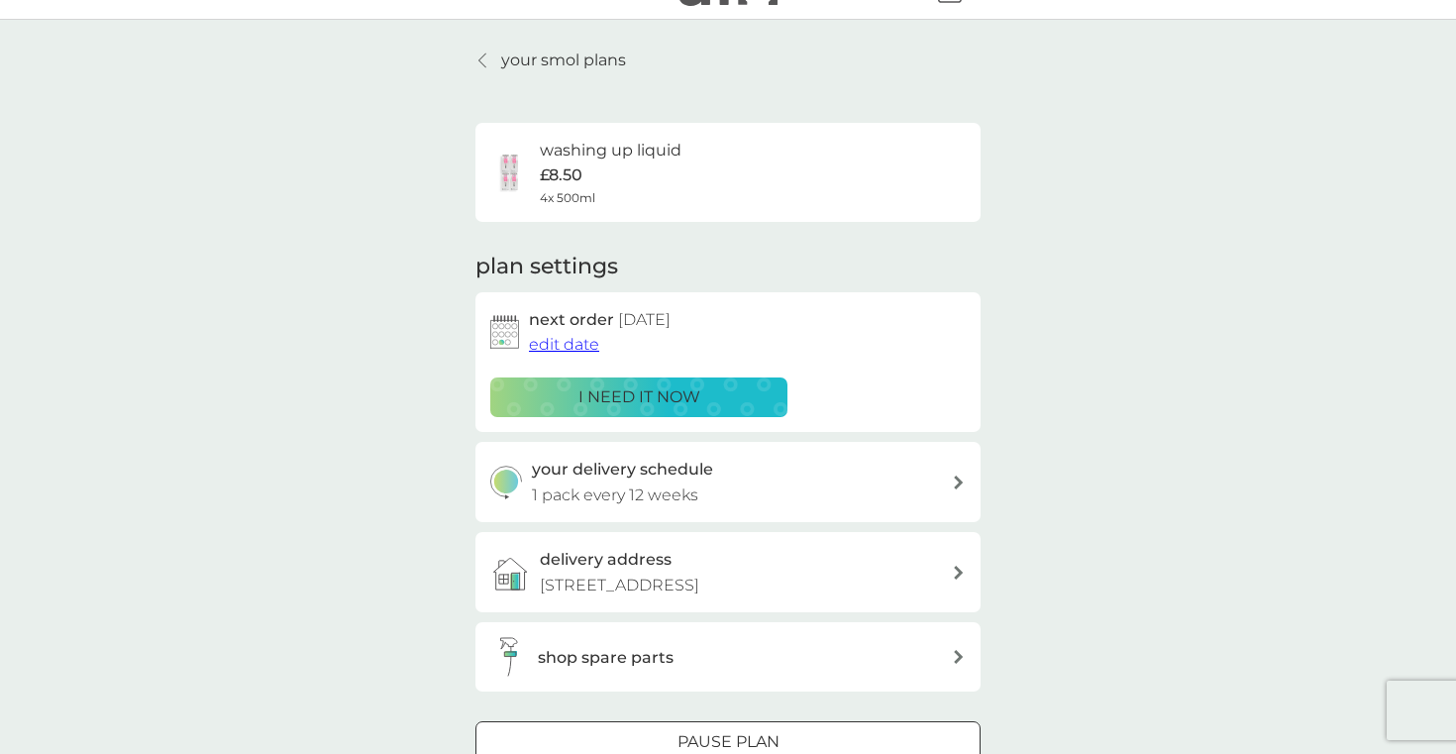
click at [528, 56] on p "your smol plans" at bounding box center [563, 61] width 125 height 26
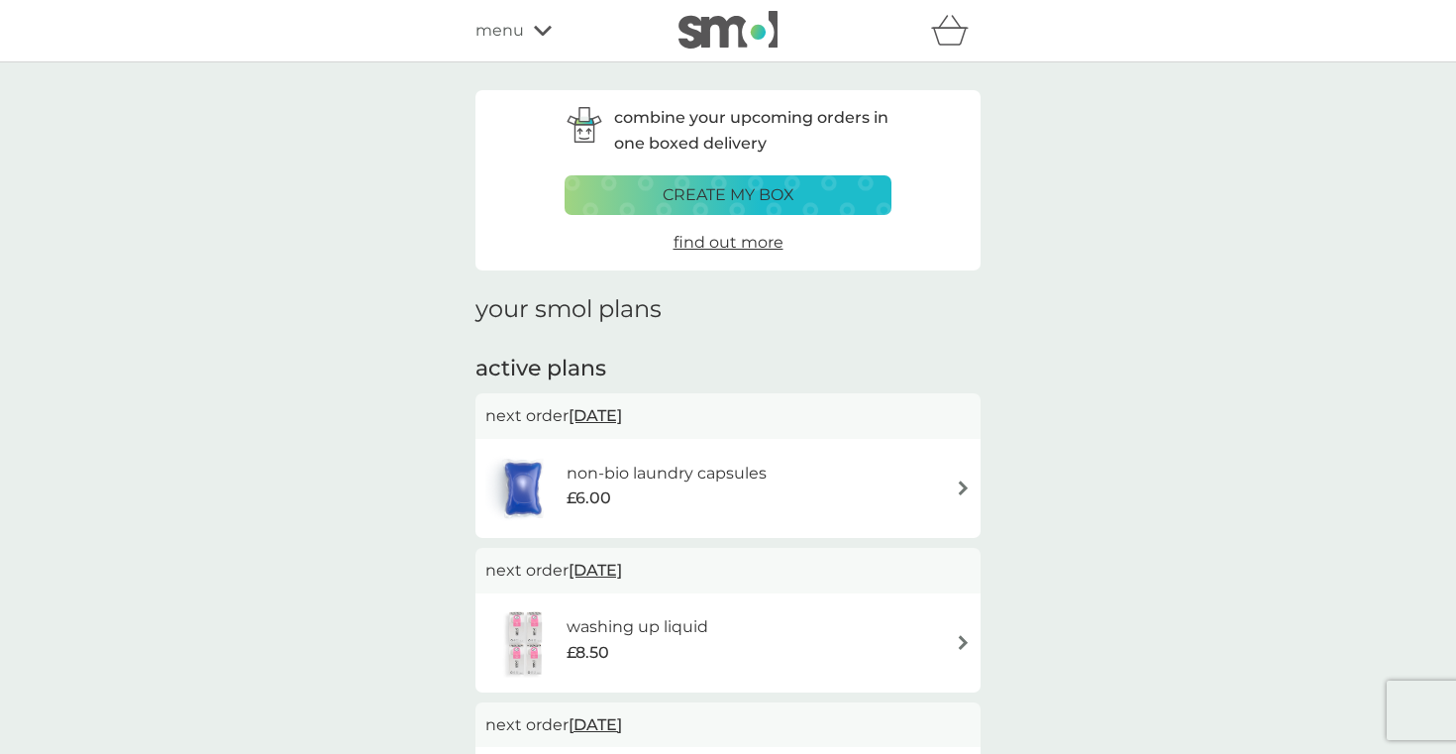
click at [512, 26] on span "menu" at bounding box center [499, 31] width 49 height 26
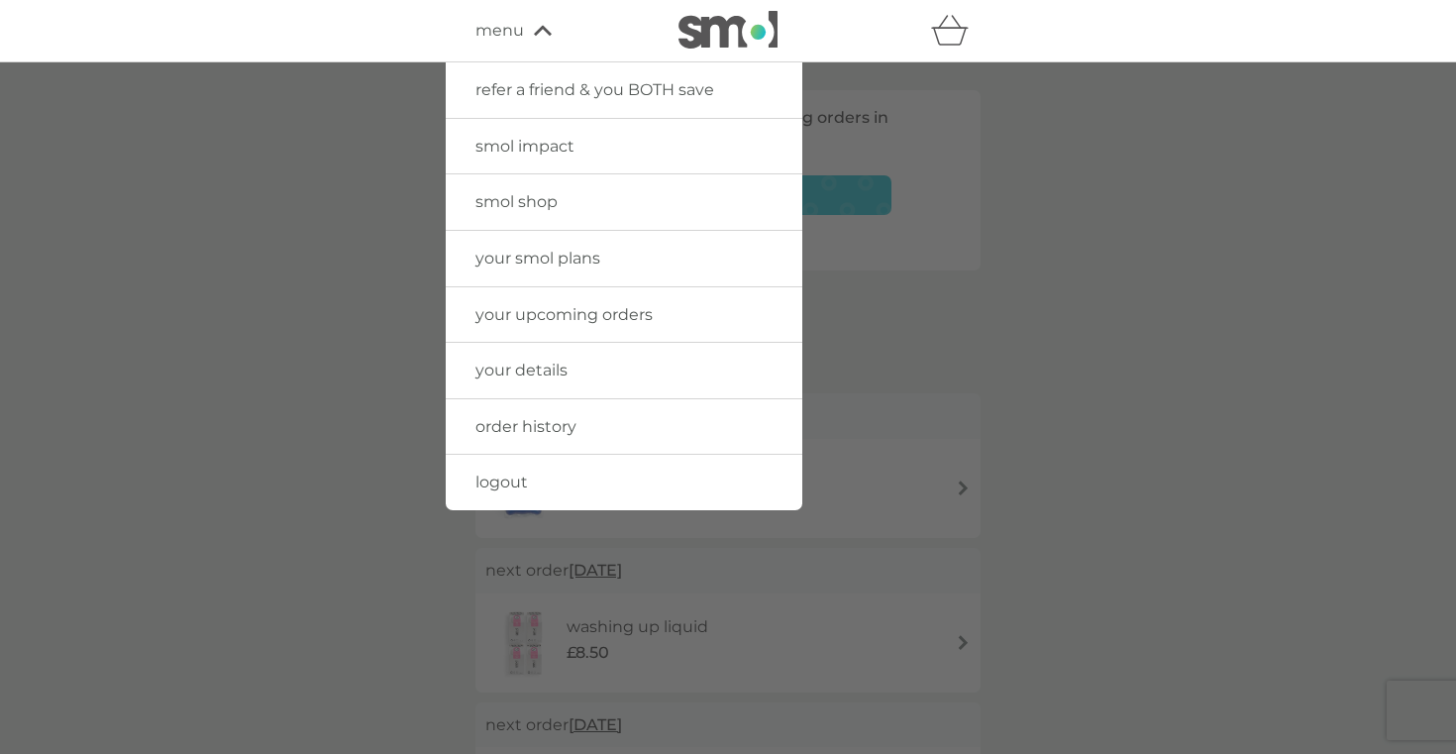
click at [515, 211] on span "smol shop" at bounding box center [516, 201] width 82 height 19
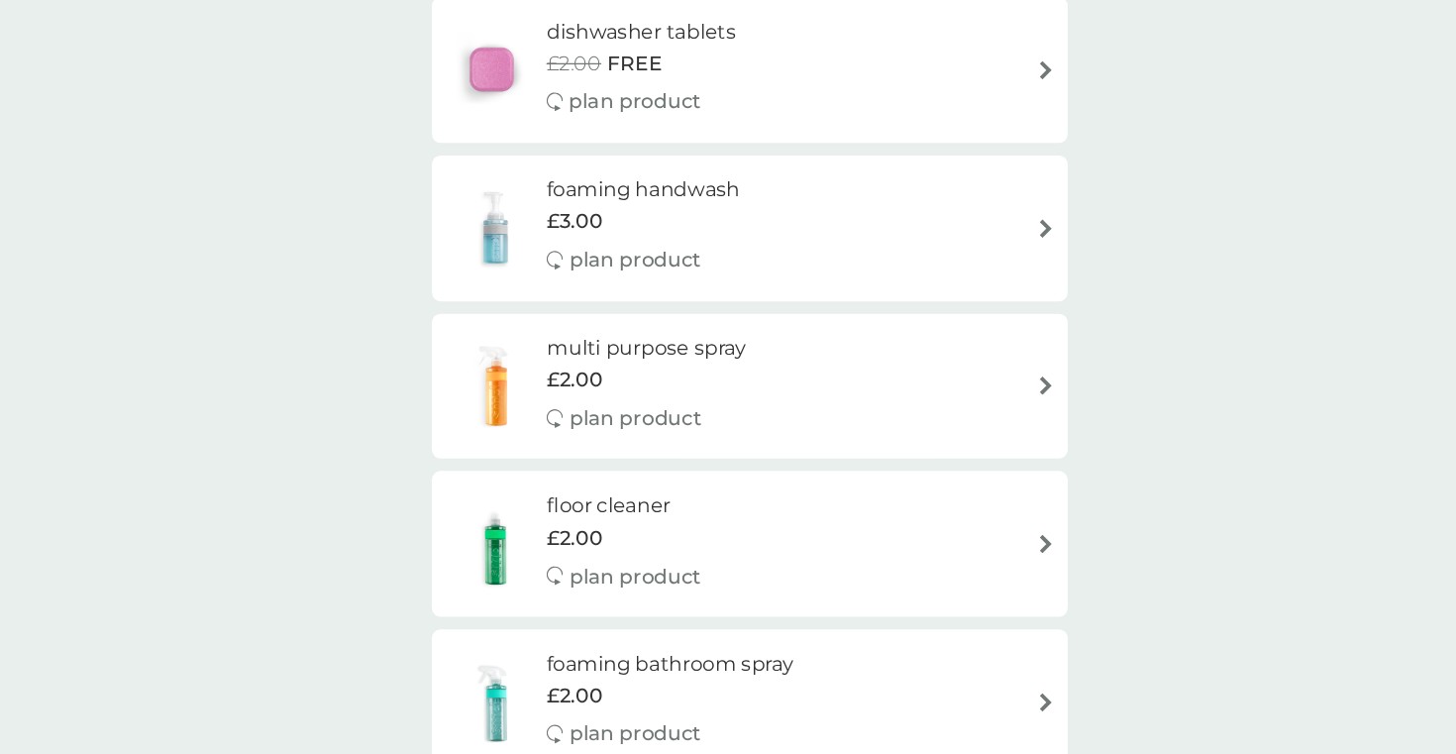
scroll to position [176, 0]
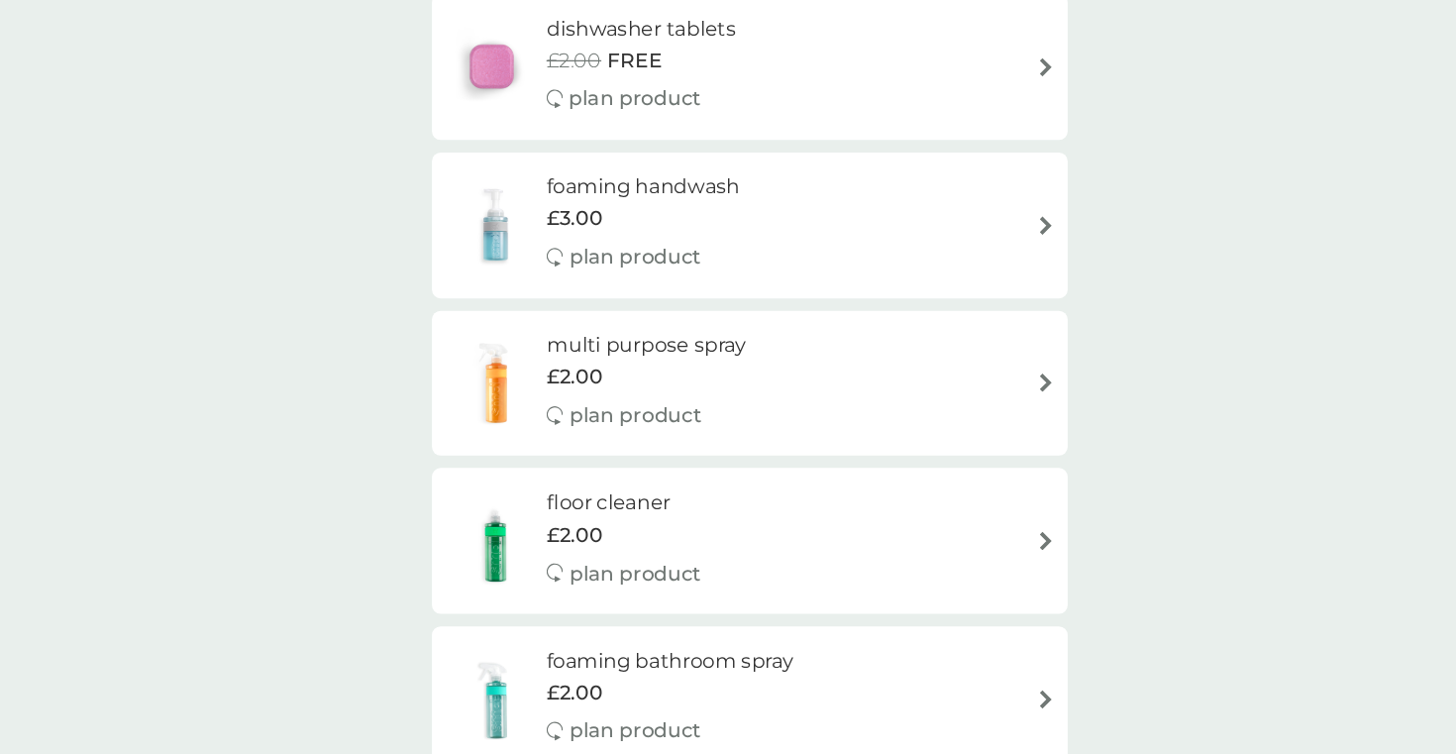
click at [652, 427] on h6 "multi purpose spray" at bounding box center [646, 429] width 158 height 26
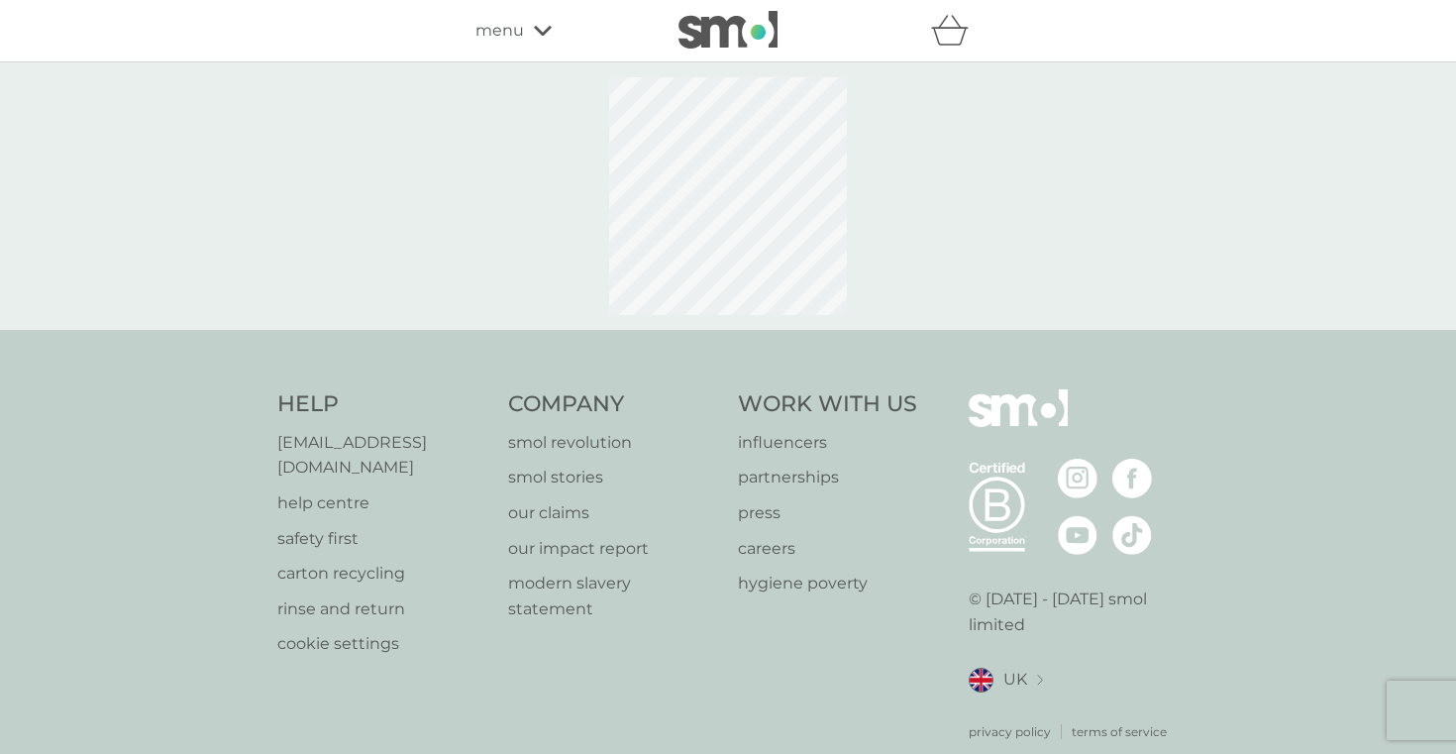
select select "112"
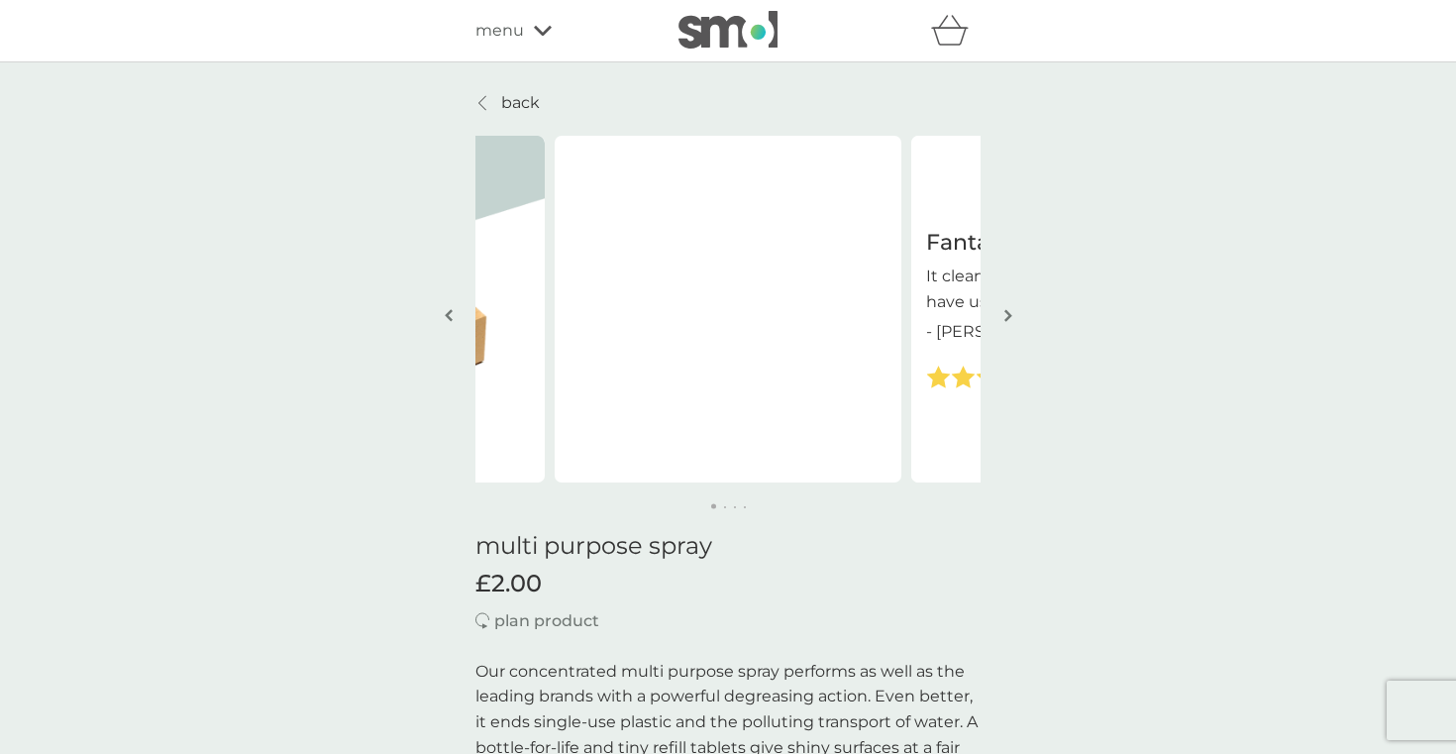
click at [1006, 315] on img "button" at bounding box center [1008, 315] width 8 height 15
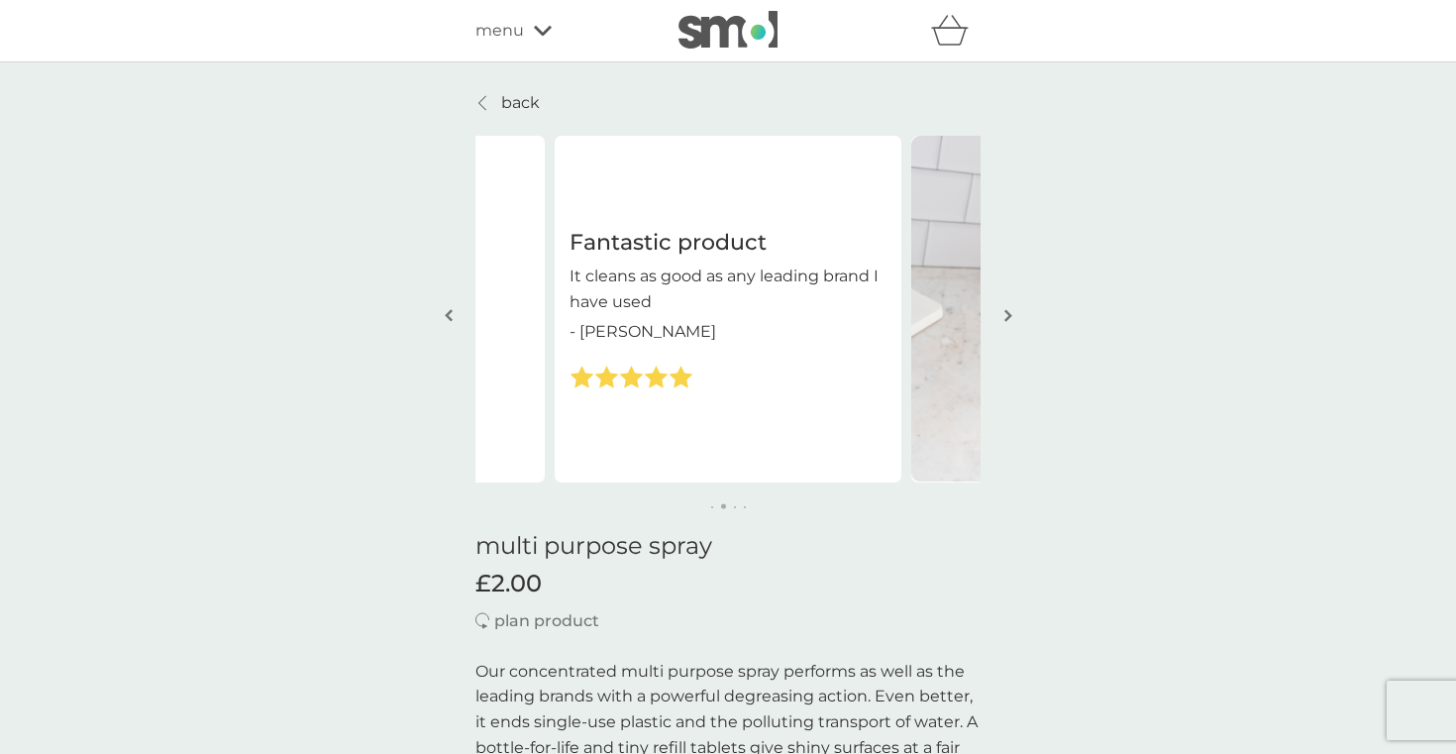
click at [1006, 315] on img "button" at bounding box center [1008, 315] width 8 height 15
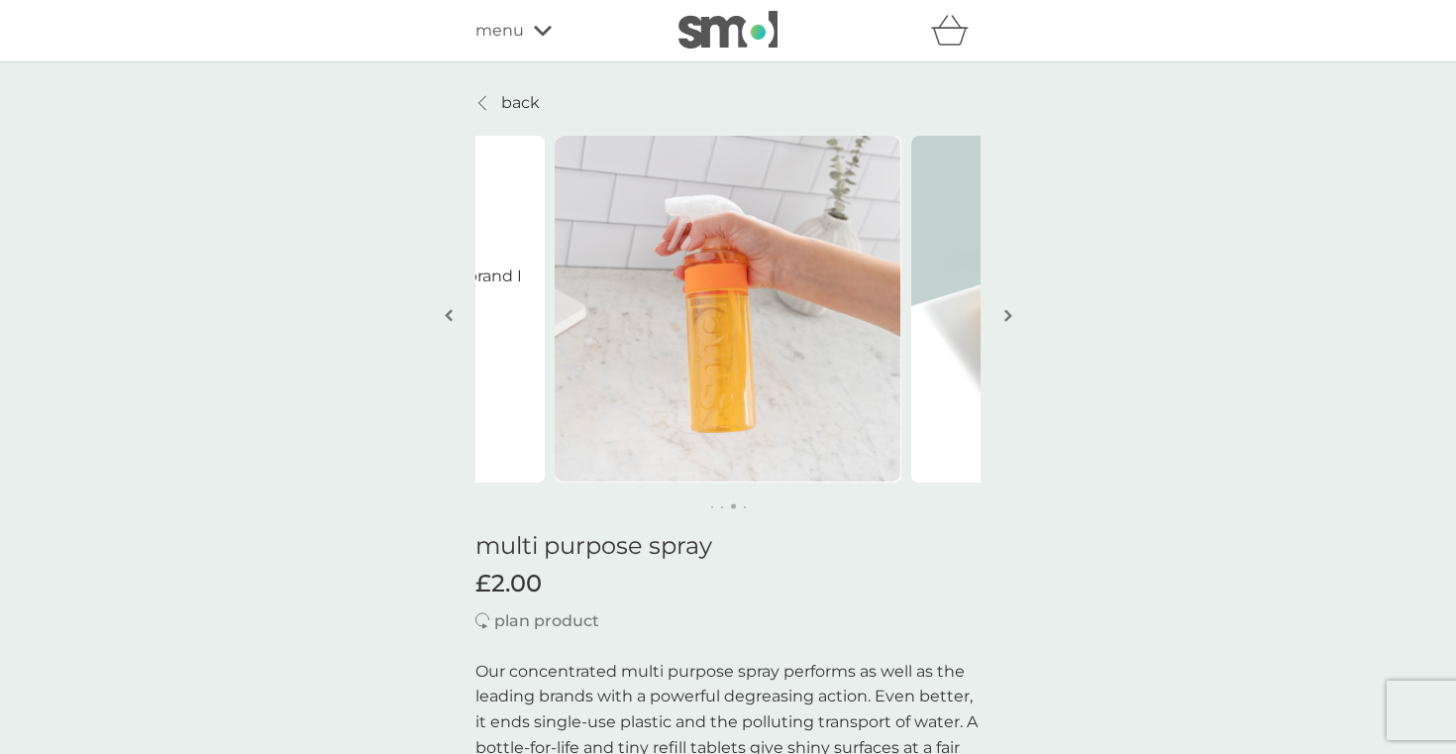
click at [1006, 315] on img "button" at bounding box center [1008, 315] width 8 height 15
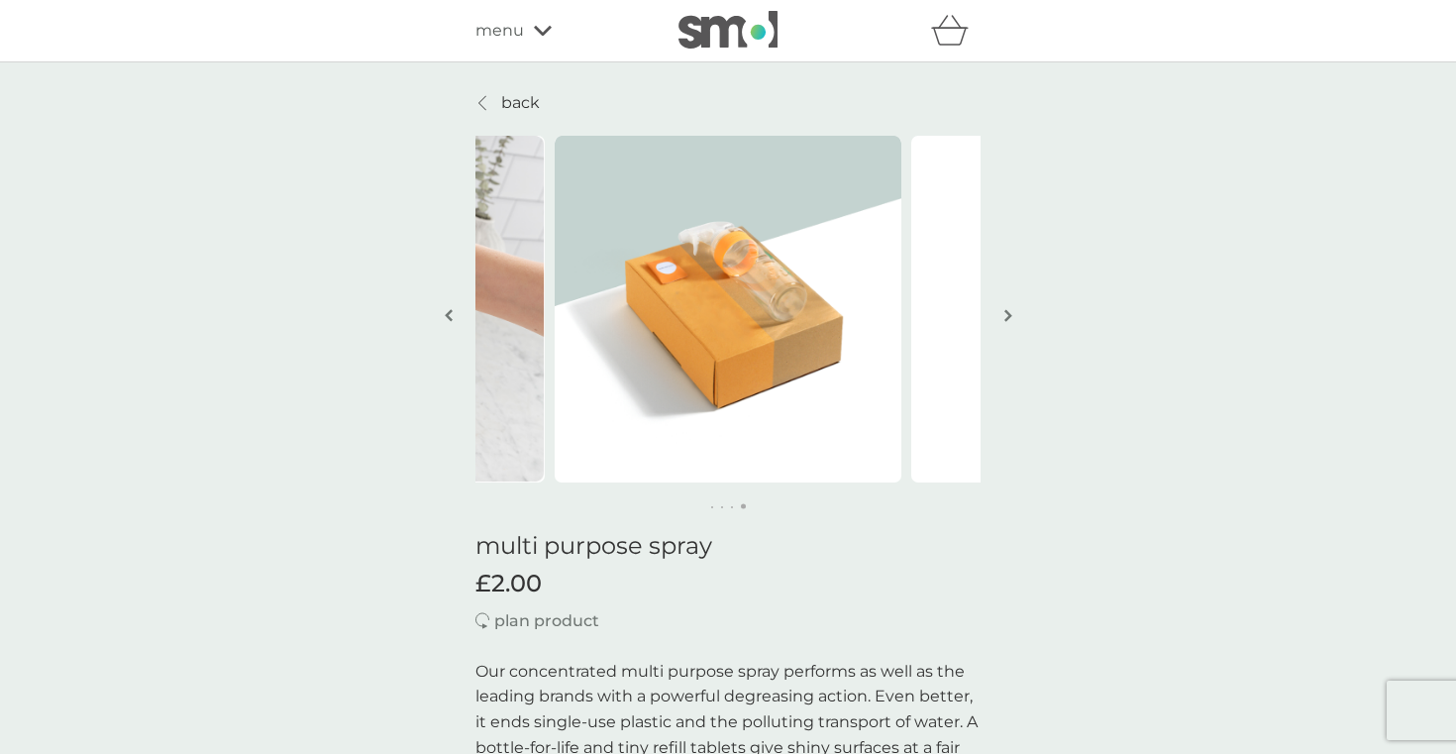
click at [1006, 315] on img "button" at bounding box center [1008, 315] width 8 height 15
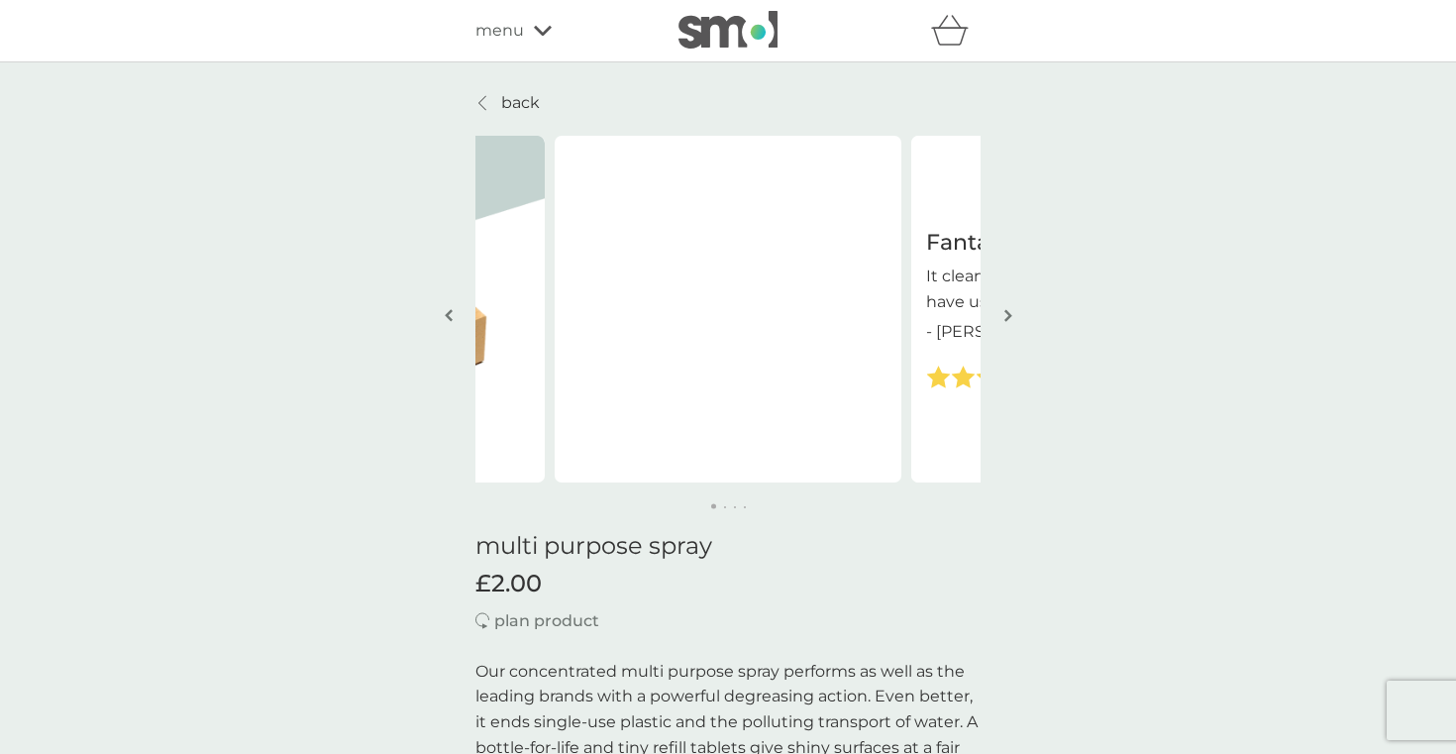
click at [1007, 316] on img "button" at bounding box center [1008, 315] width 8 height 15
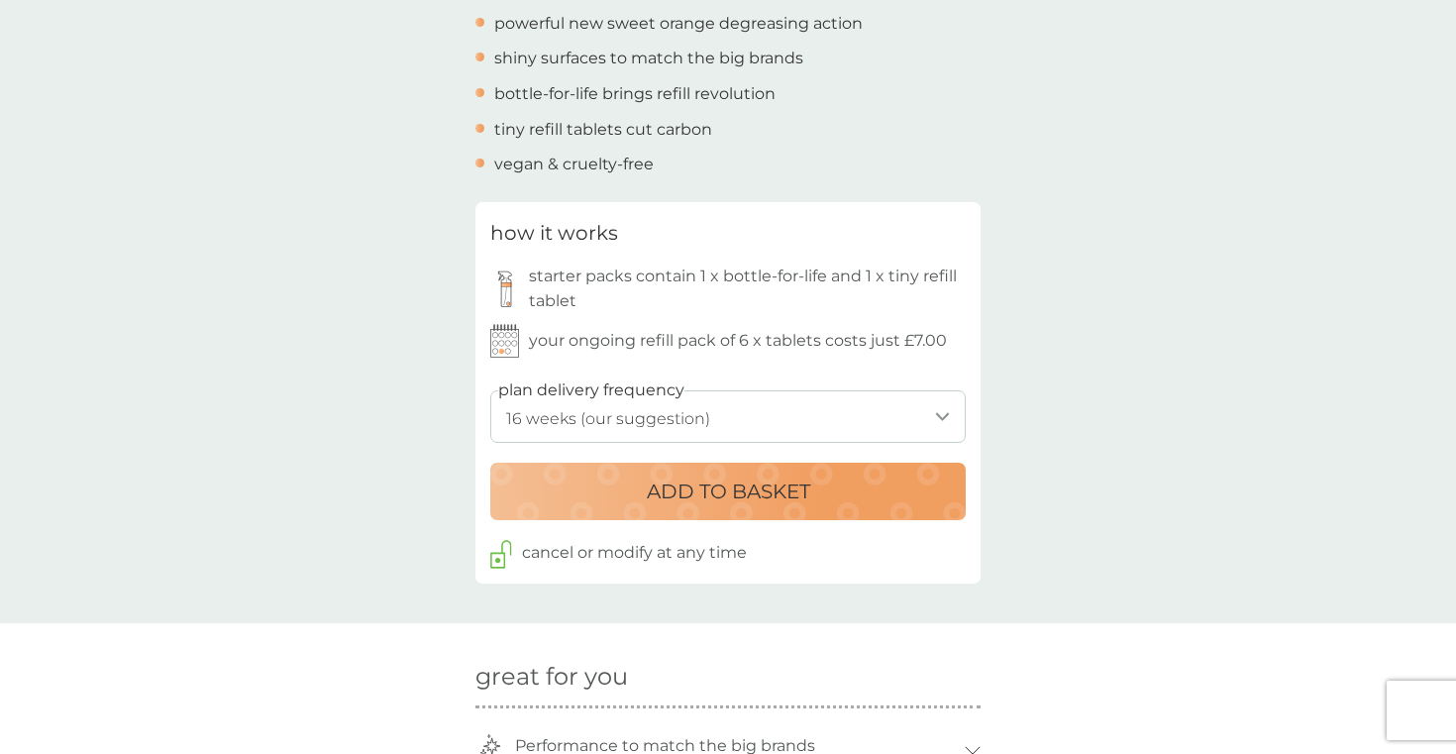
scroll to position [802, 0]
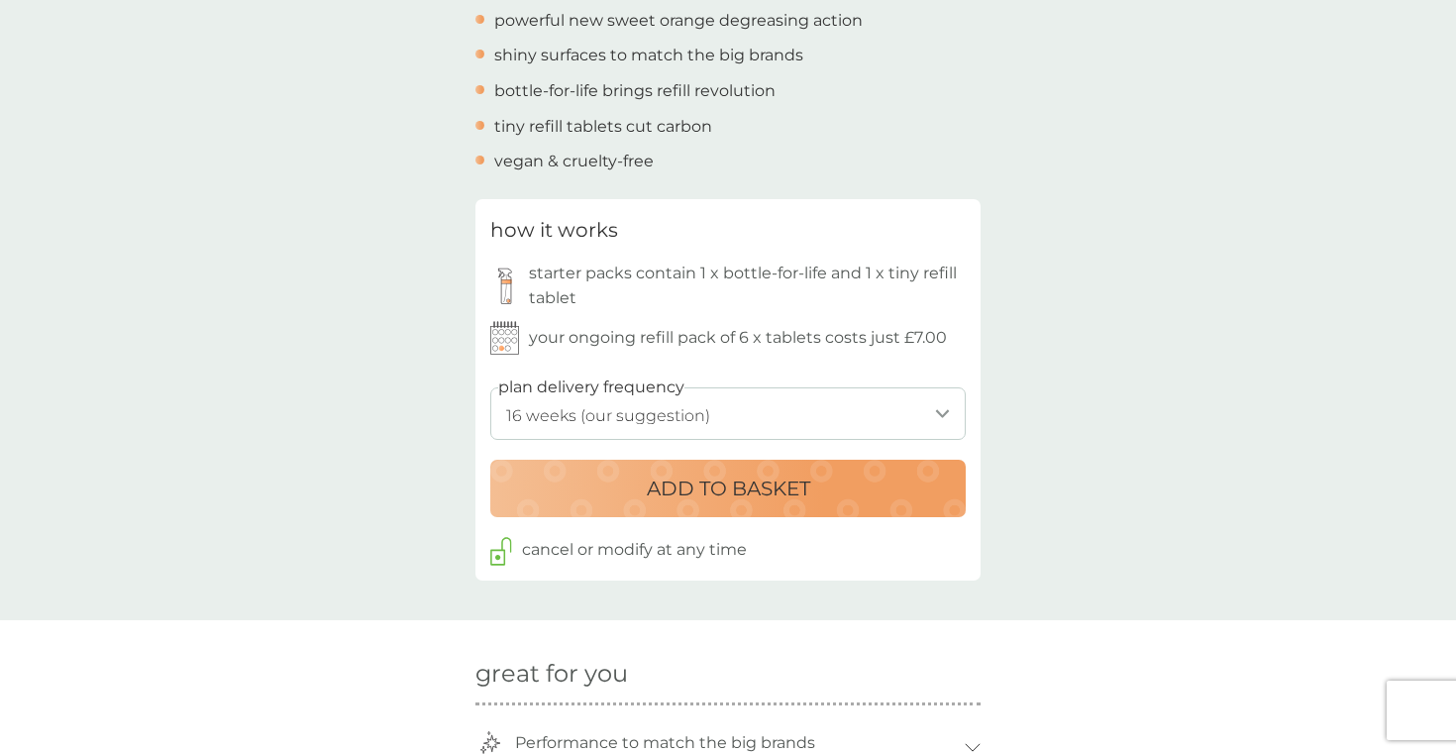
click at [811, 408] on select "1 week 2 weeks 3 weeks 4 weeks 5 weeks 6 weeks 7 weeks 8 weeks 9 weeks 10 weeks…" at bounding box center [727, 413] width 475 height 53
click at [997, 348] on div "back Fantastic product It cleans as good as any leading brand I have used - Kel…" at bounding box center [728, 633] width 1456 height 2691
click at [862, 489] on div "ADD TO BASKET" at bounding box center [728, 489] width 436 height 32
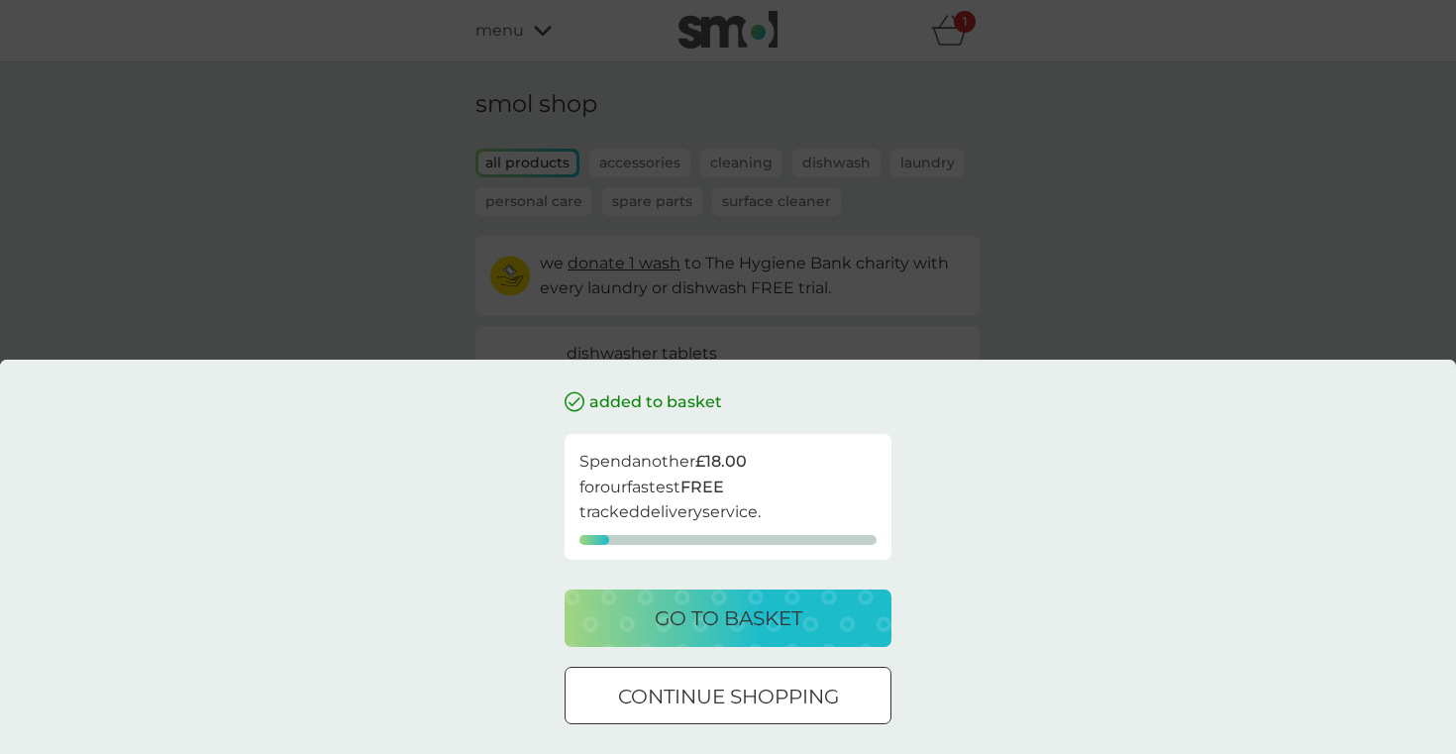
click at [1053, 204] on div "added to basket Spend another £18.00 for our fastest FREE tracked delivery serv…" at bounding box center [728, 377] width 1456 height 754
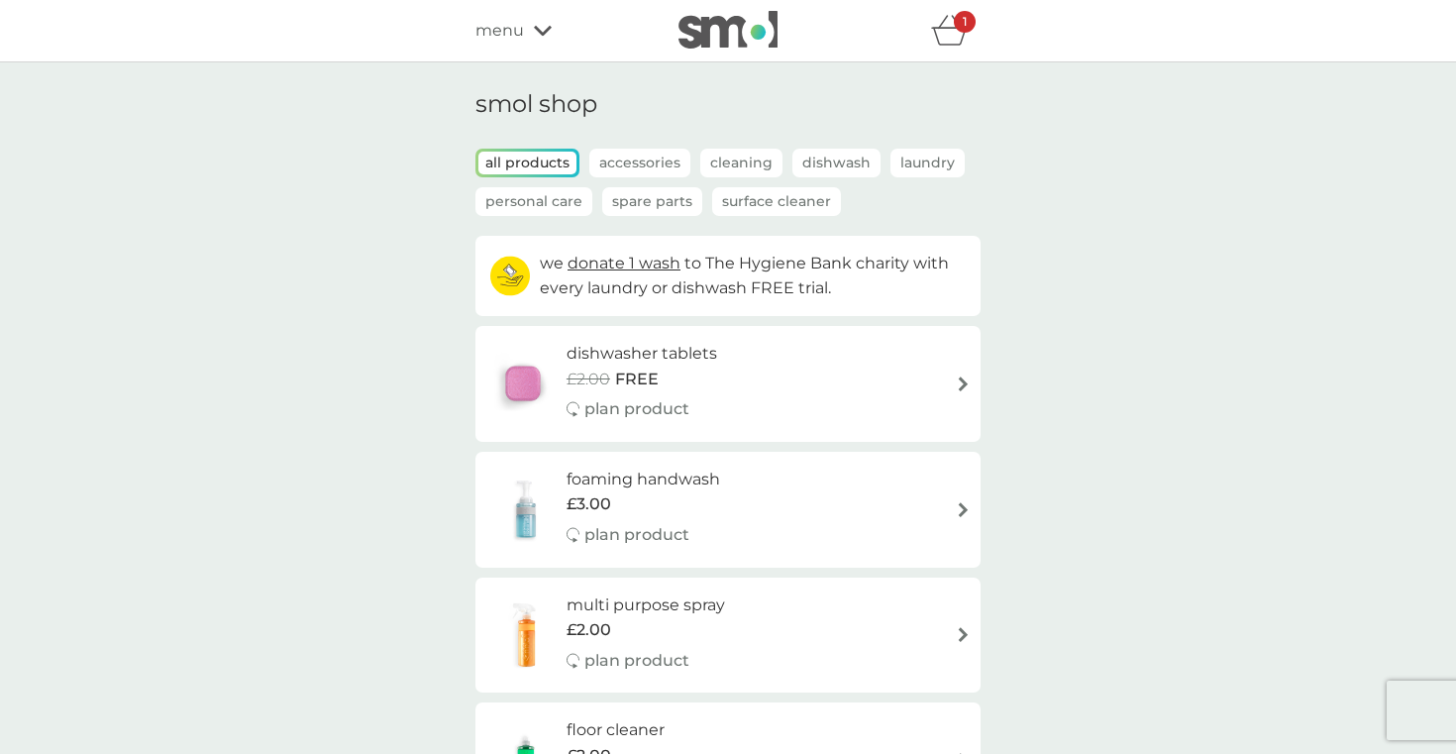
click at [963, 39] on icon "basket" at bounding box center [950, 37] width 34 height 18
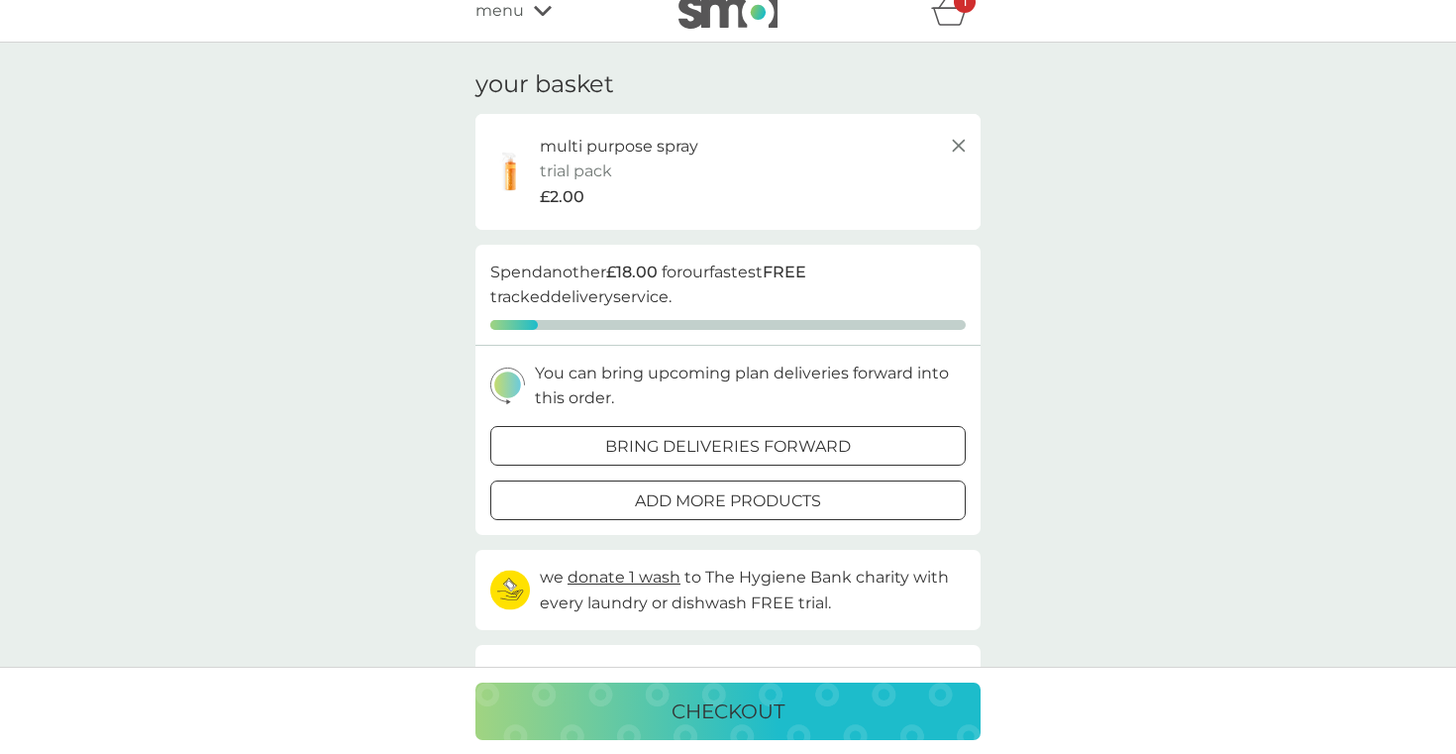
scroll to position [15, 0]
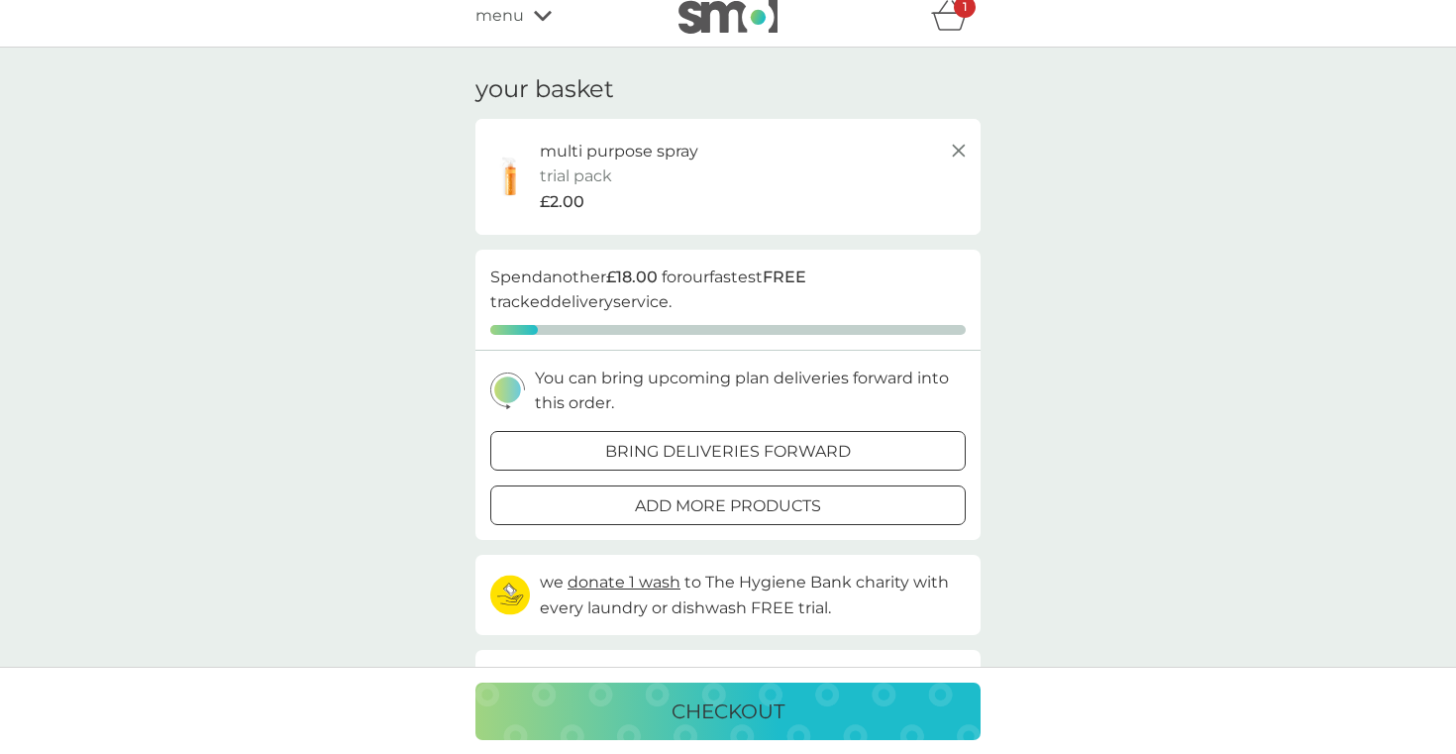
click at [957, 148] on line at bounding box center [959, 151] width 12 height 12
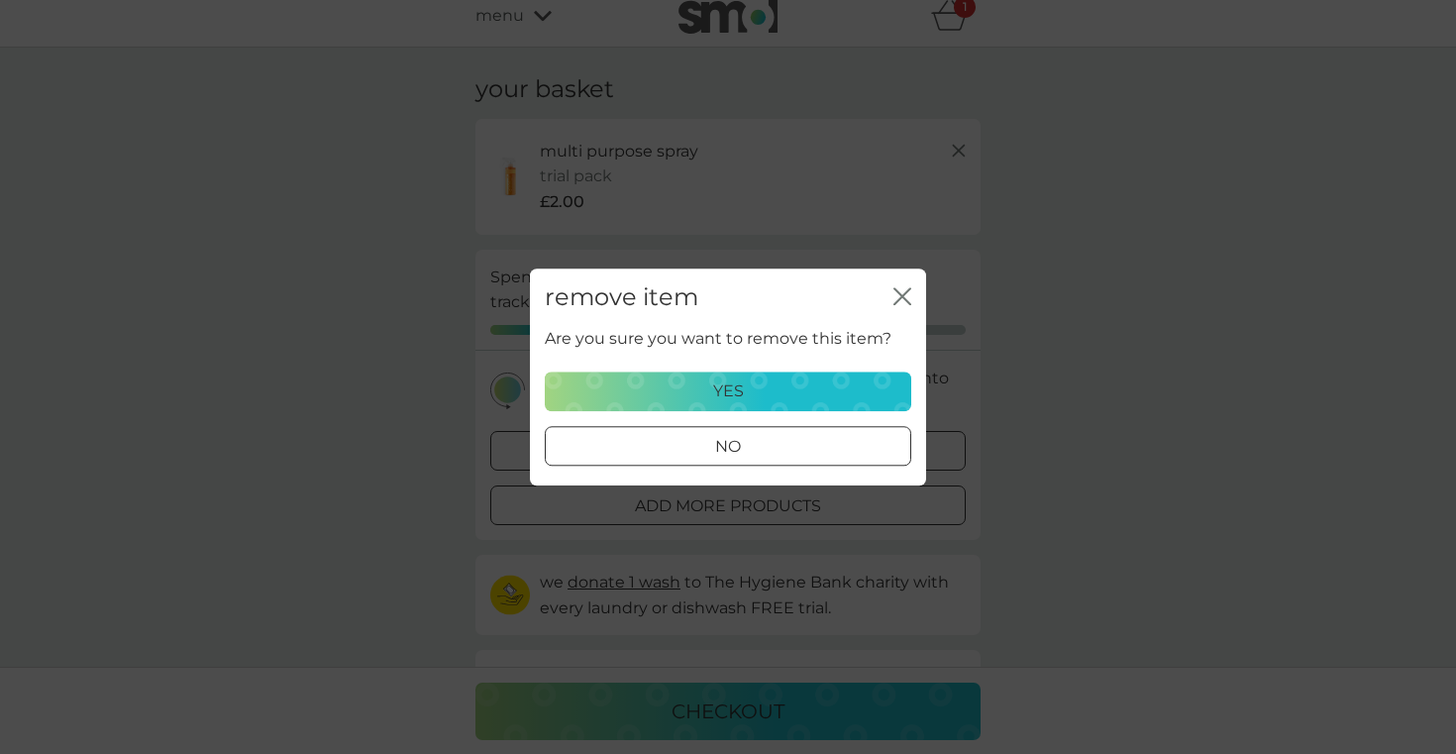
click at [801, 395] on div "yes" at bounding box center [728, 391] width 341 height 26
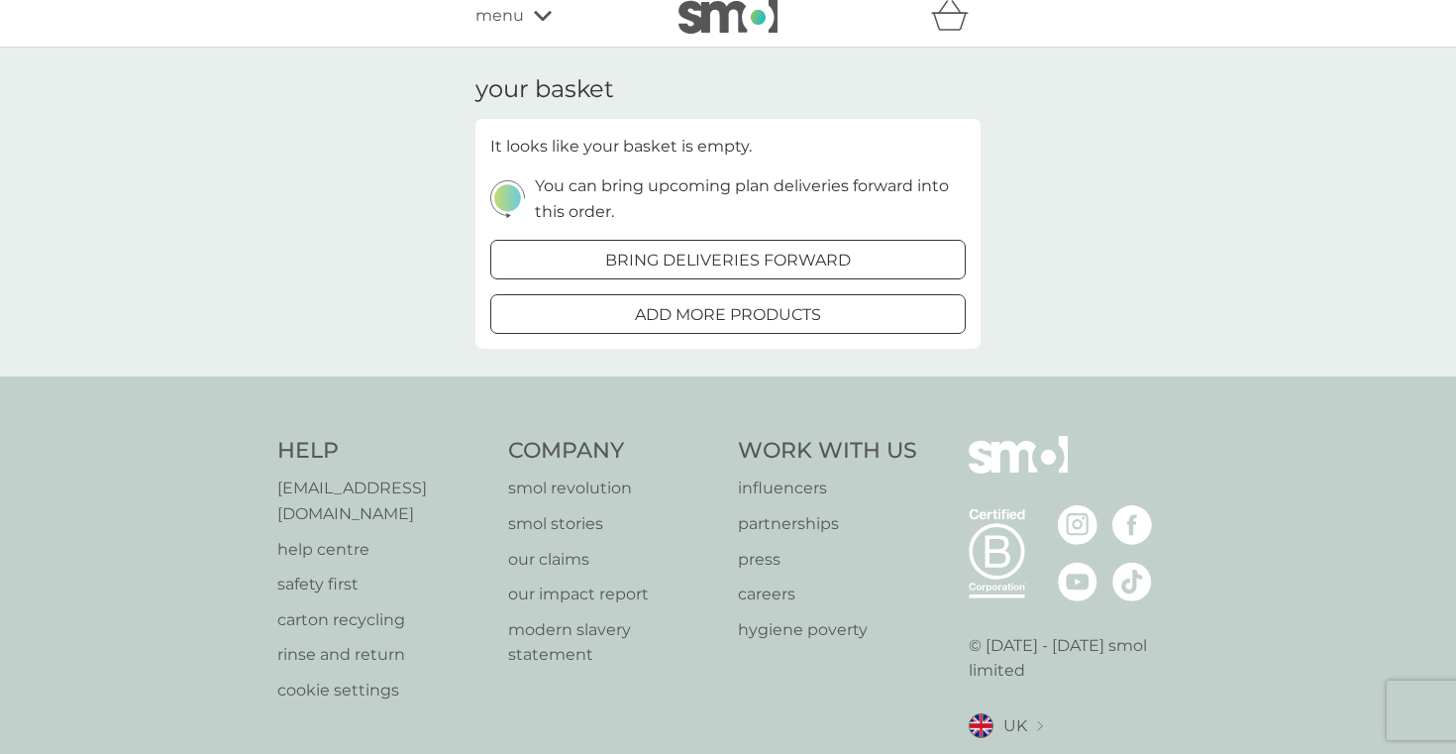
click at [527, 23] on div "menu" at bounding box center [559, 16] width 168 height 26
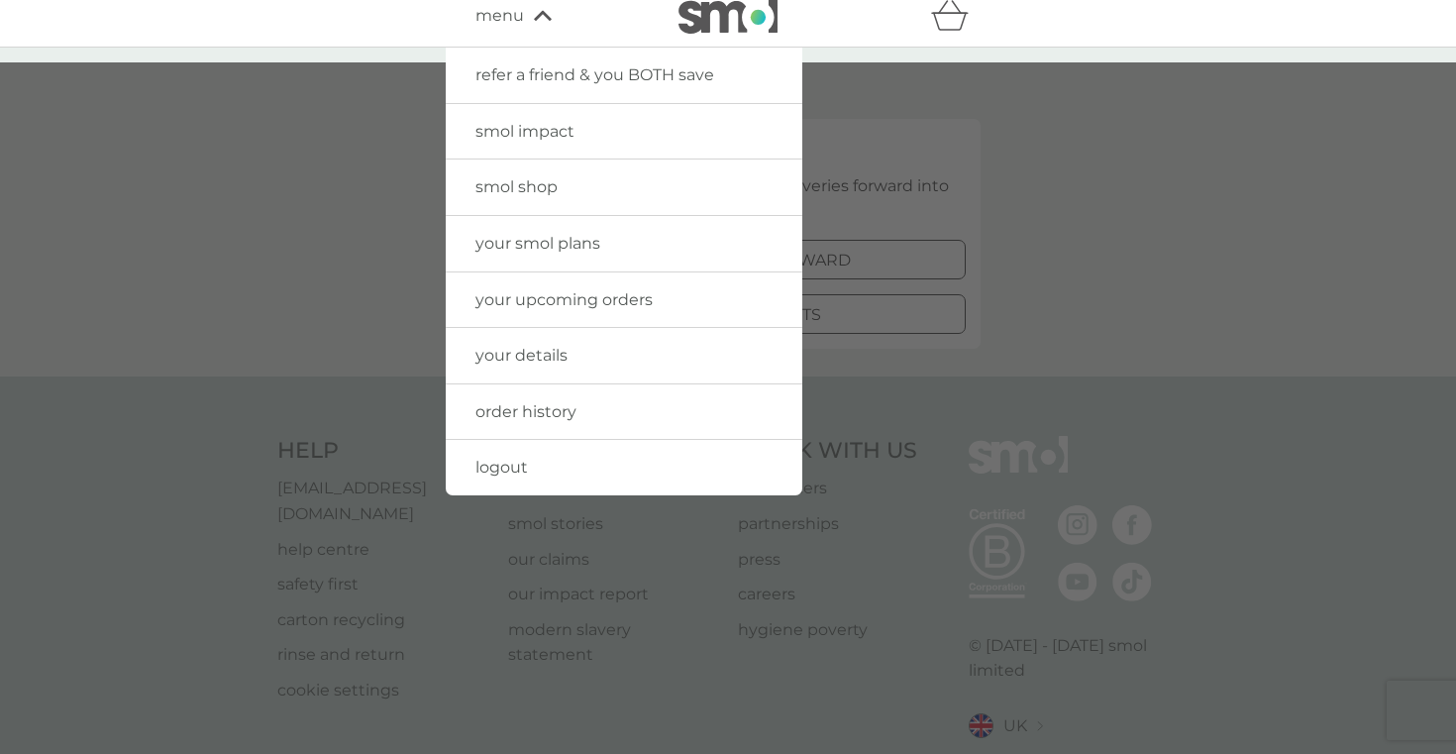
click at [585, 308] on span "your upcoming orders" at bounding box center [563, 299] width 177 height 19
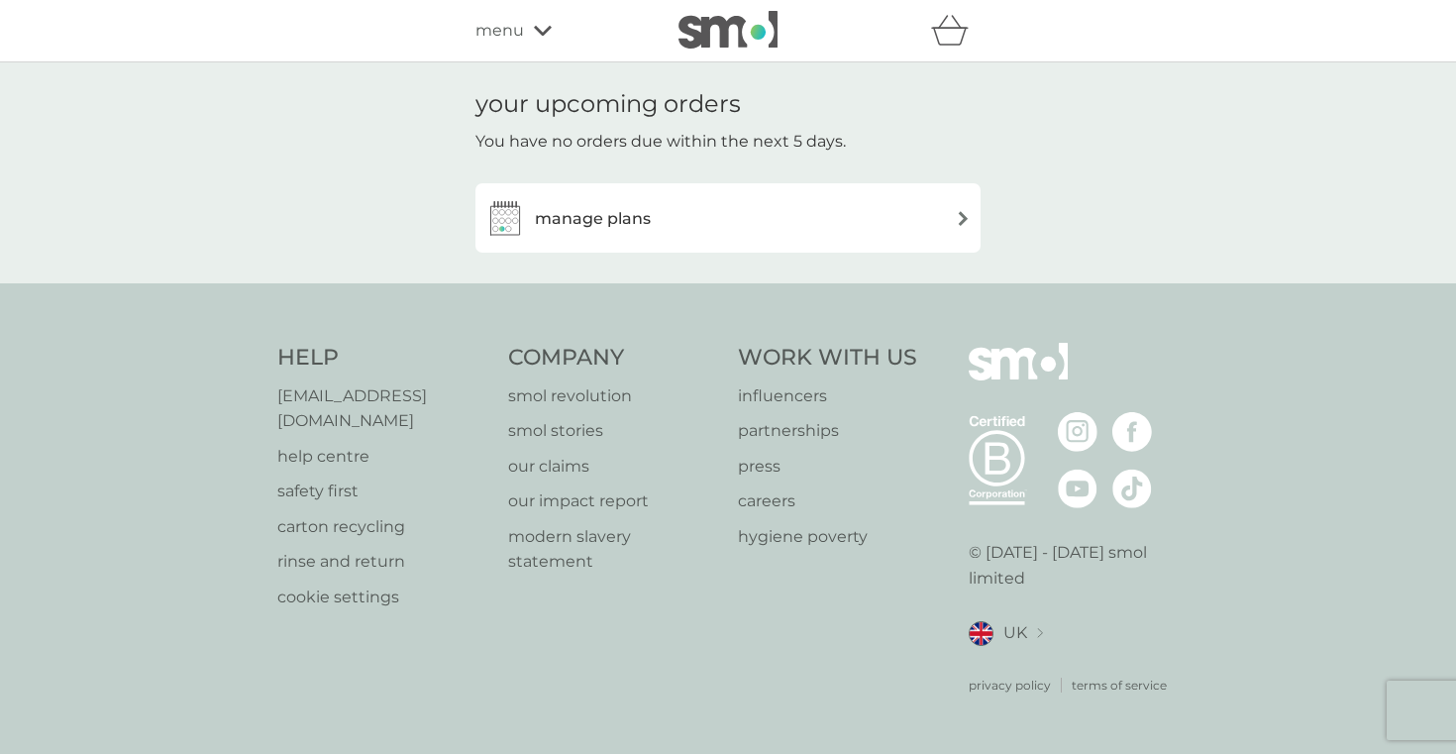
click at [904, 198] on div "manage plans" at bounding box center [727, 218] width 485 height 40
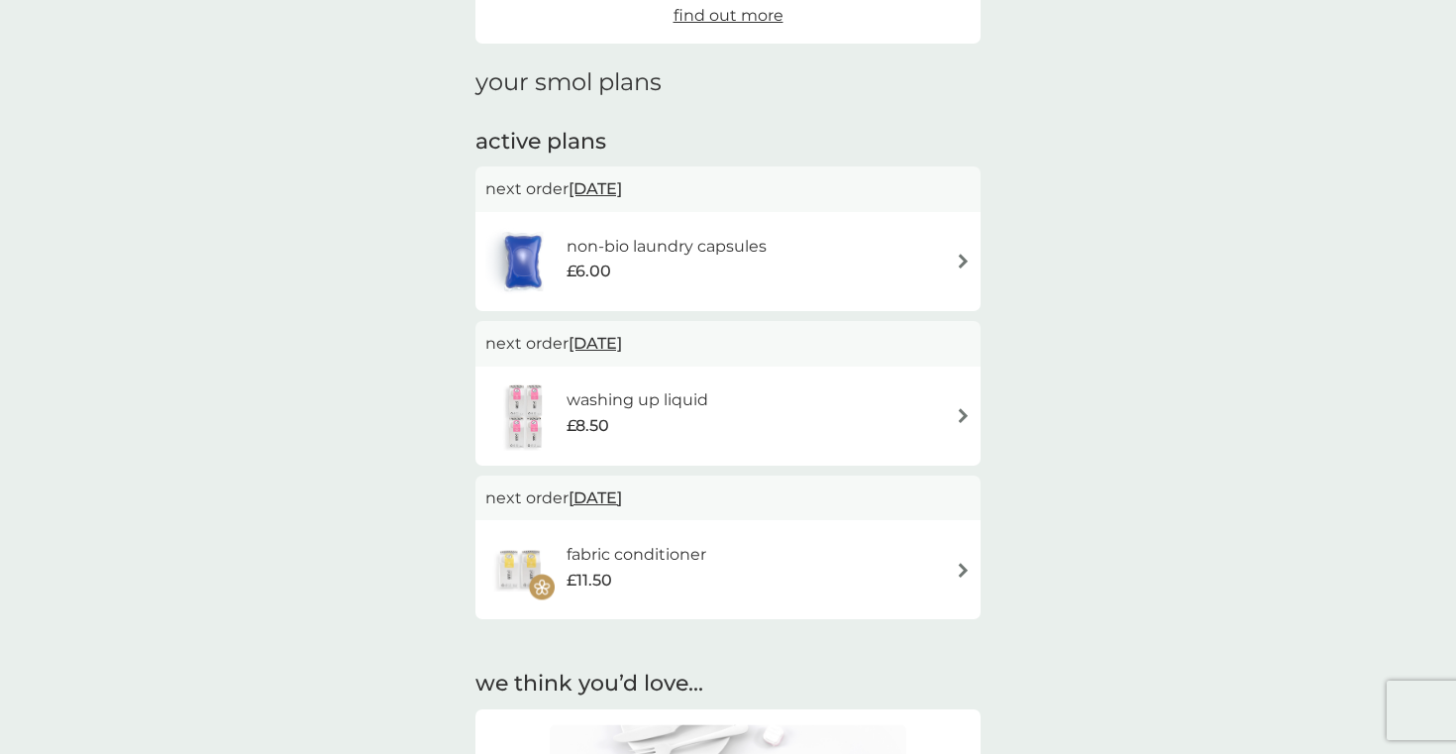
scroll to position [224, 0]
click at [610, 500] on span "4 Feb 2026" at bounding box center [595, 500] width 53 height 39
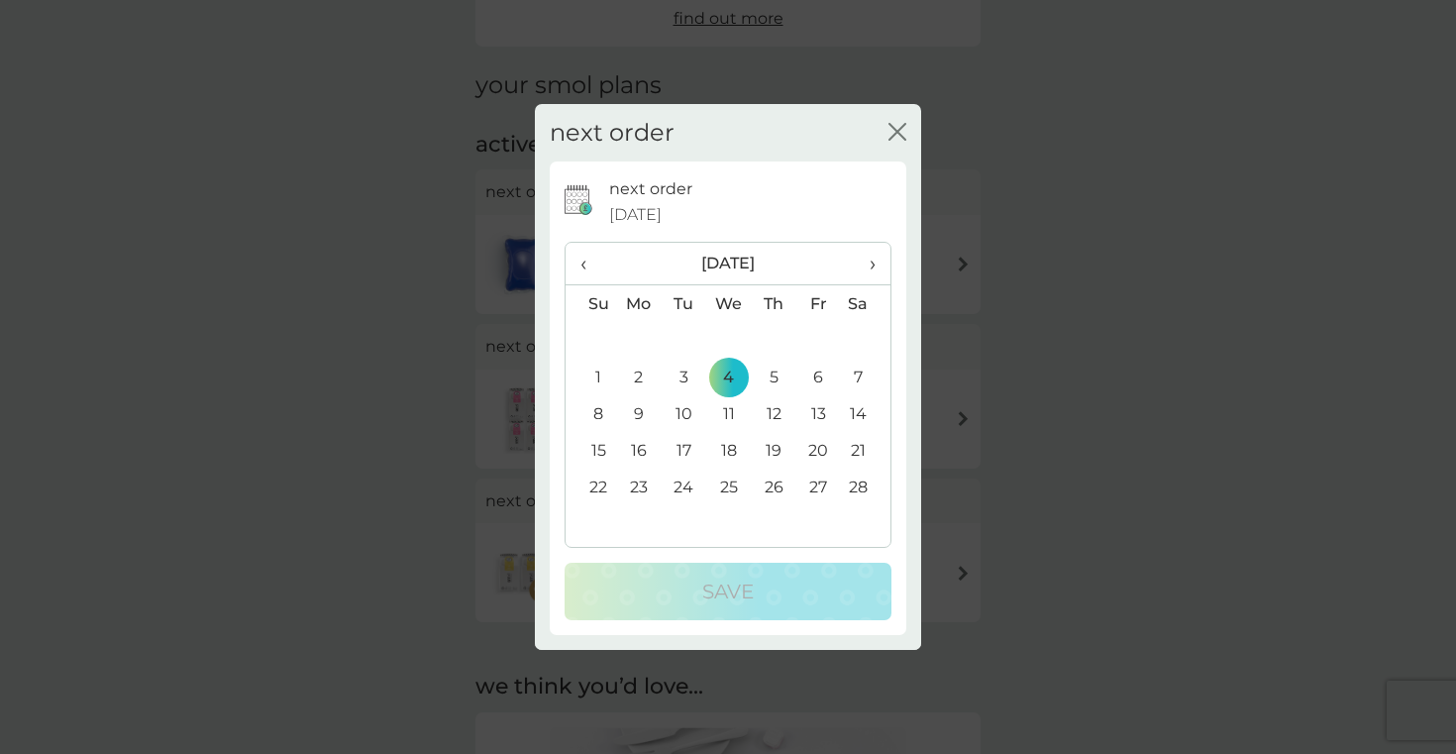
click at [594, 264] on span "‹" at bounding box center [590, 264] width 21 height 42
click at [779, 487] on td "30" at bounding box center [774, 487] width 45 height 37
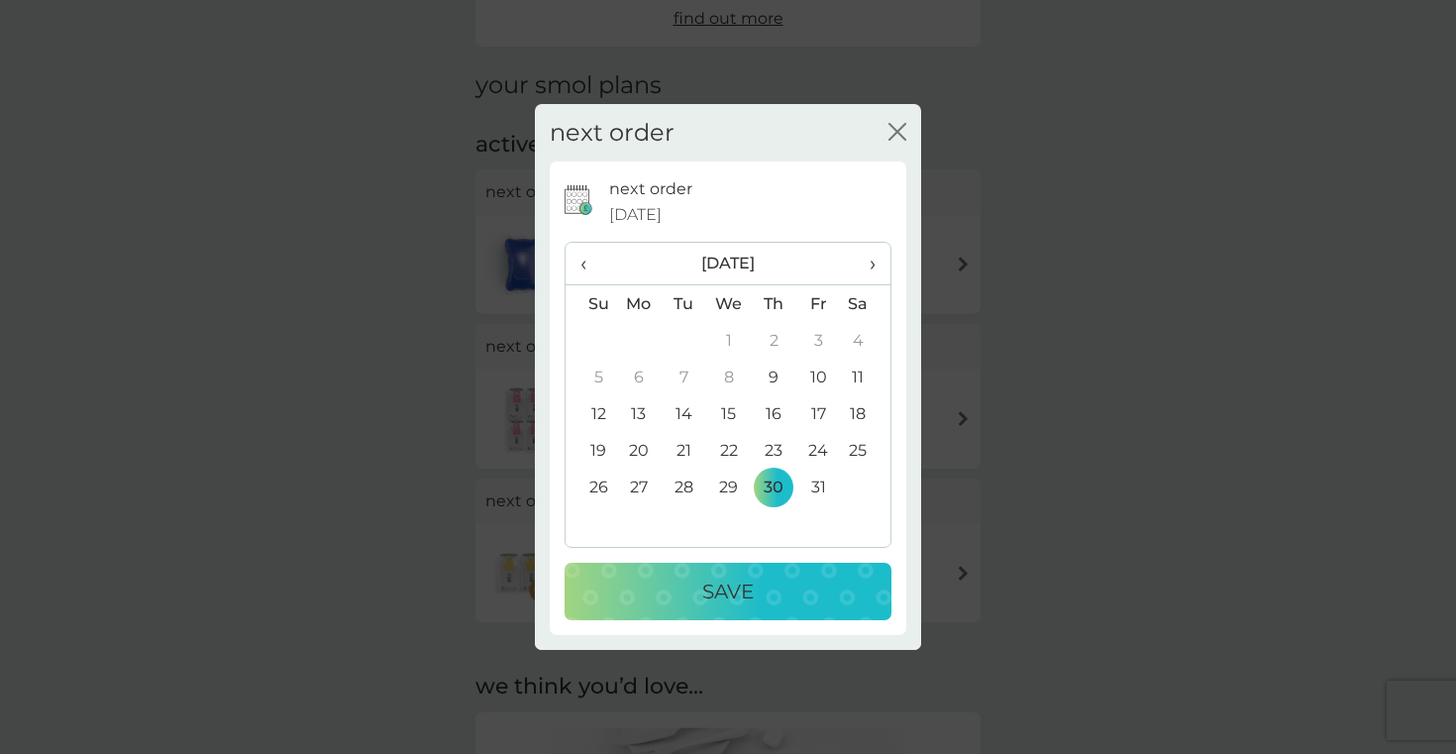
click at [763, 586] on div "Save" at bounding box center [727, 592] width 287 height 32
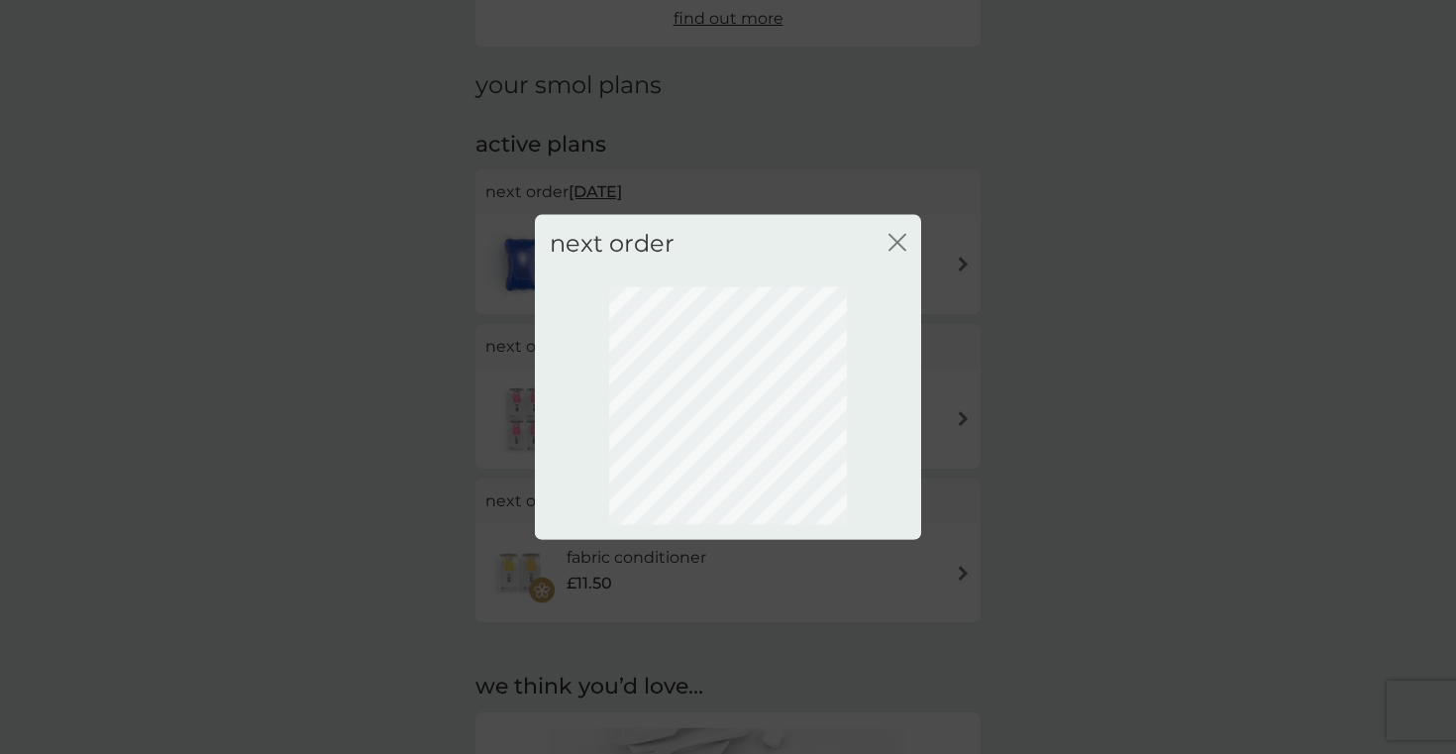
scroll to position [76, 0]
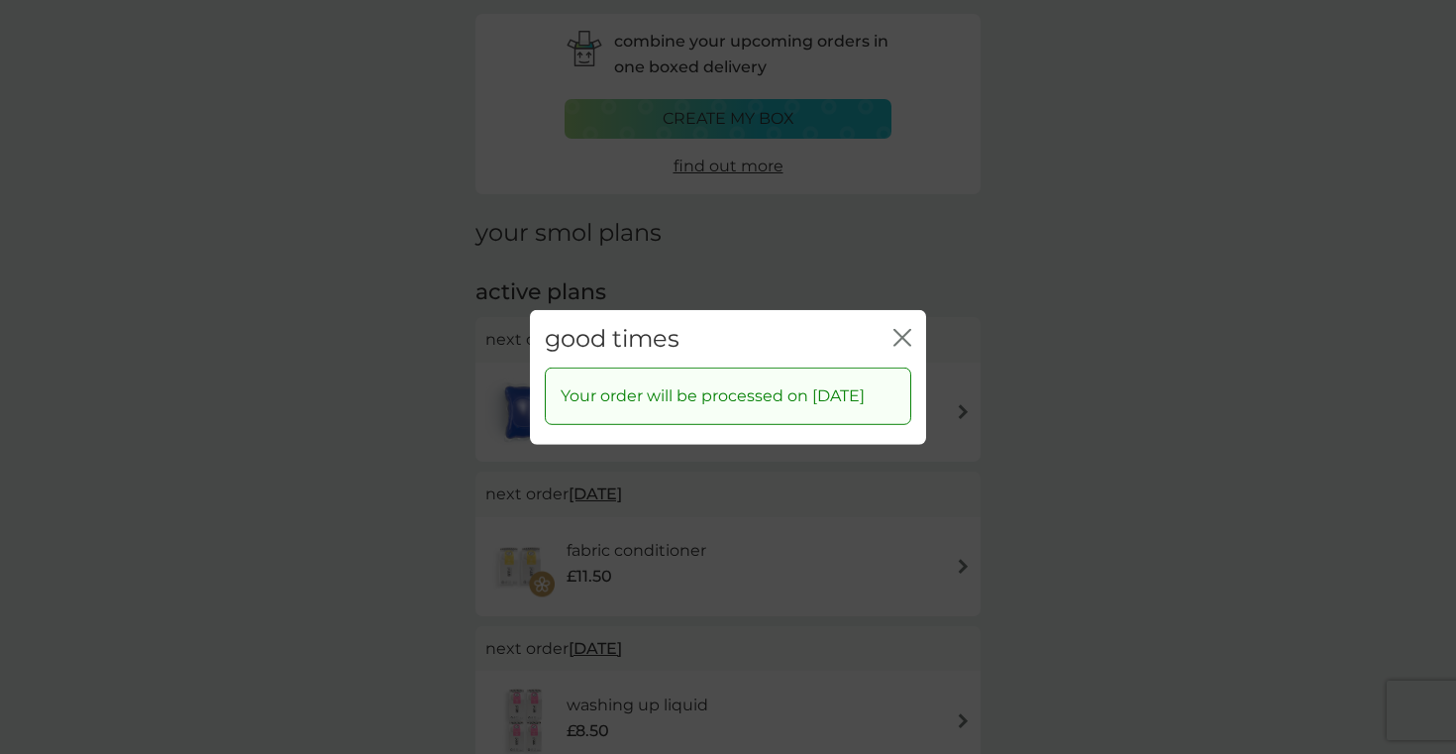
click at [910, 328] on icon "close" at bounding box center [903, 337] width 18 height 18
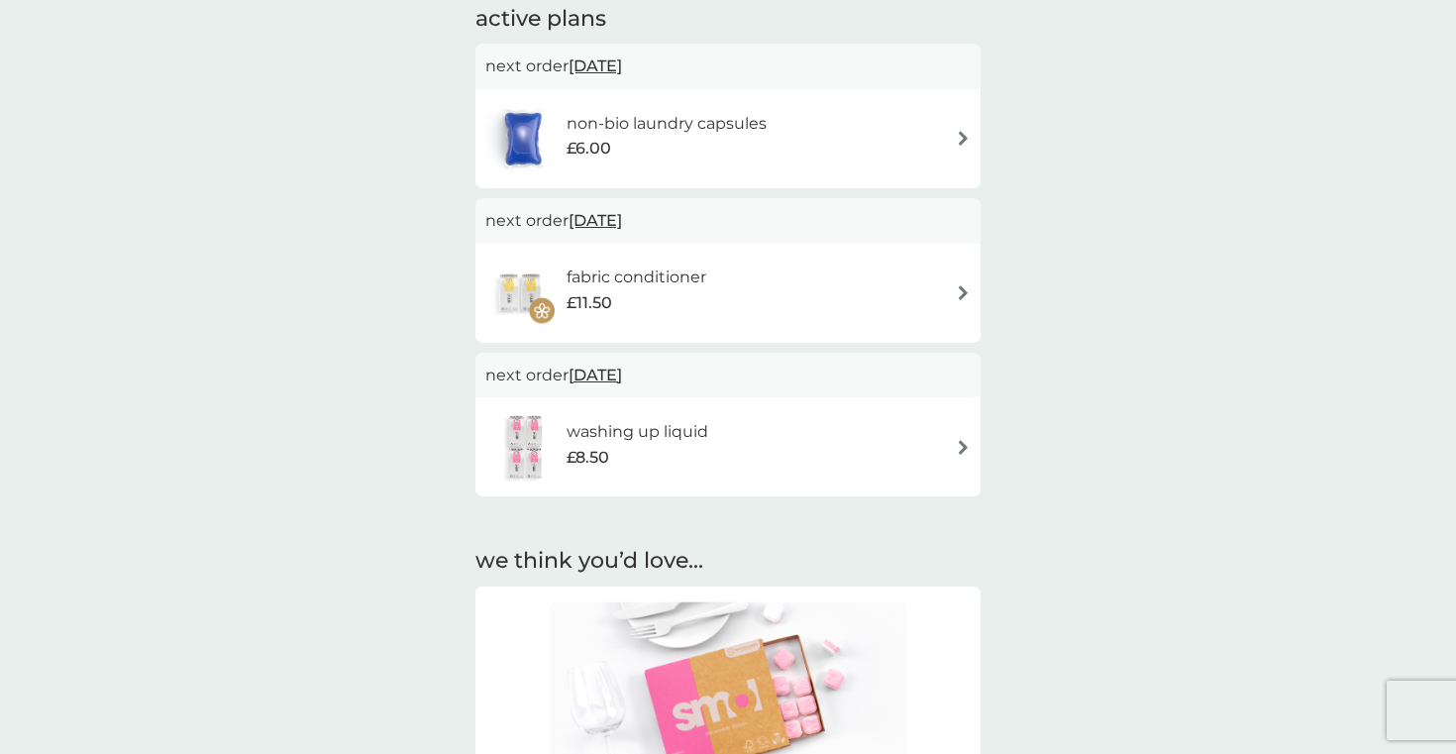
click at [1071, 523] on div "combine your upcoming orders in one boxed delivery create my box find out more …" at bounding box center [728, 401] width 1456 height 1377
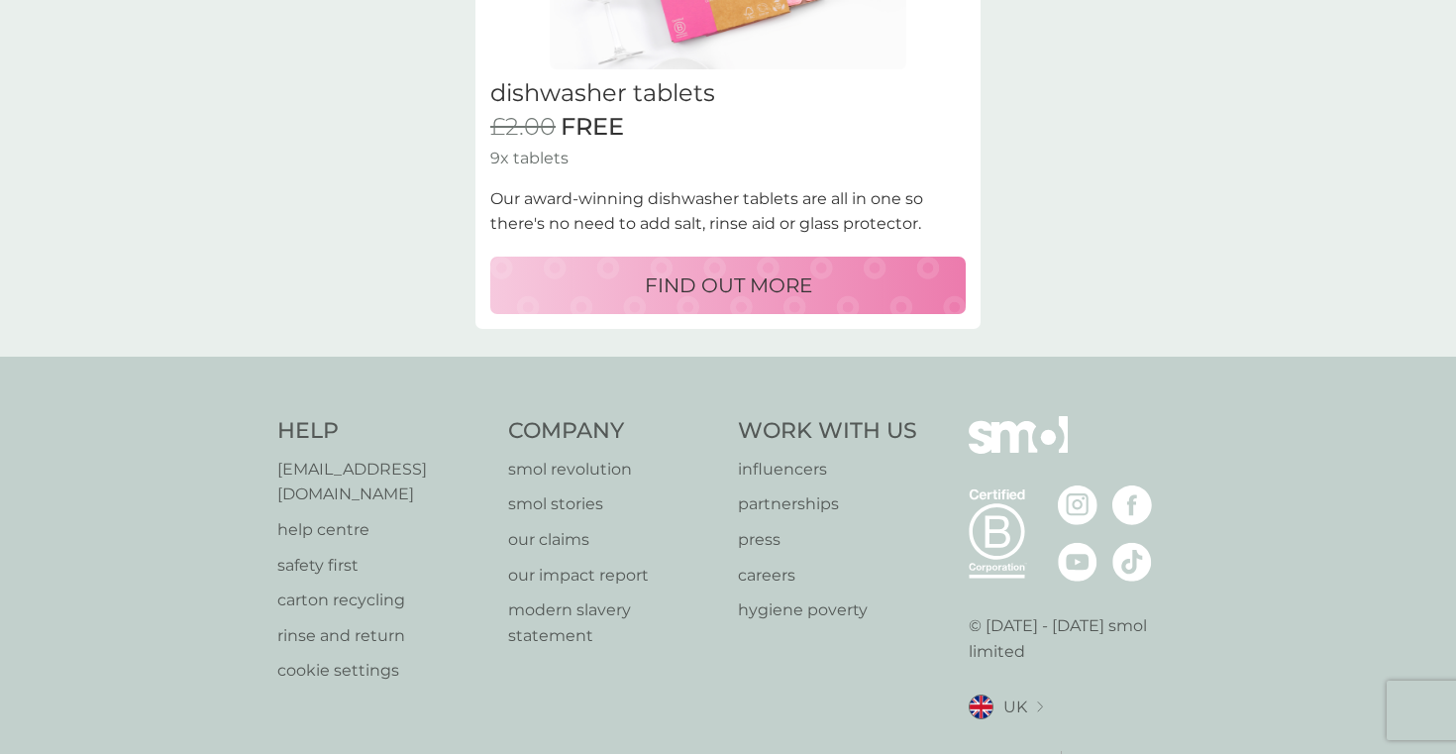
scroll to position [0, 0]
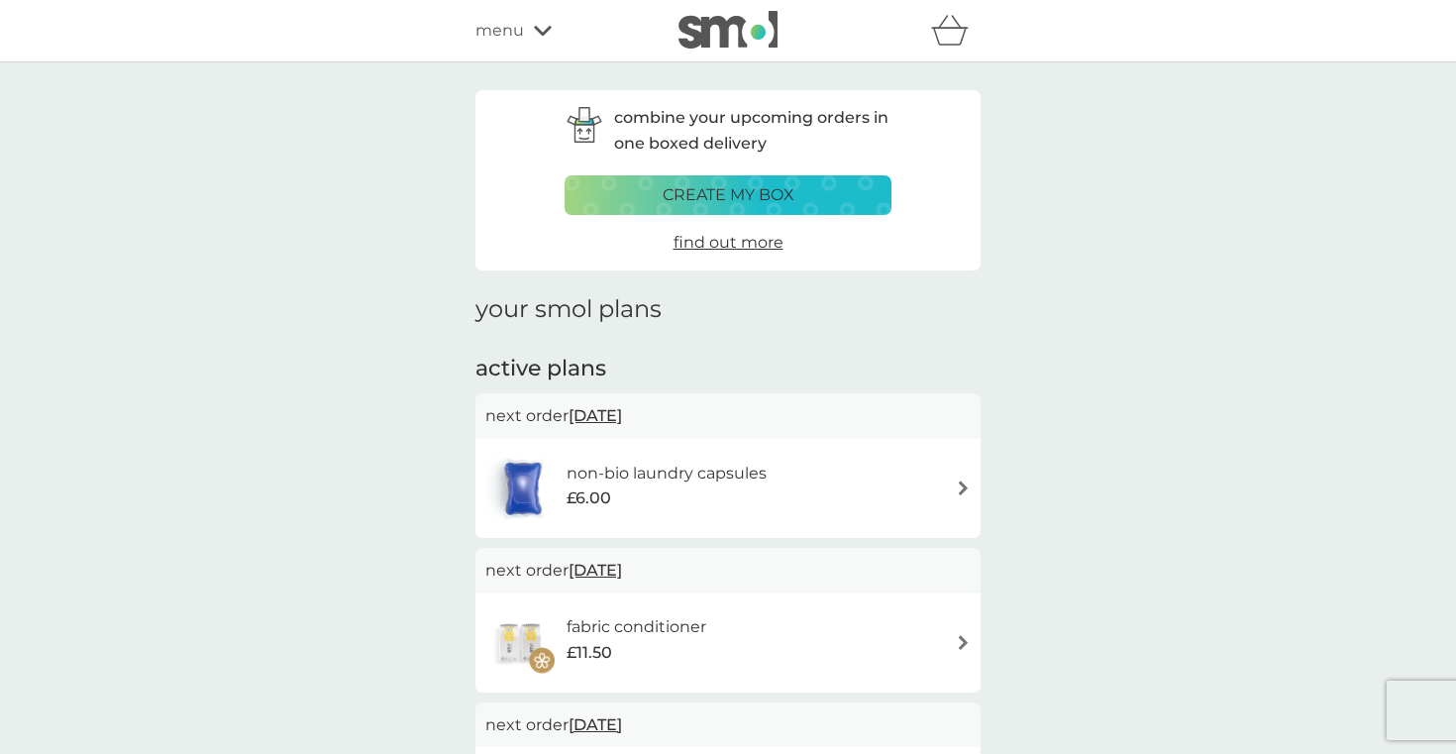
click at [528, 26] on div "menu" at bounding box center [559, 31] width 168 height 26
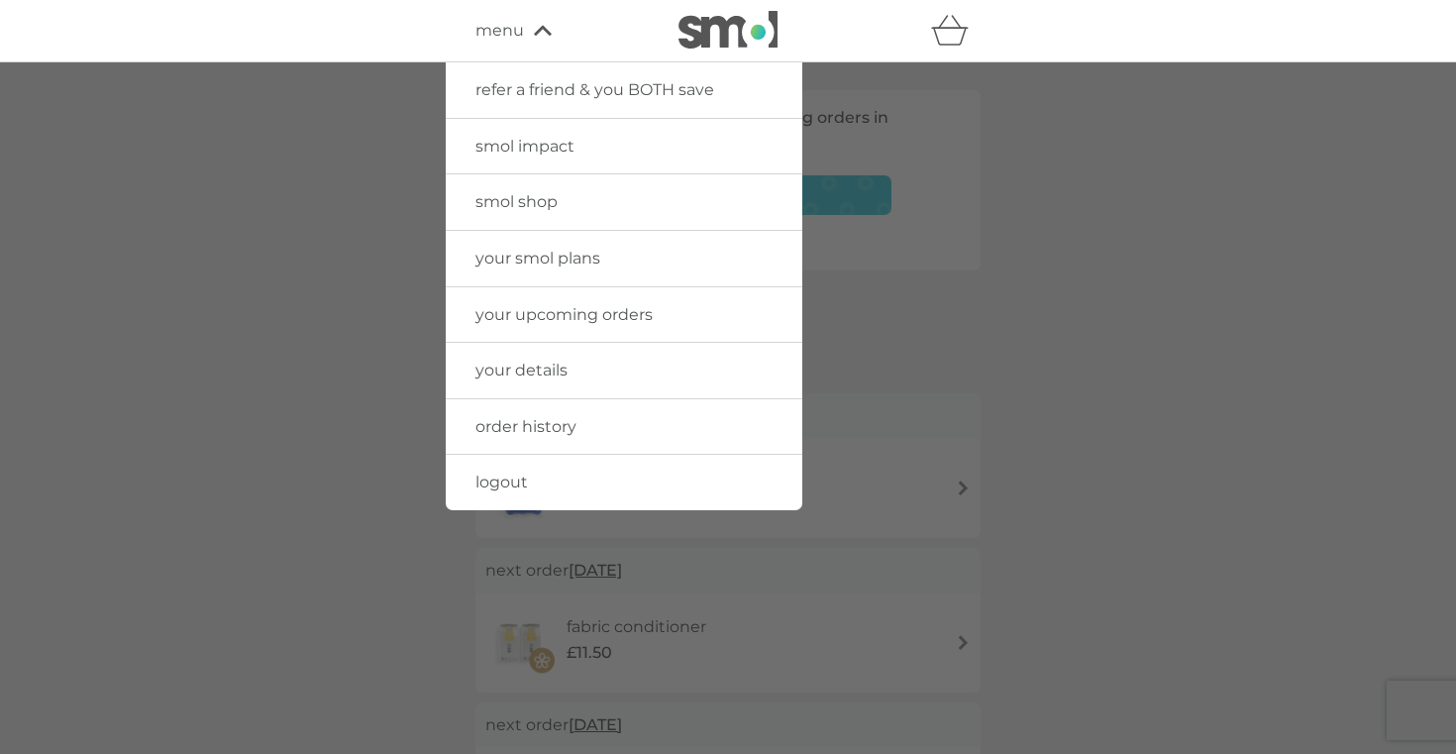
click at [546, 207] on span "smol shop" at bounding box center [516, 201] width 82 height 19
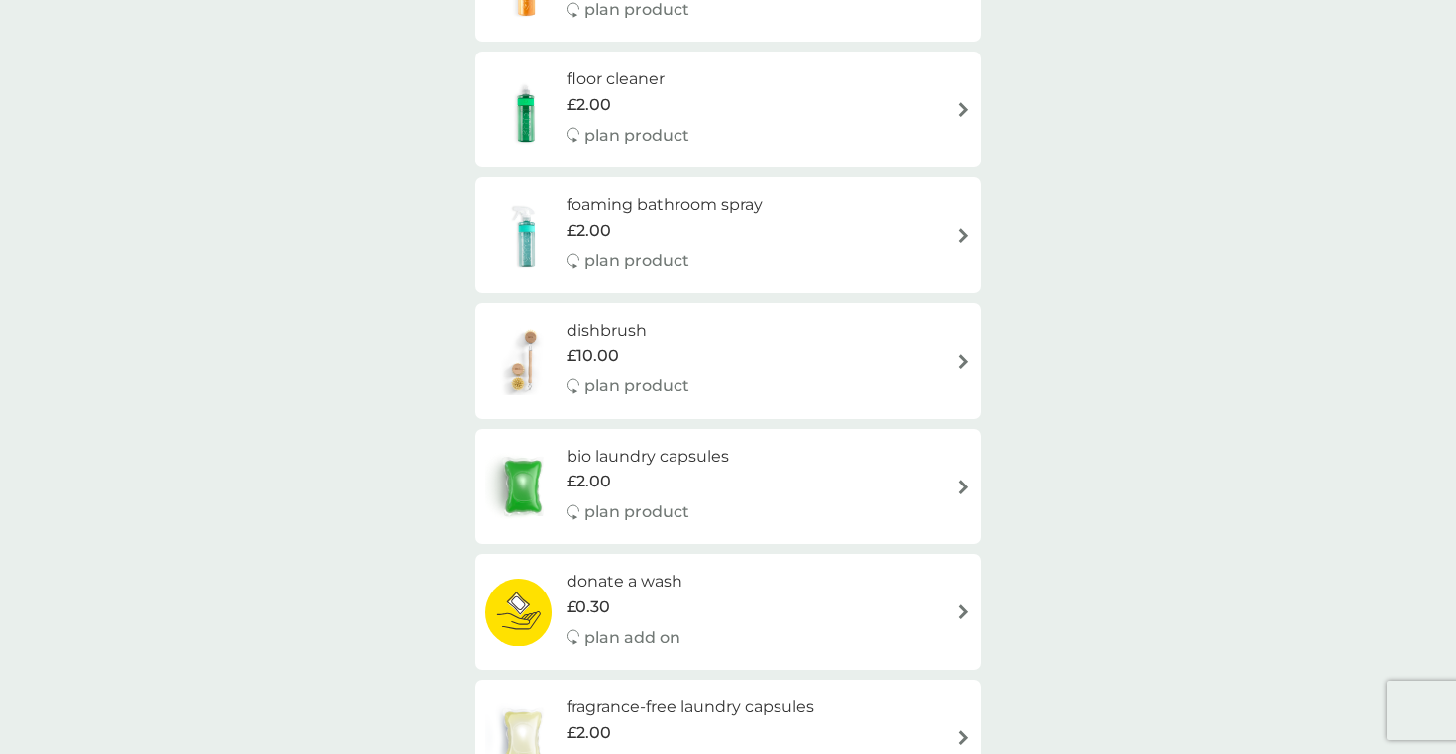
scroll to position [627, 0]
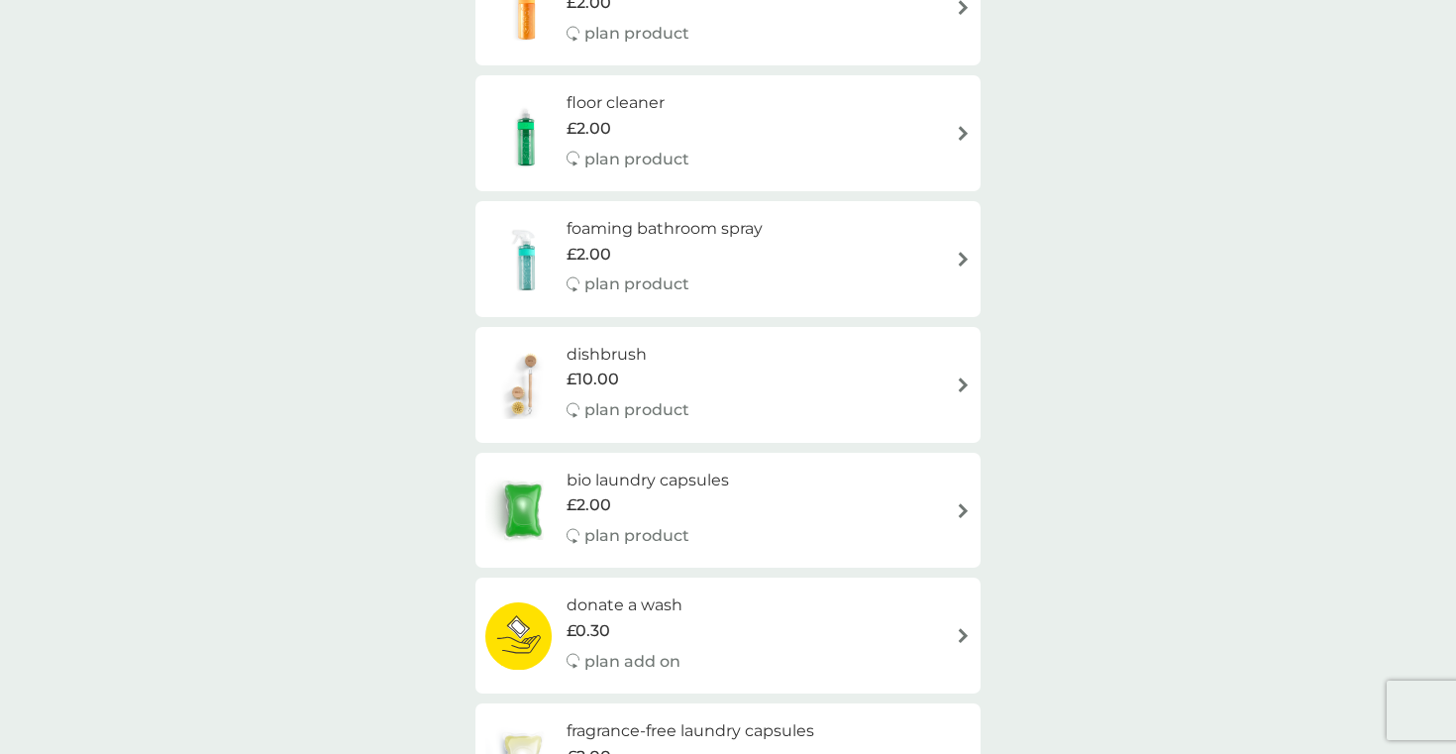
click at [794, 378] on div "dishbrush £10.00 plan product" at bounding box center [727, 385] width 485 height 86
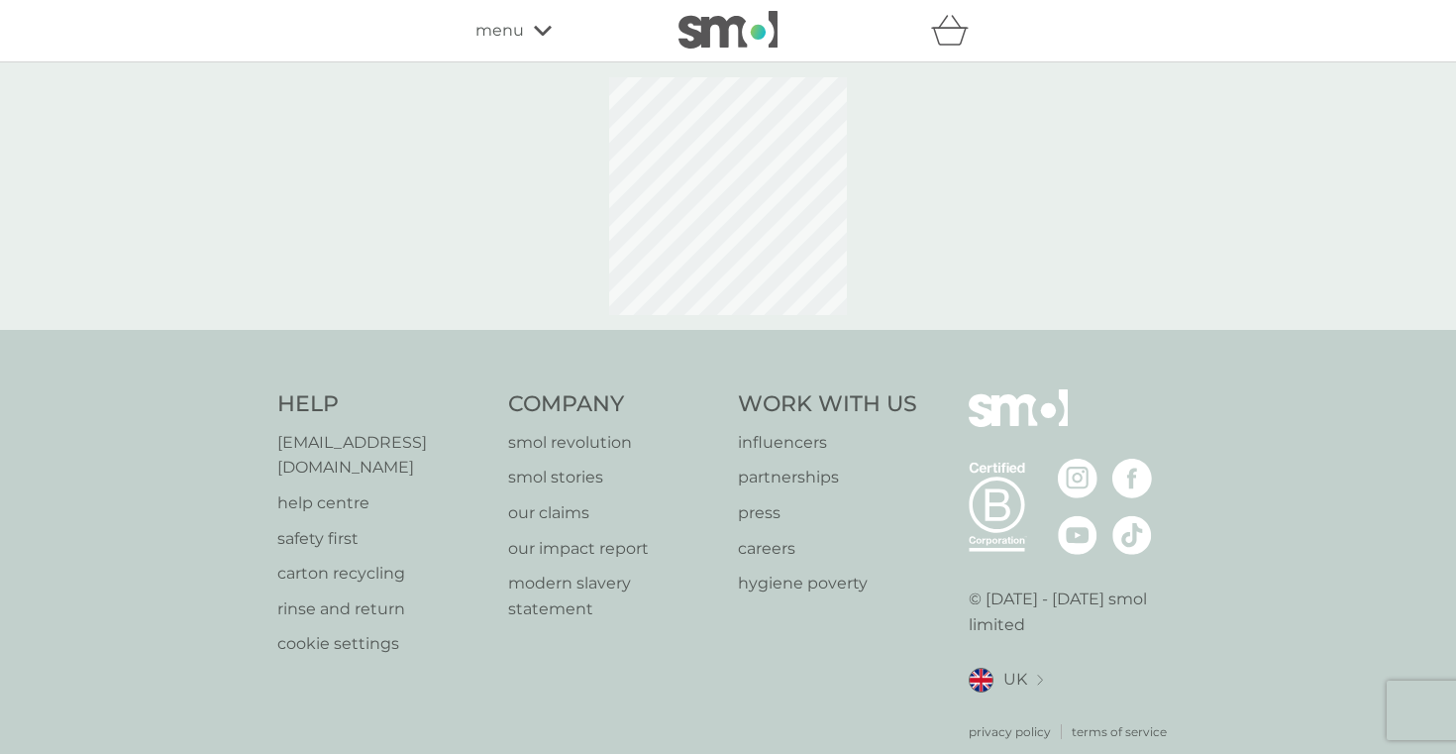
select select "245"
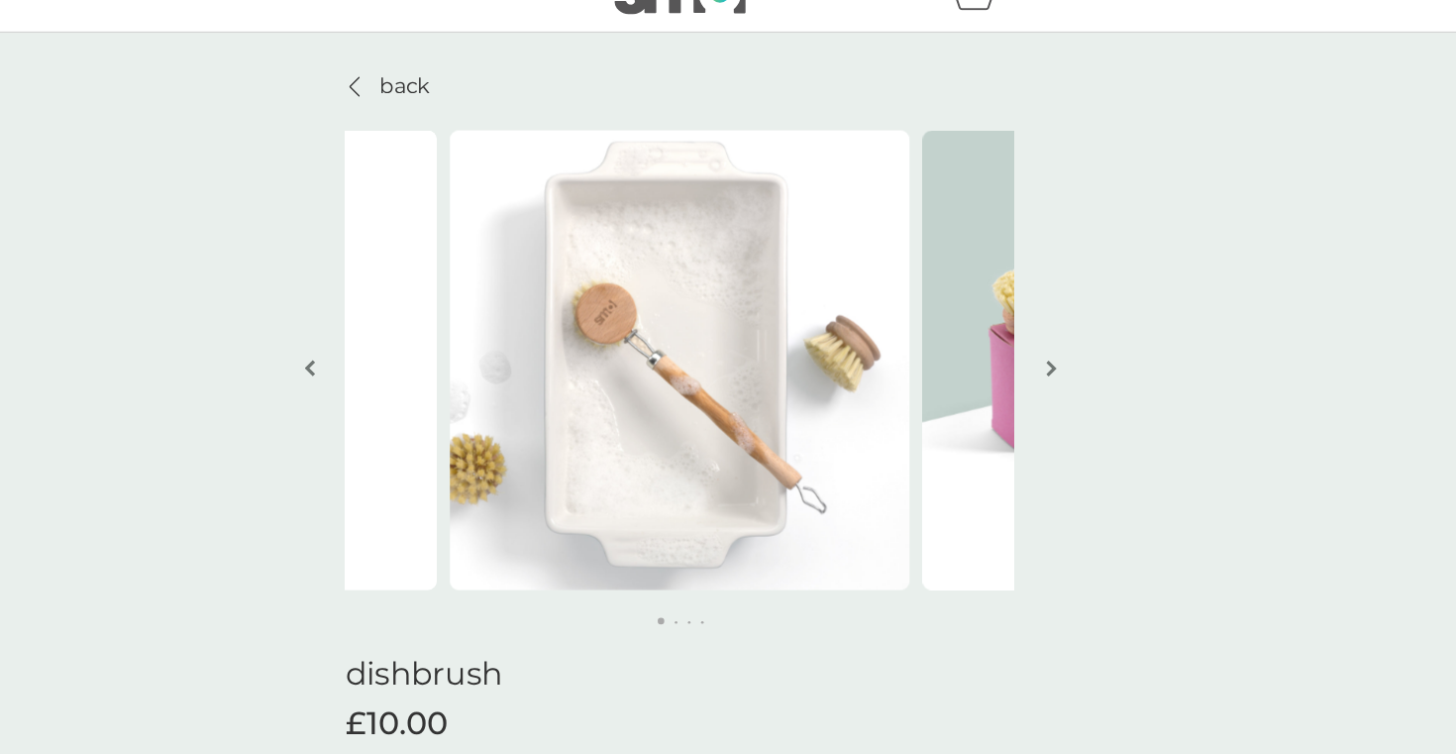
click at [1005, 323] on button "button" at bounding box center [1007, 316] width 15 height 99
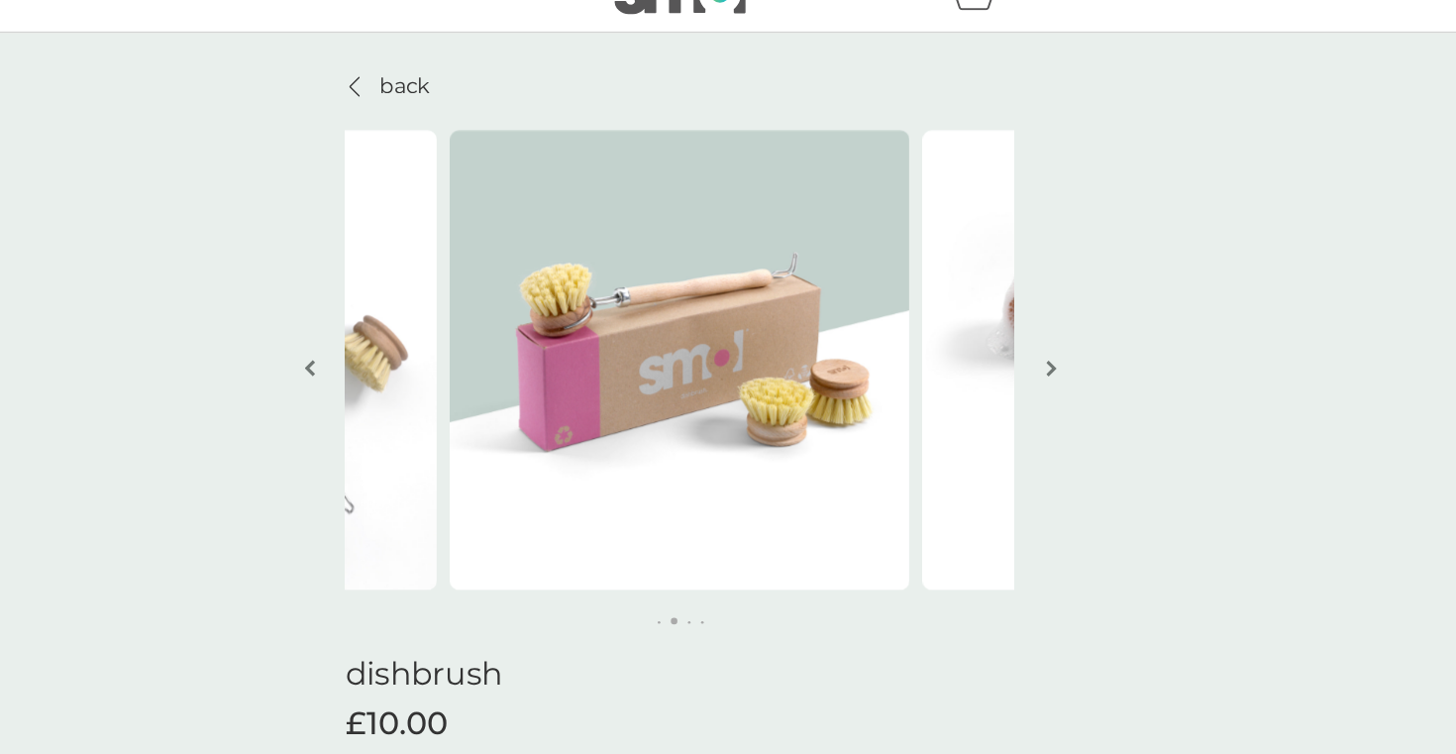
click at [1005, 323] on button "button" at bounding box center [1007, 316] width 15 height 99
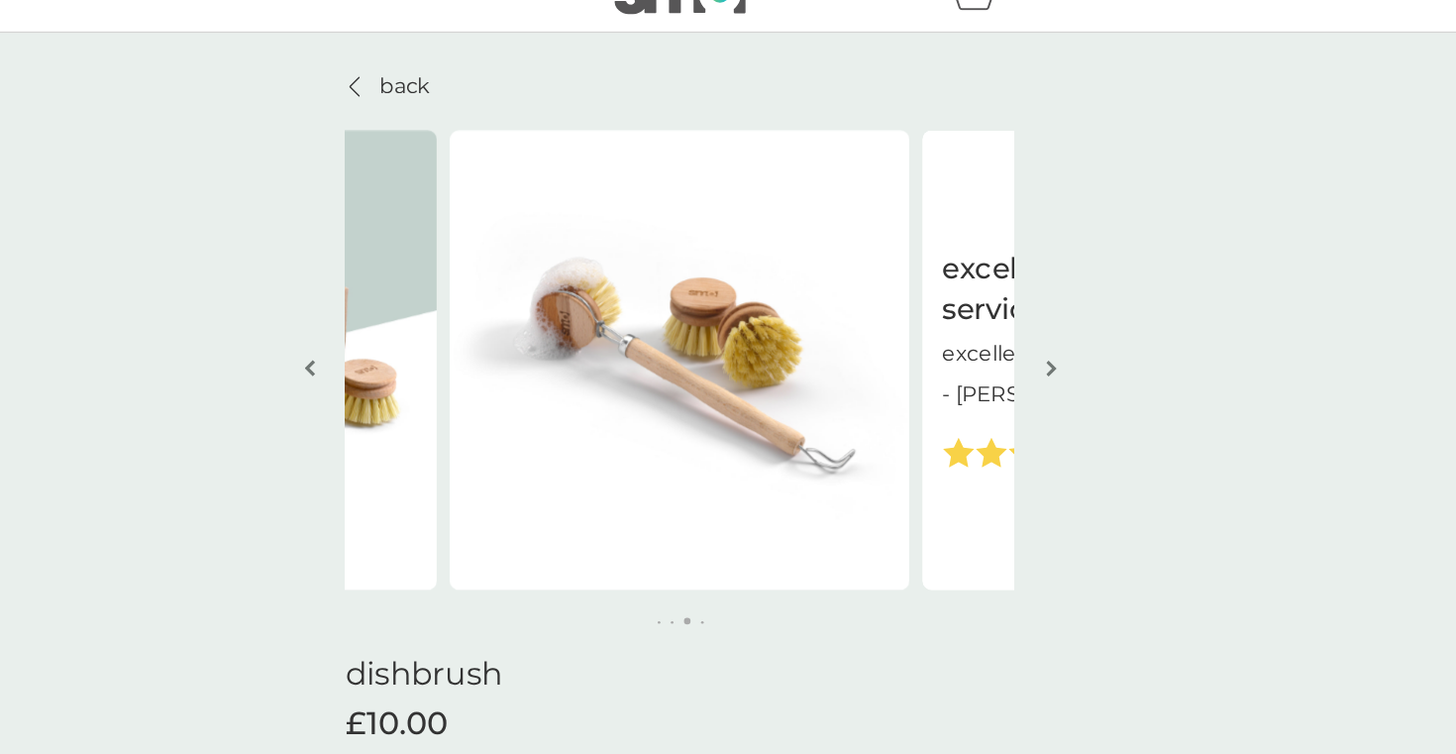
click at [1005, 324] on button "button" at bounding box center [1007, 316] width 15 height 99
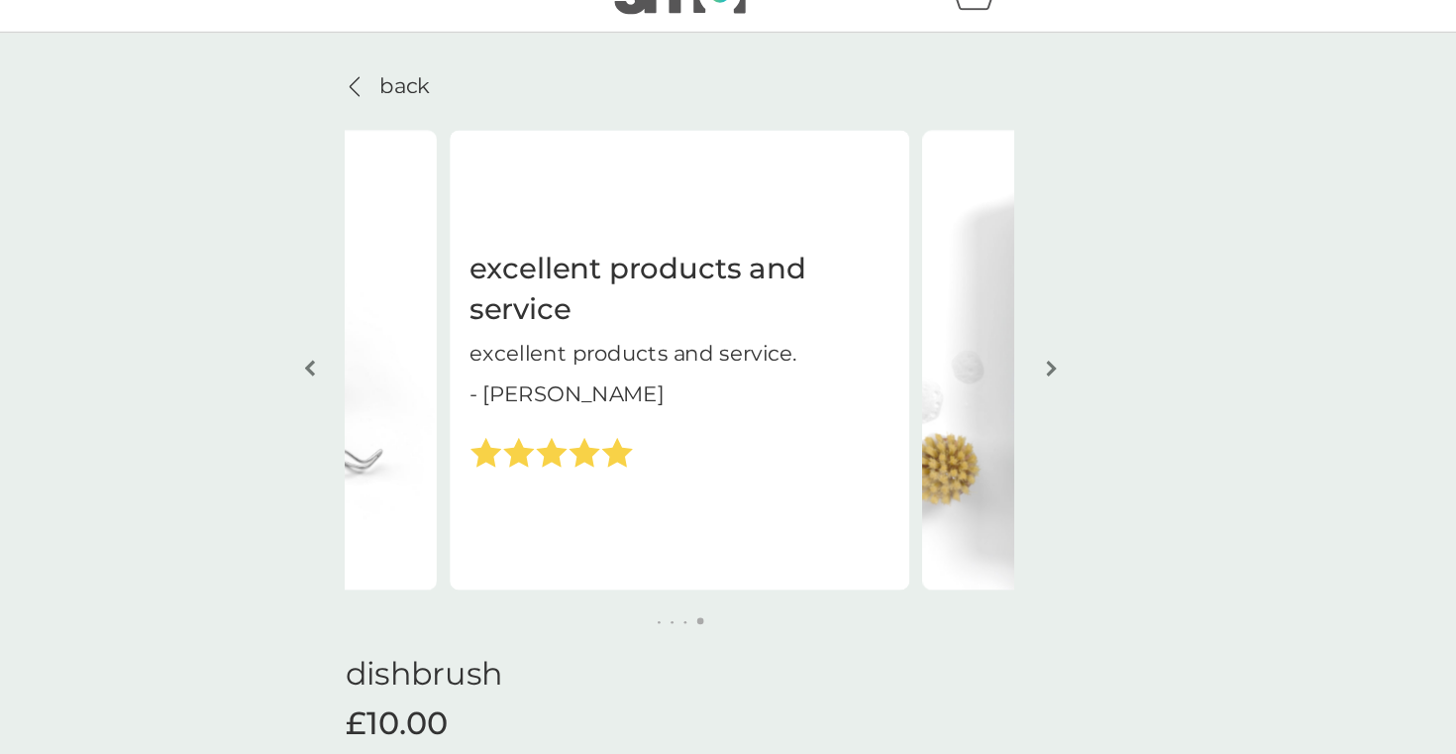
click at [1006, 324] on button "button" at bounding box center [1007, 316] width 15 height 99
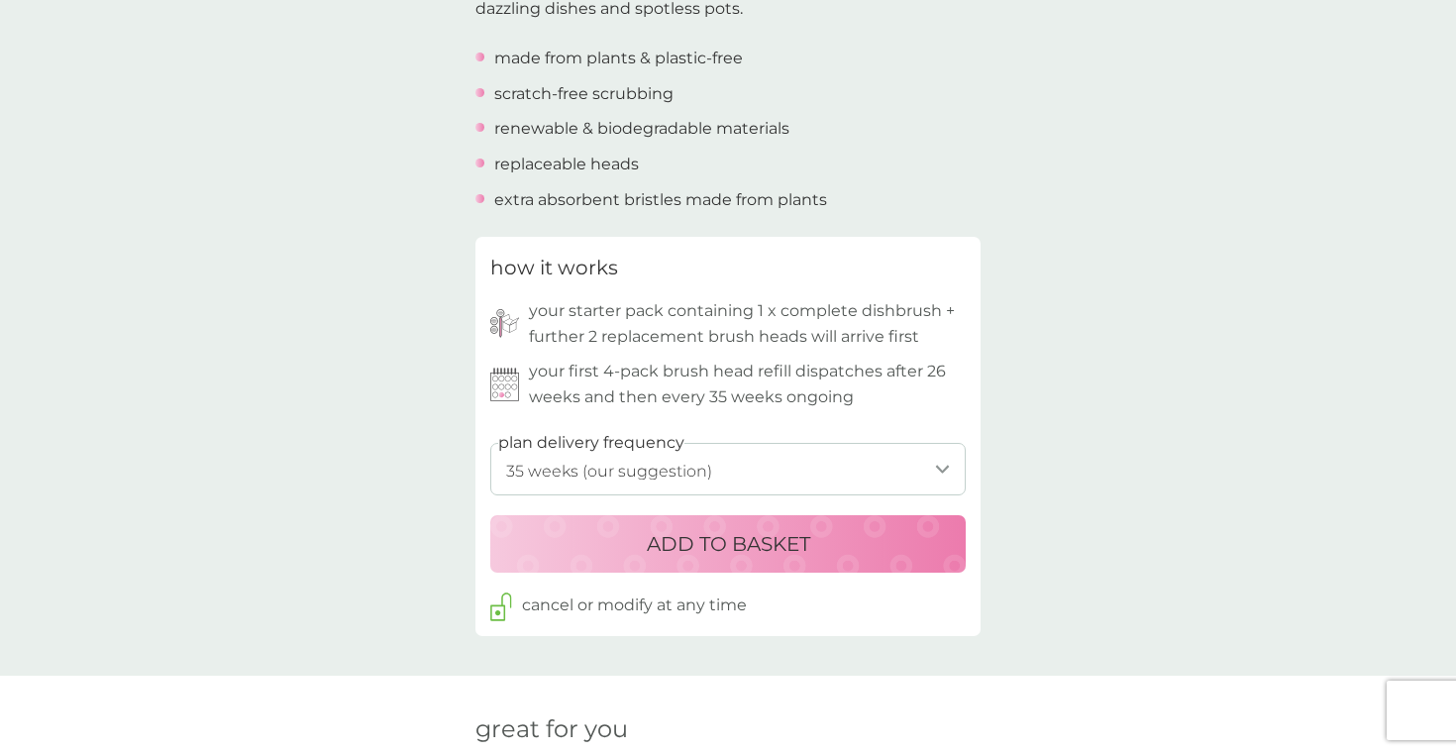
scroll to position [756, 0]
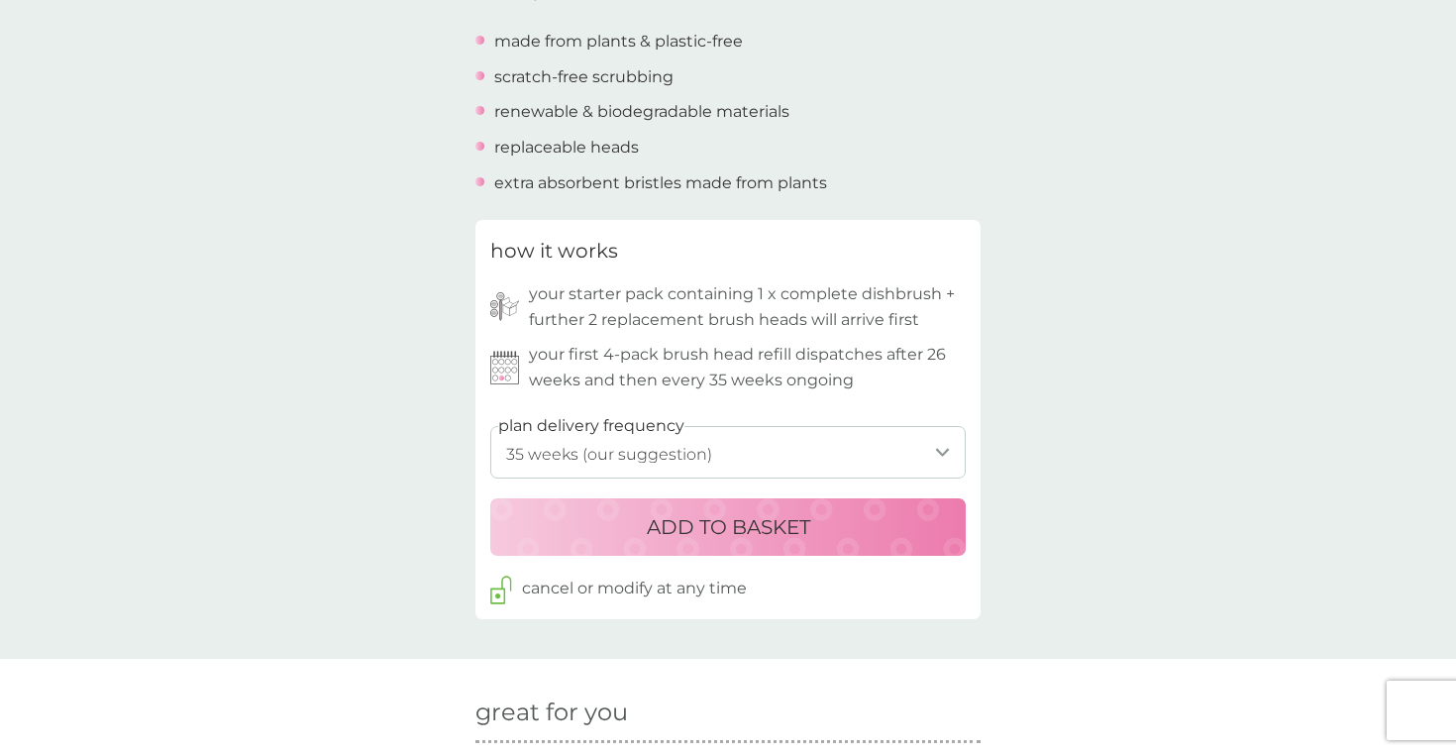
click at [844, 465] on select "1 week 2 weeks 3 weeks 4 weeks 5 weeks 6 weeks 7 weeks 8 weeks 9 weeks 10 weeks…" at bounding box center [727, 452] width 475 height 53
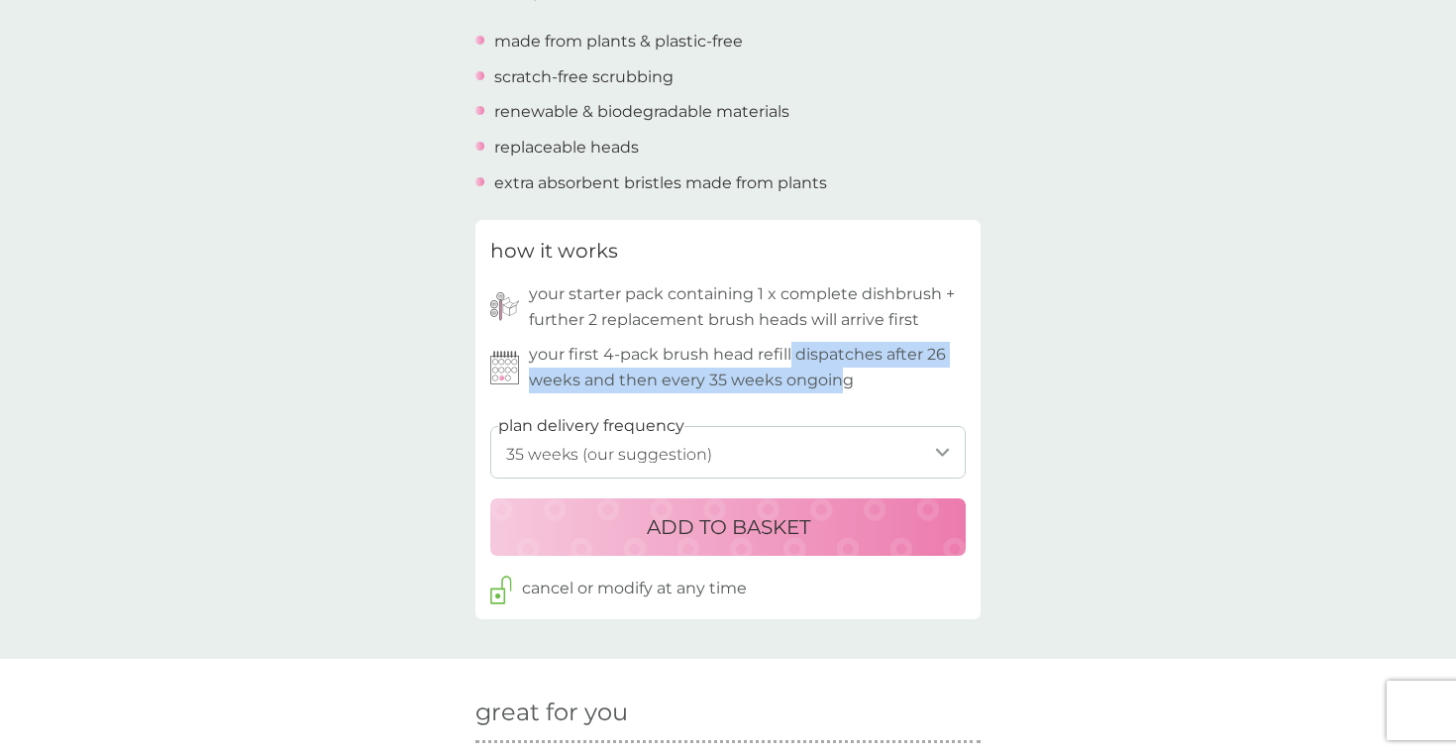
drag, startPoint x: 790, startPoint y: 356, endPoint x: 836, endPoint y: 389, distance: 56.7
click at [836, 389] on p "your first 4-pack brush head refill dispatches after 26 weeks and then every 35…" at bounding box center [747, 367] width 437 height 51
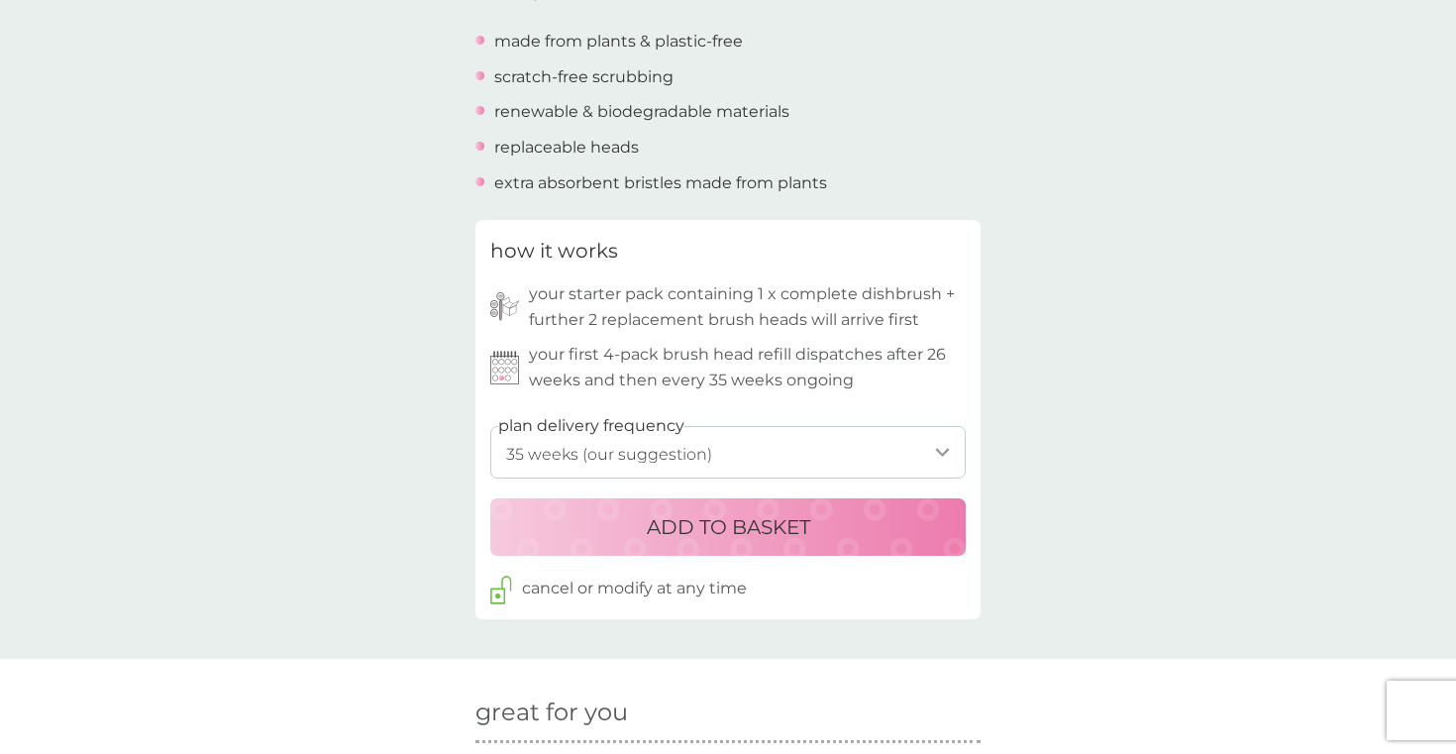
click at [762, 551] on button "ADD TO BASKET" at bounding box center [727, 526] width 475 height 57
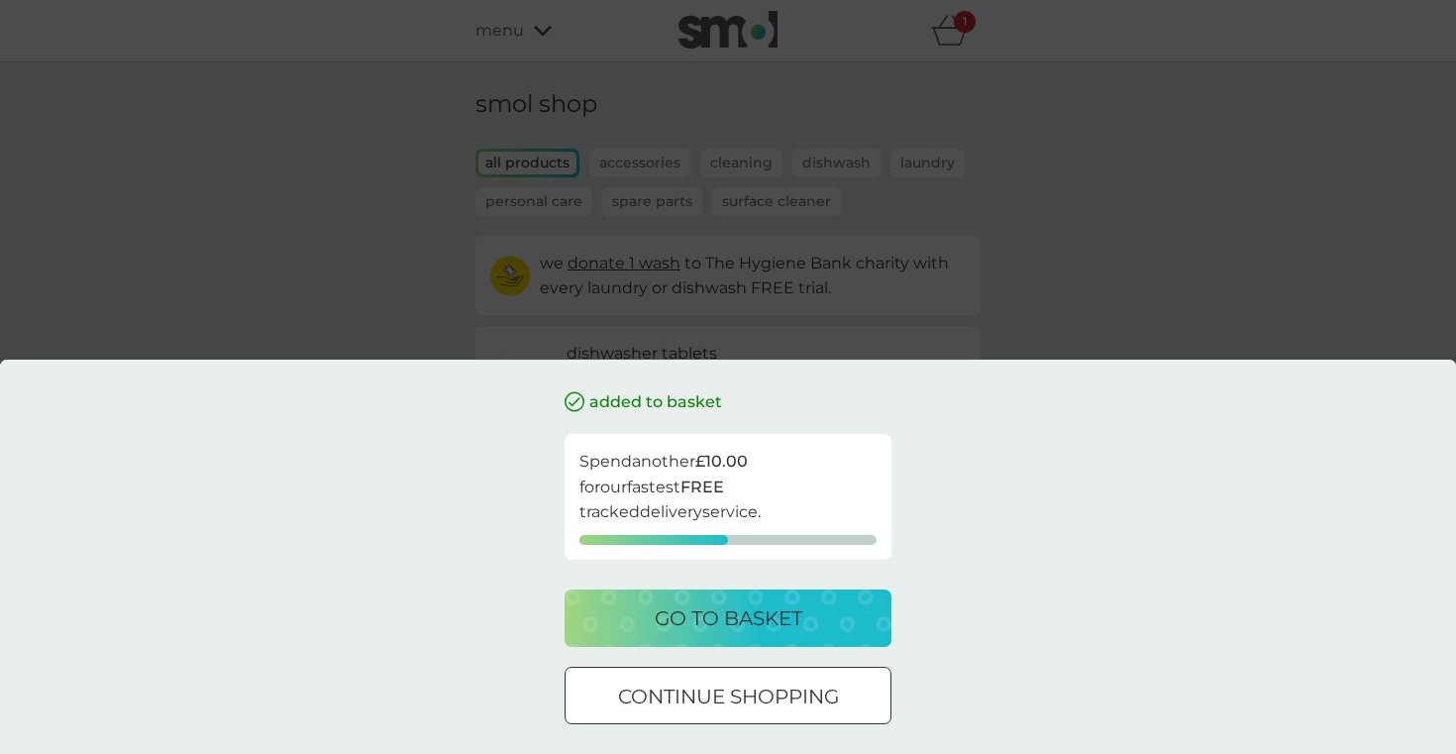
click at [777, 622] on p "go to basket" at bounding box center [729, 618] width 148 height 32
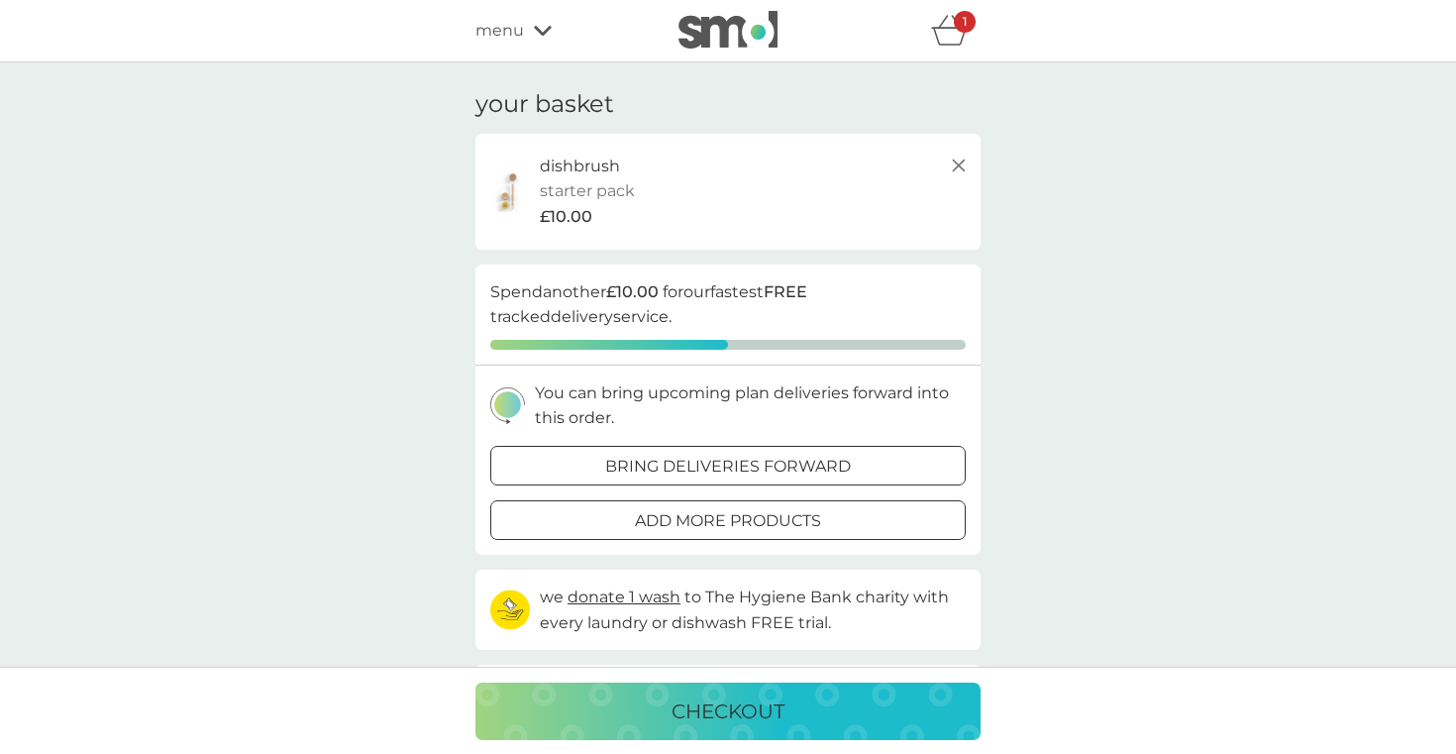
click at [722, 696] on p "checkout" at bounding box center [728, 711] width 113 height 32
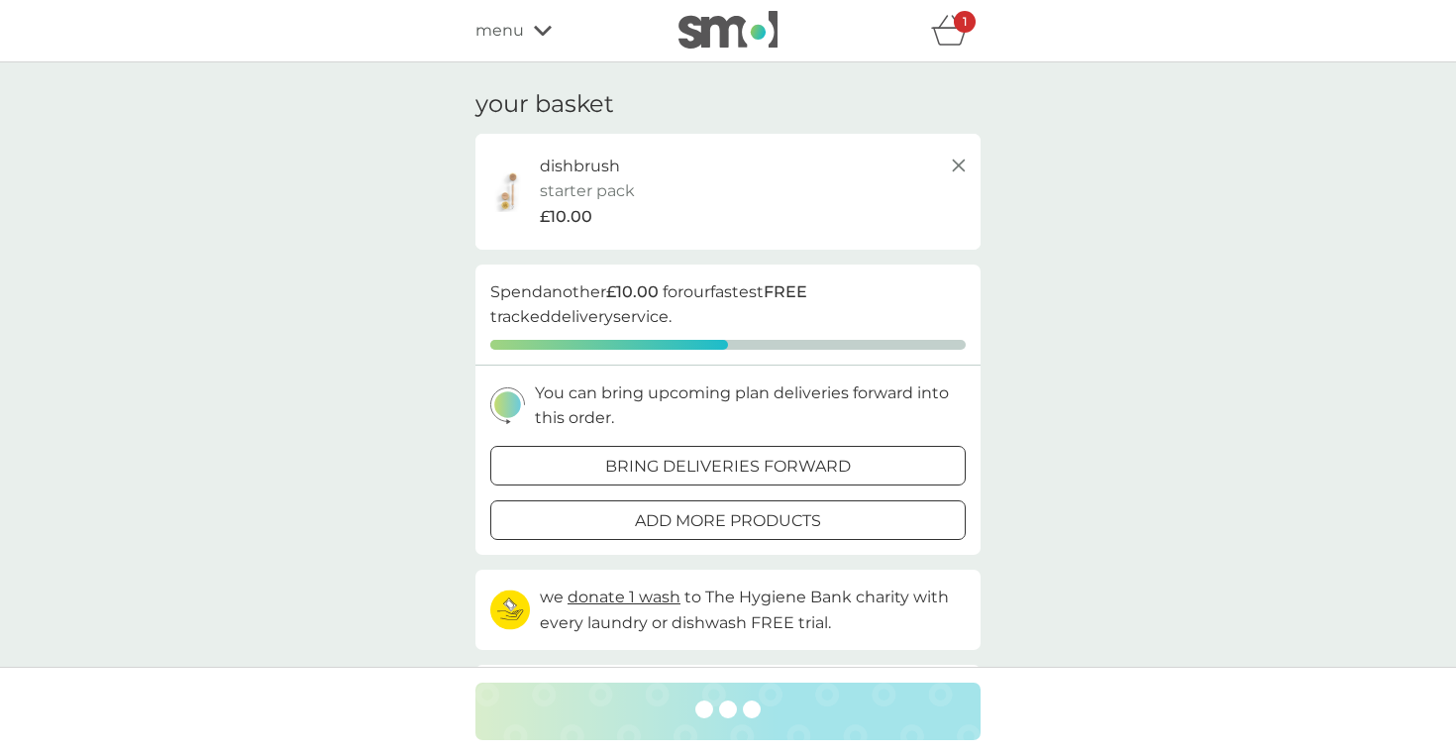
scroll to position [46, 0]
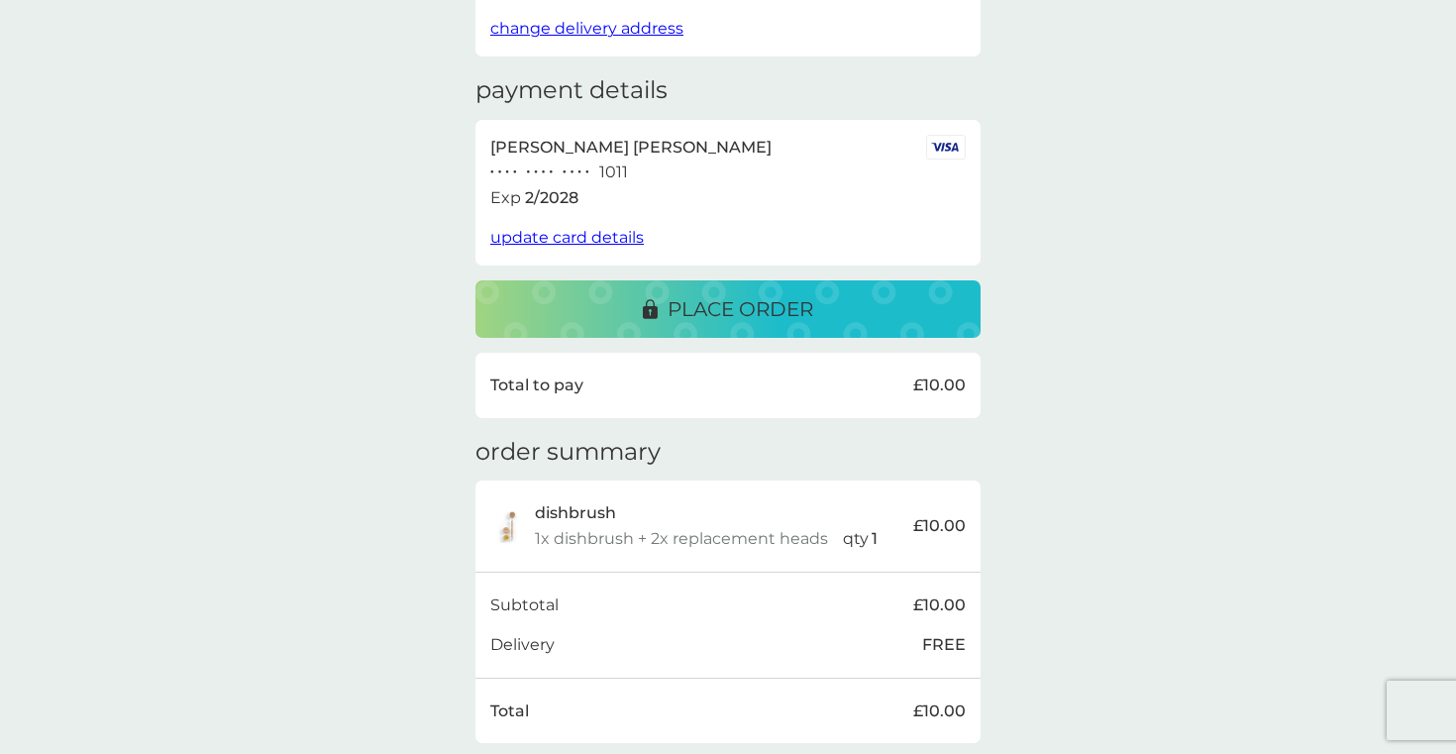
scroll to position [398, 0]
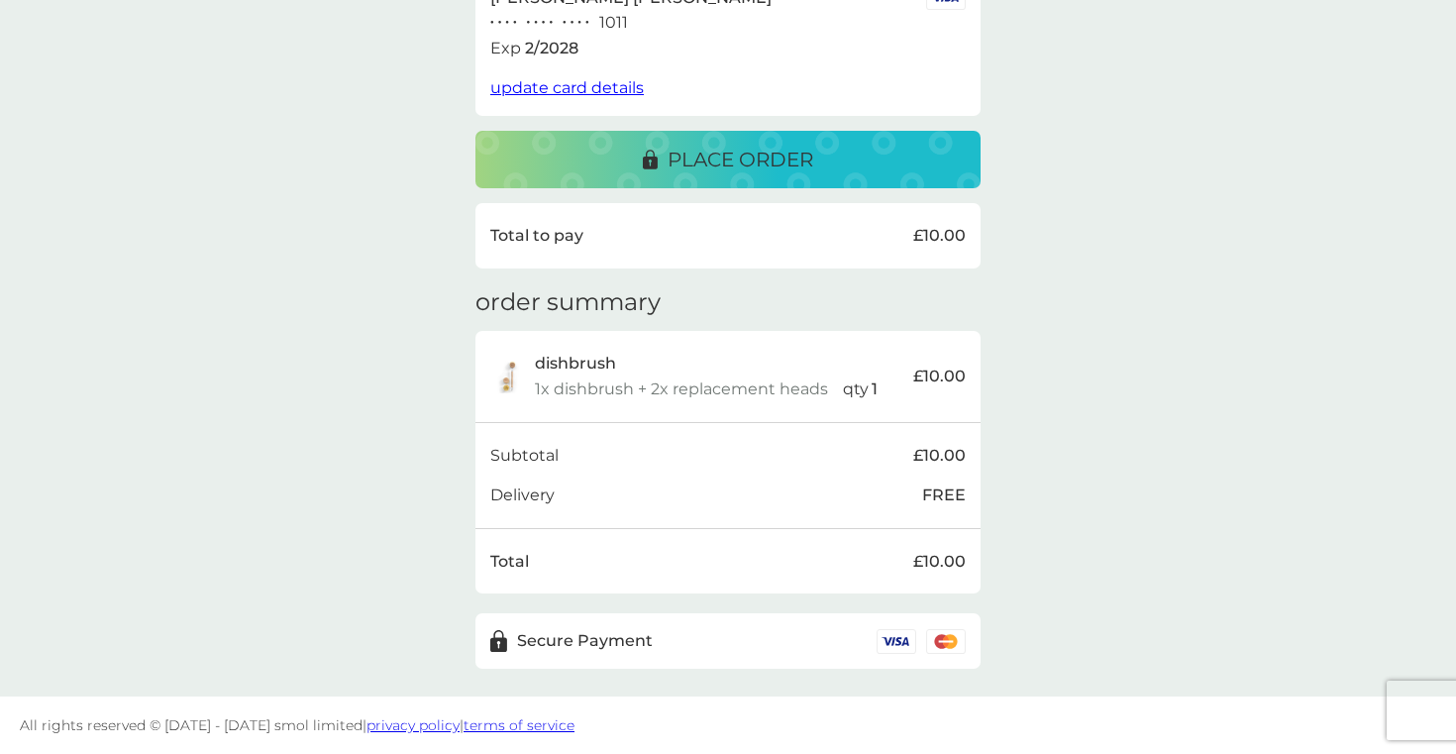
click at [913, 186] on button "place order" at bounding box center [727, 159] width 505 height 57
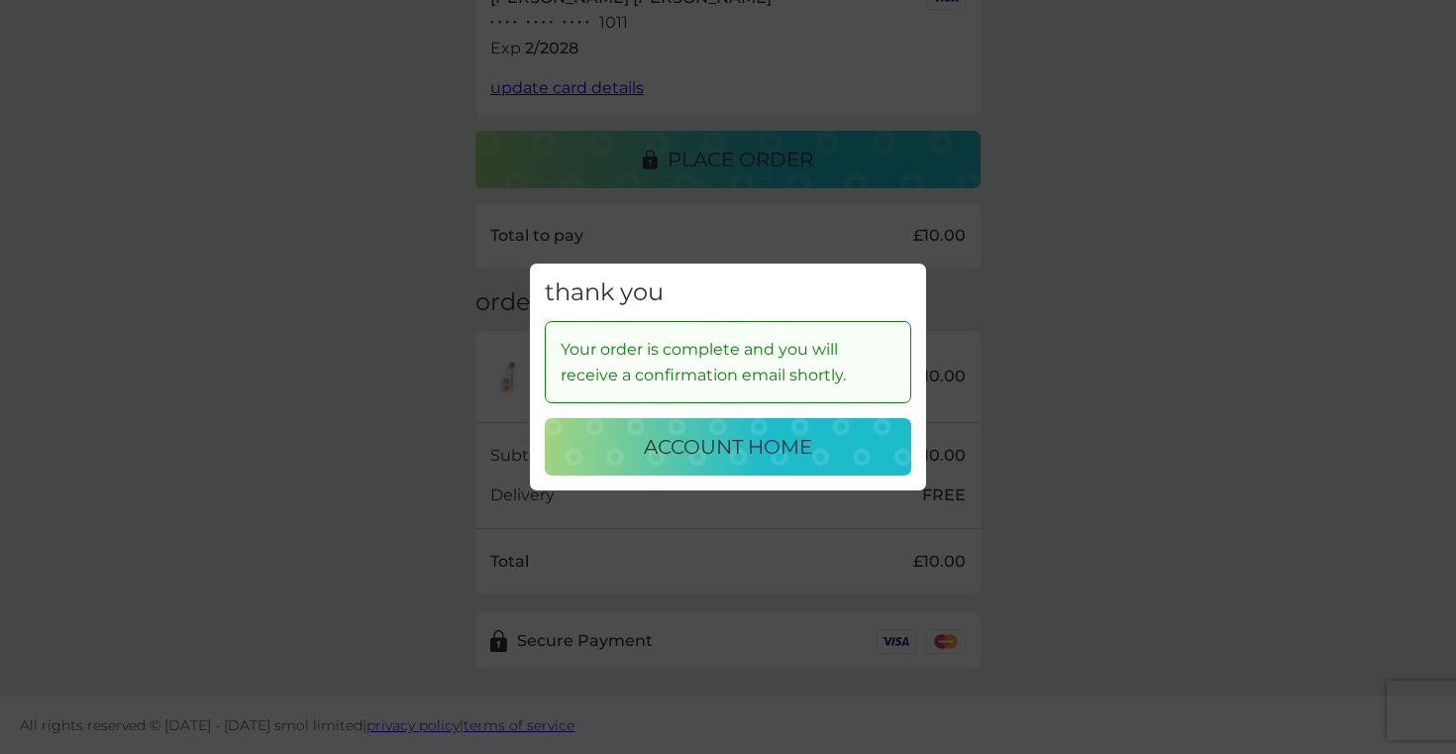
click at [771, 448] on p "account home" at bounding box center [728, 447] width 168 height 32
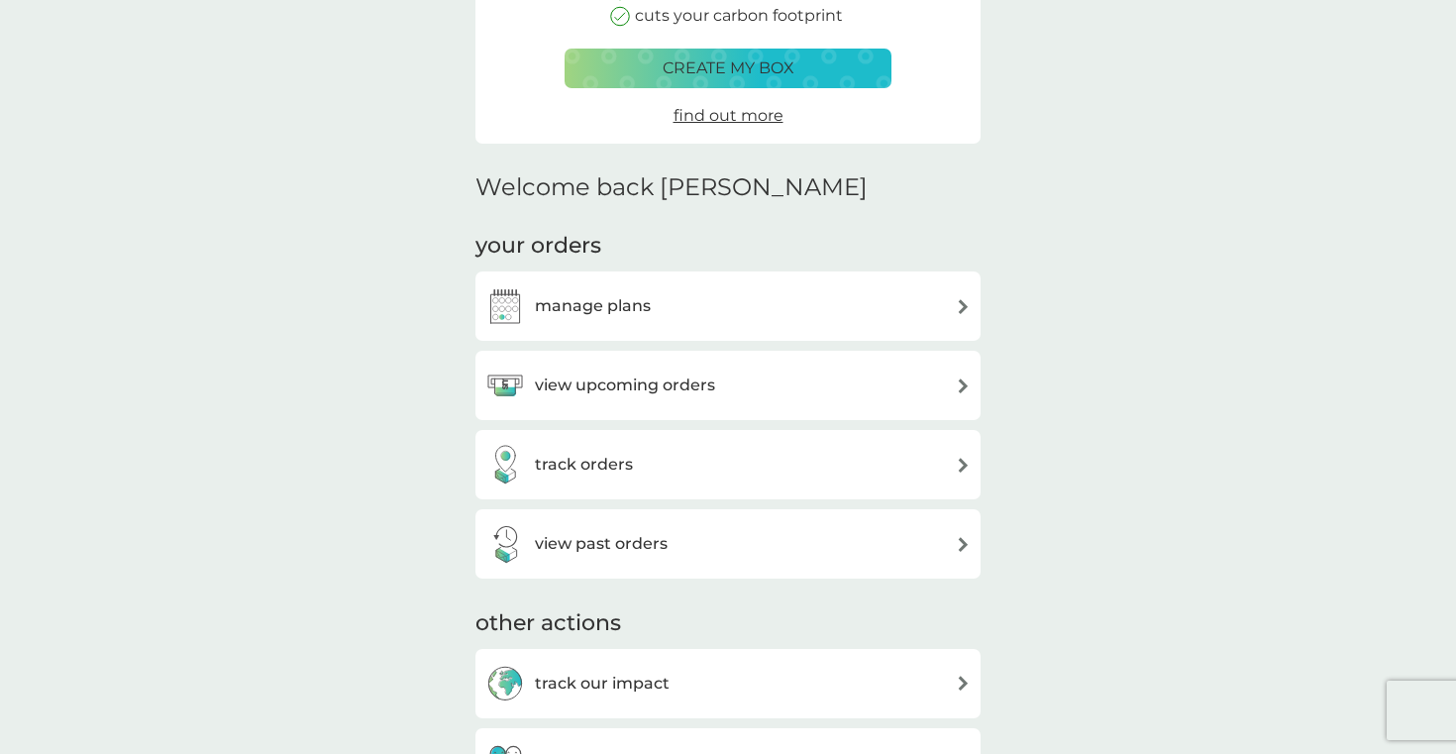
scroll to position [331, 0]
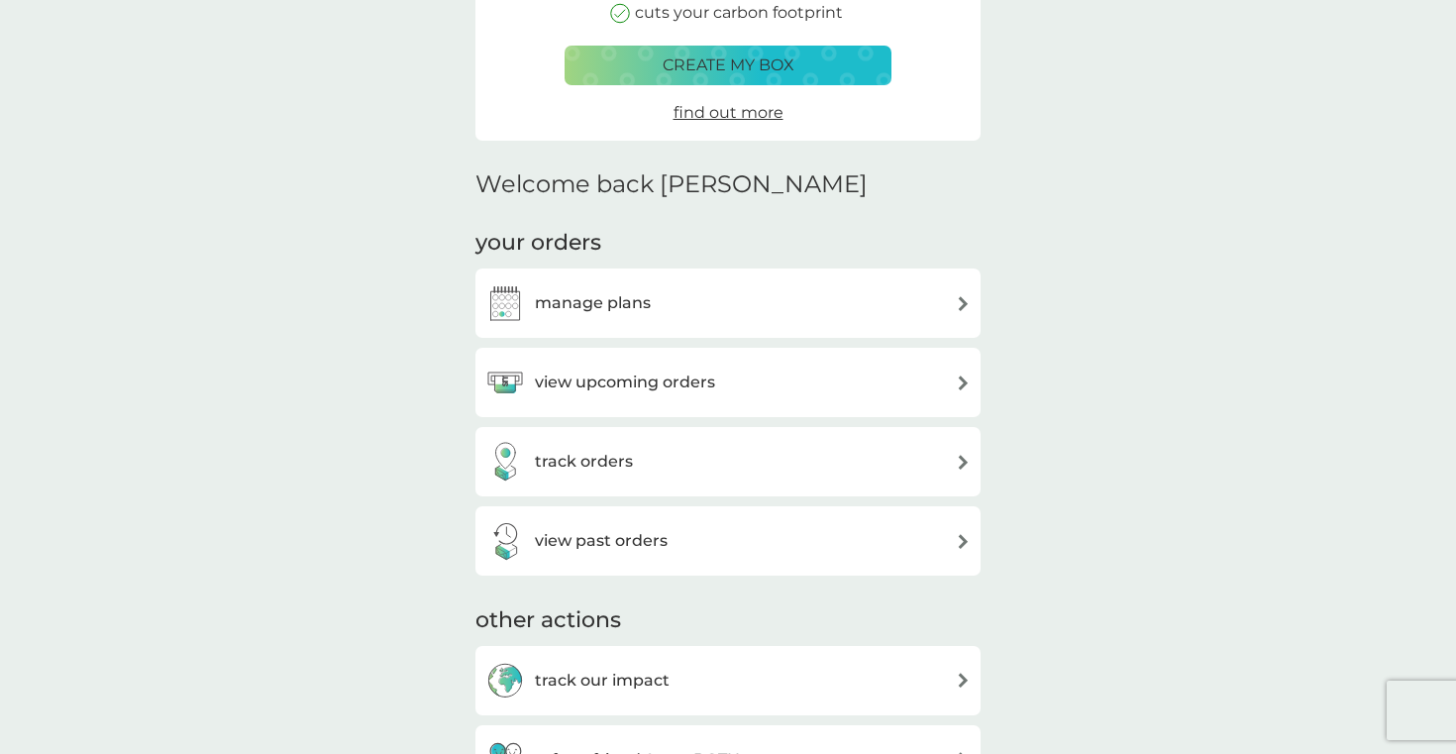
click at [724, 313] on div "manage plans" at bounding box center [727, 303] width 485 height 40
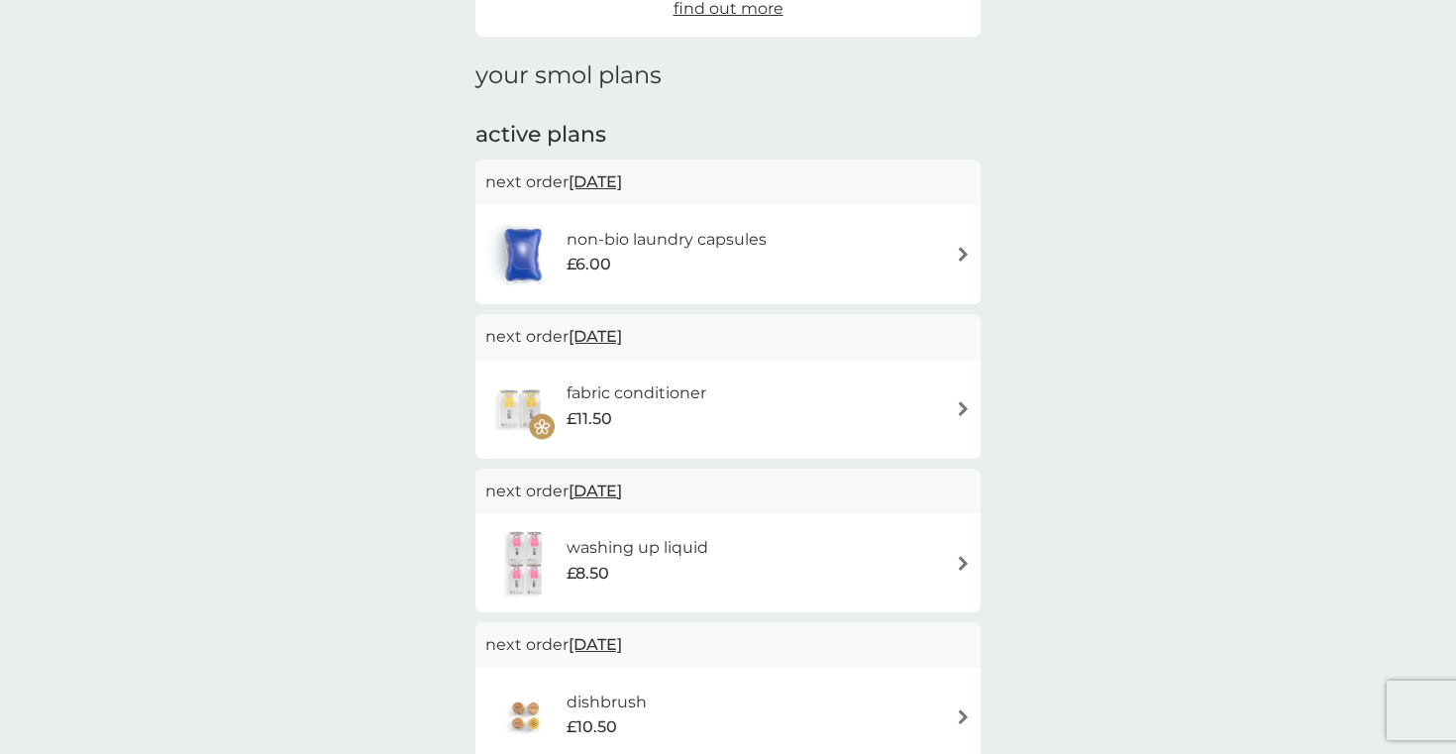
scroll to position [232, 0]
